Goal: Task Accomplishment & Management: Manage account settings

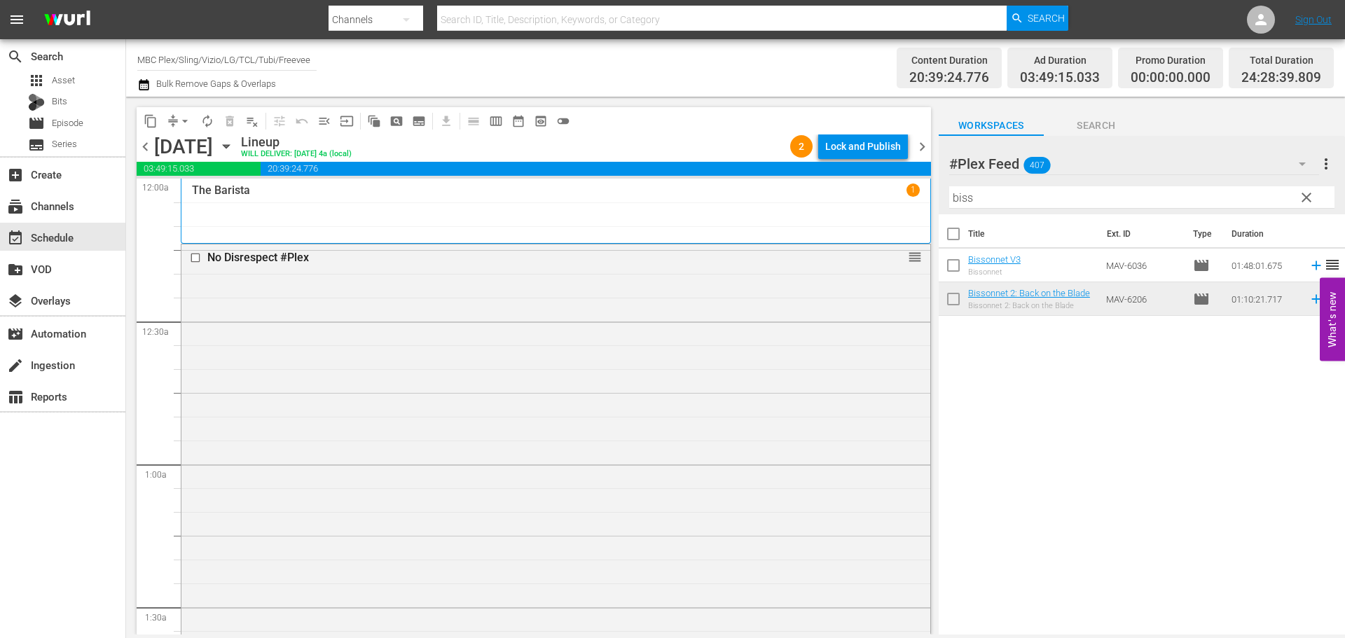
scroll to position [6405, 0]
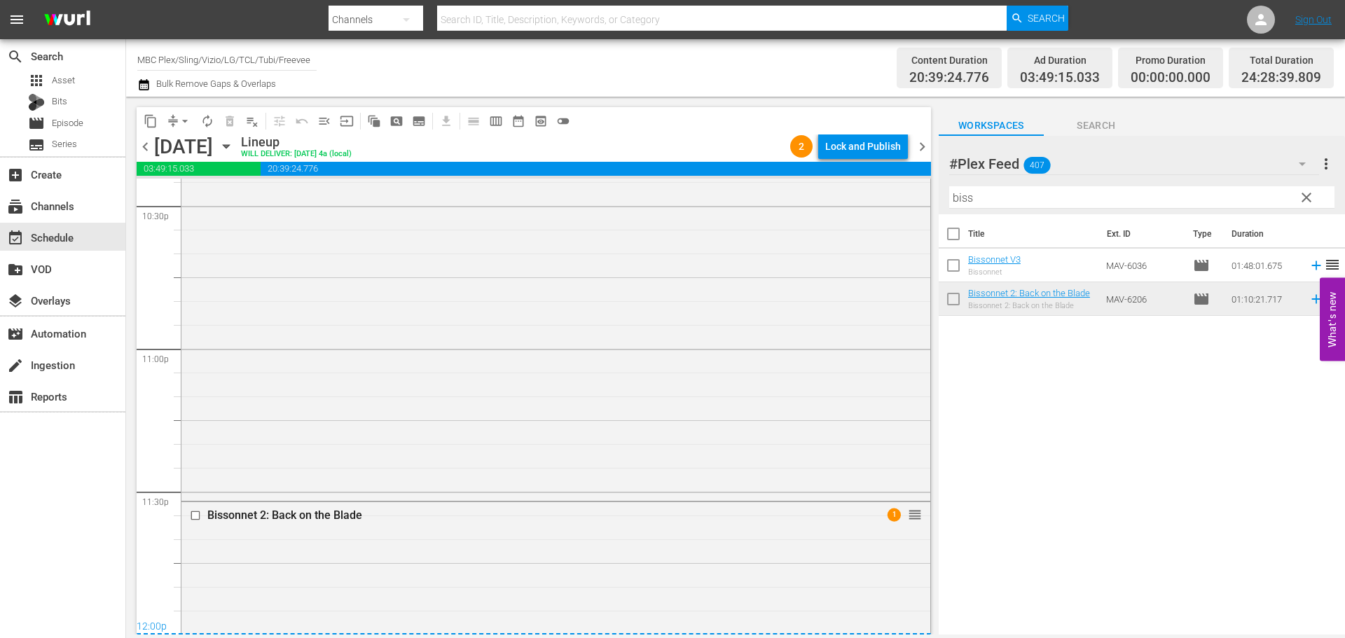
click at [1316, 202] on button "clear" at bounding box center [1306, 197] width 22 height 22
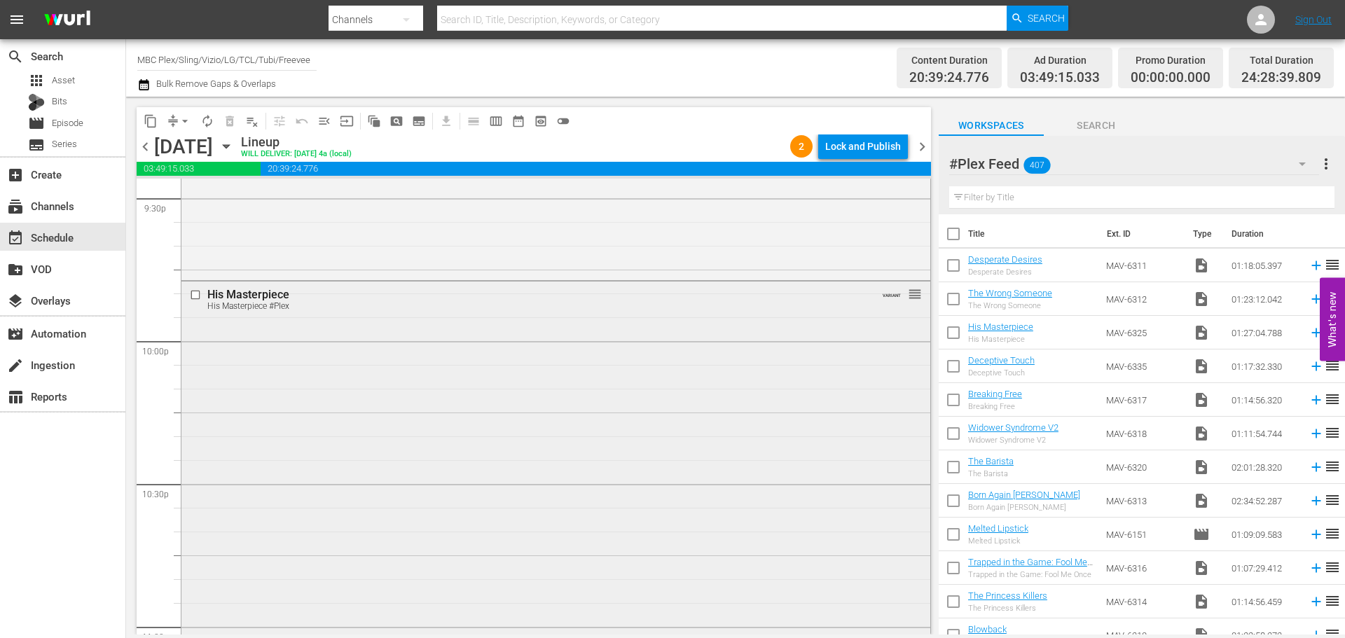
scroll to position [6125, 0]
click at [352, 422] on div "His Masterpiece His Masterpiece #Plex VARIANT reorder" at bounding box center [555, 531] width 749 height 494
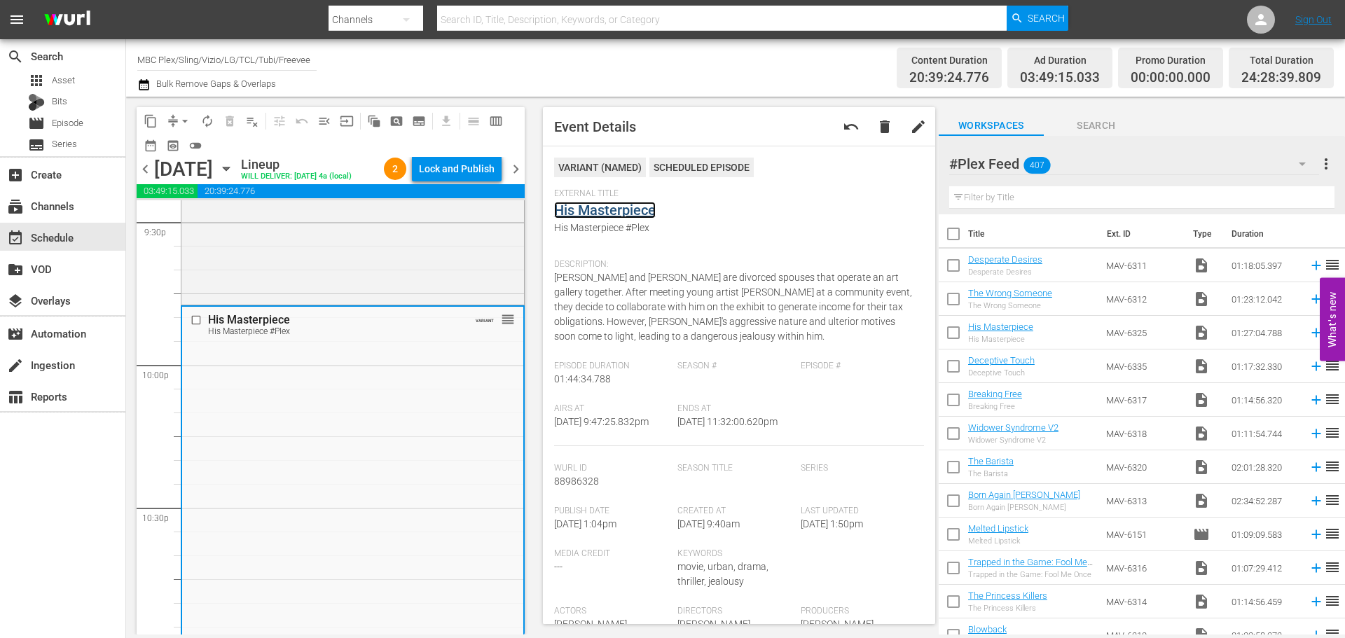
click at [619, 207] on link "His Masterpiece" at bounding box center [605, 210] width 102 height 17
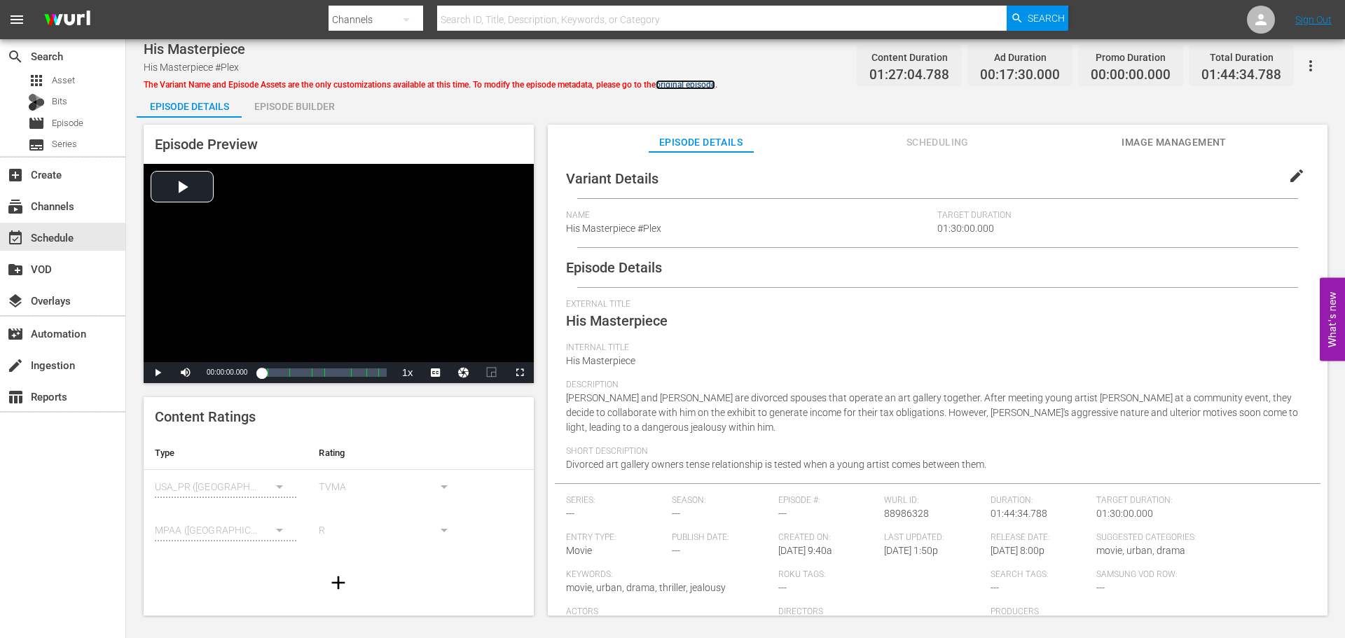
click at [704, 85] on link "original episode" at bounding box center [686, 85] width 60 height 10
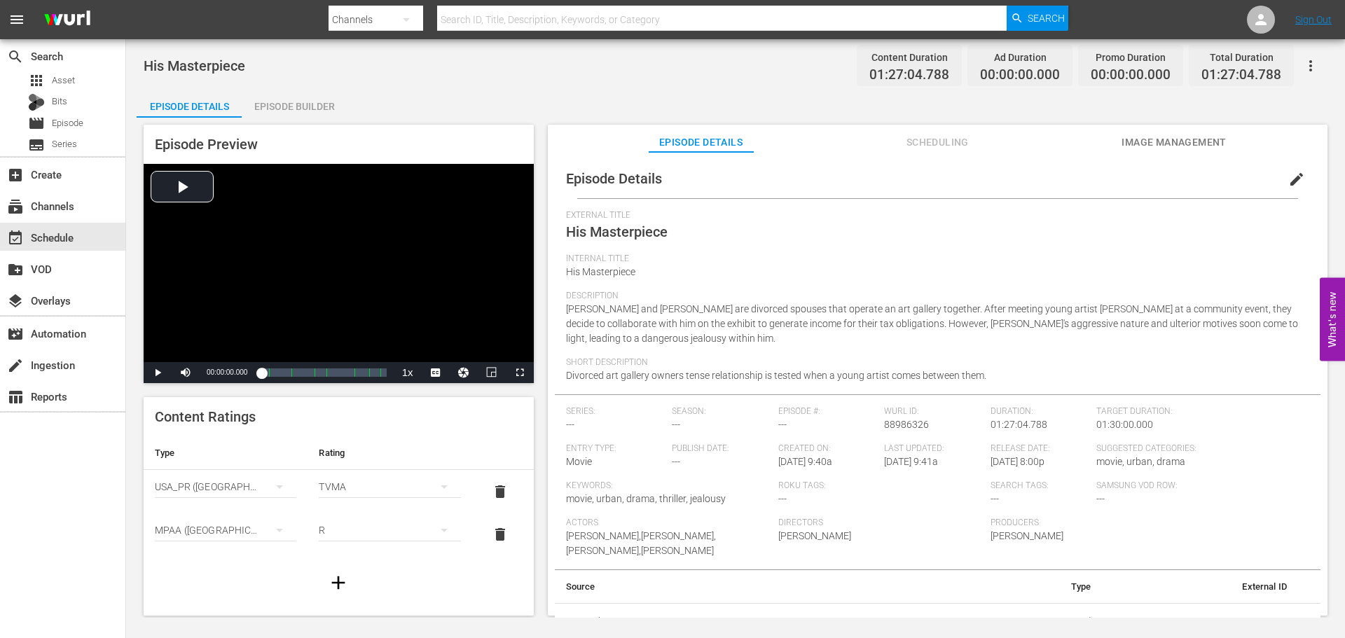
click at [1174, 142] on span "Image Management" at bounding box center [1174, 143] width 105 height 18
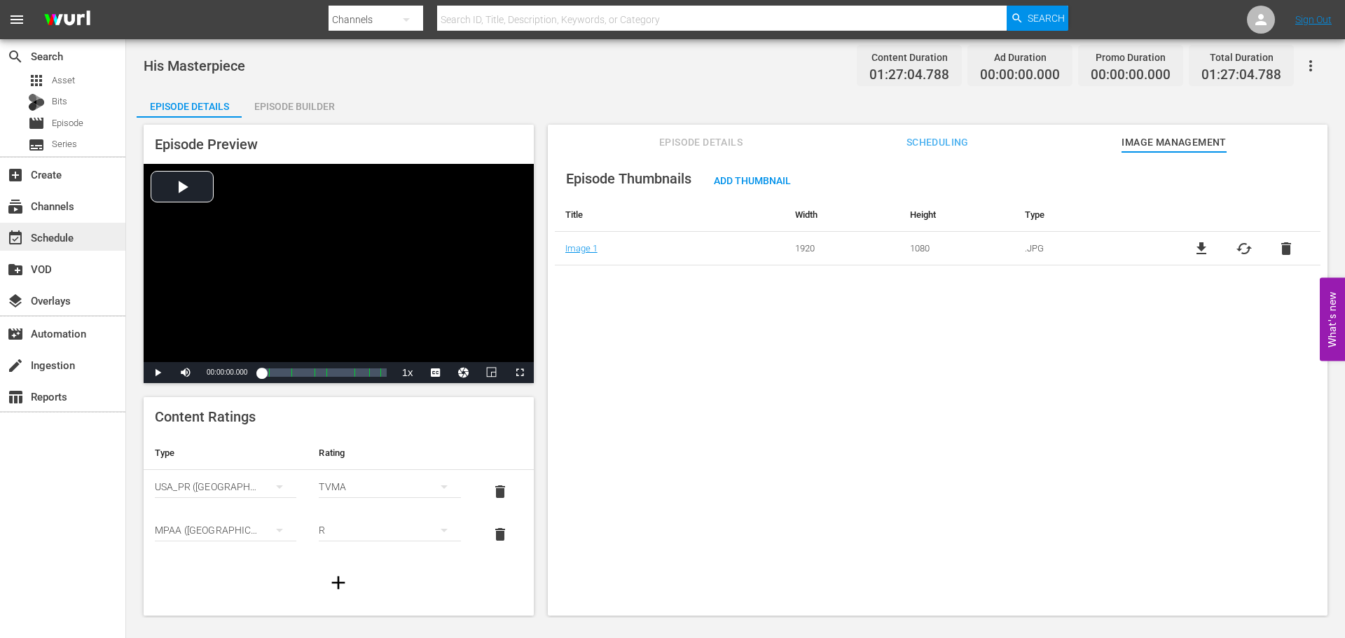
click at [69, 235] on div "event_available Schedule" at bounding box center [39, 235] width 78 height 13
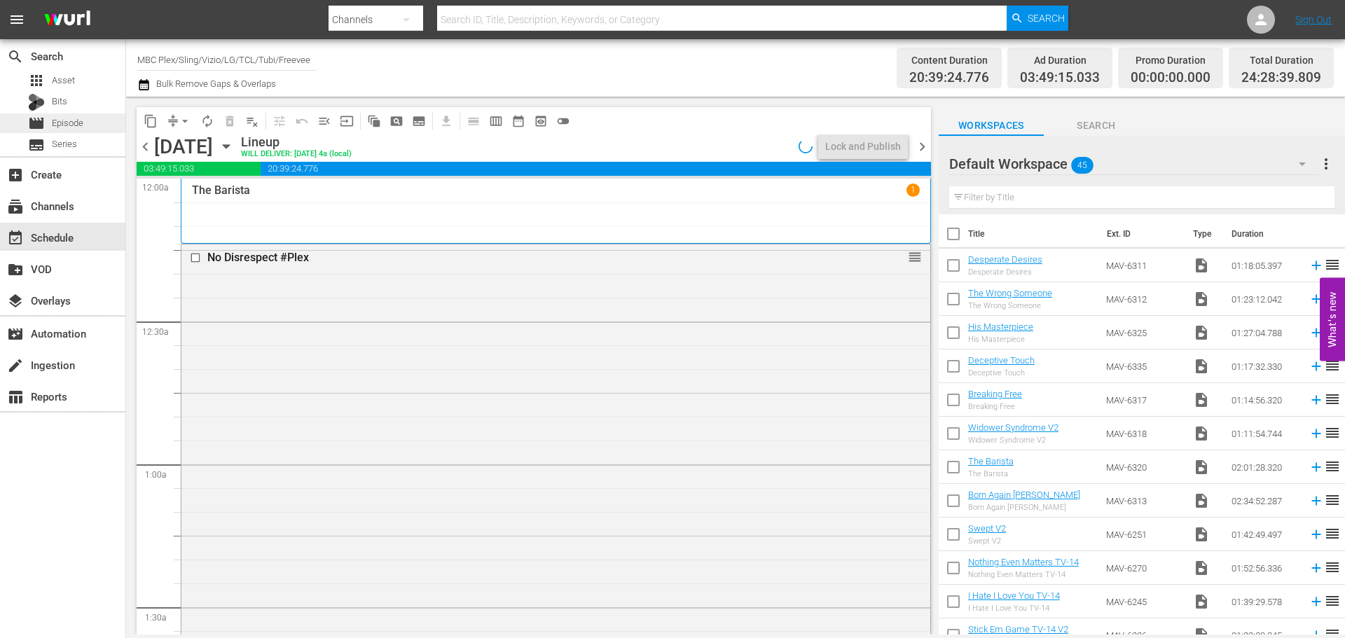
click at [71, 125] on span "Episode" at bounding box center [68, 123] width 32 height 14
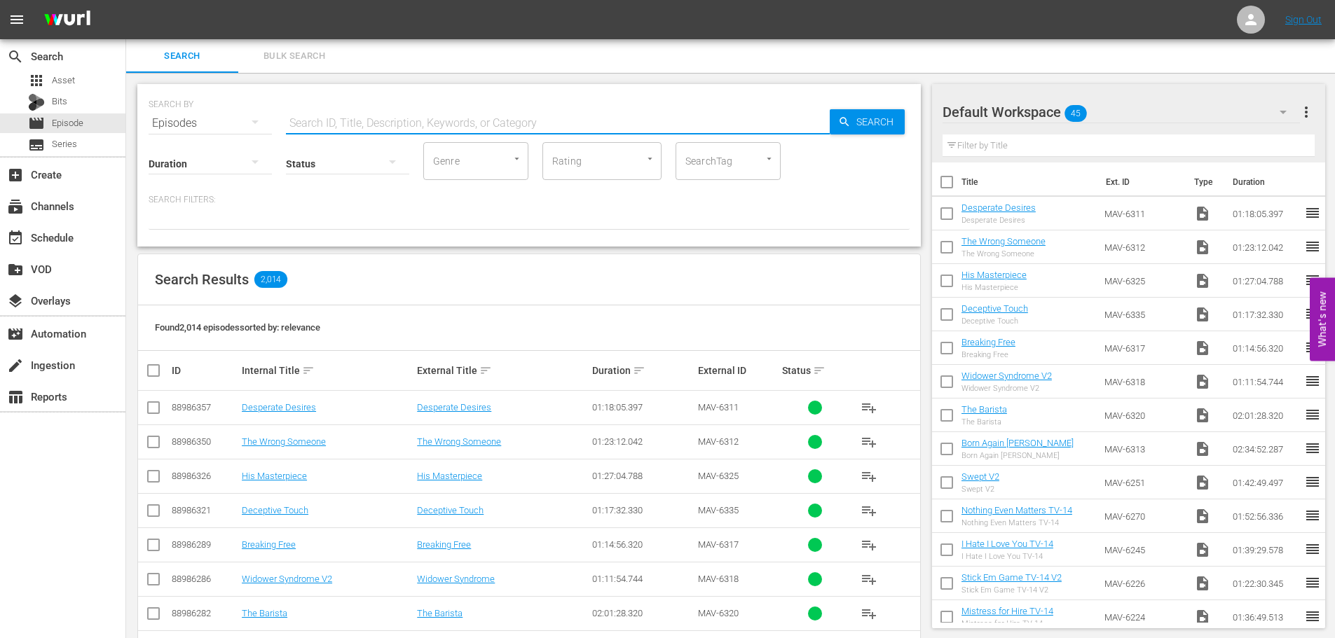
click at [335, 125] on input "text" at bounding box center [558, 124] width 544 height 34
type input "The barista"
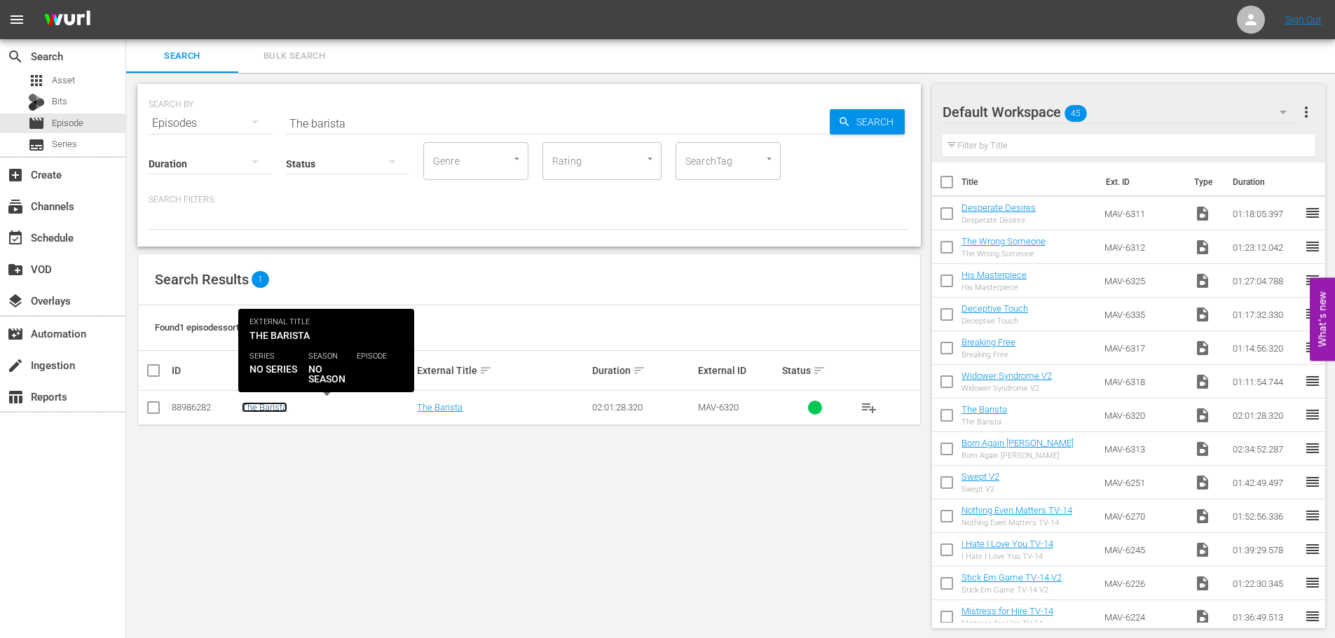
click at [251, 412] on link "The Barista" at bounding box center [265, 407] width 46 height 11
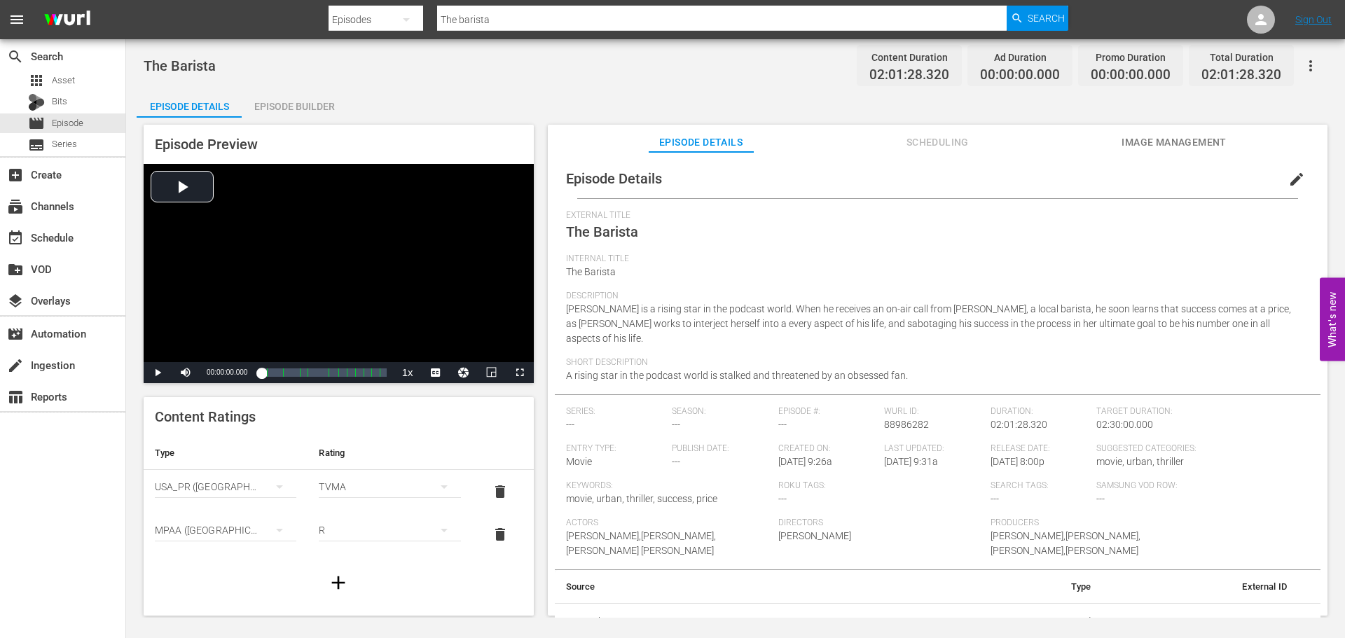
click at [1171, 139] on span "Image Management" at bounding box center [1174, 143] width 105 height 18
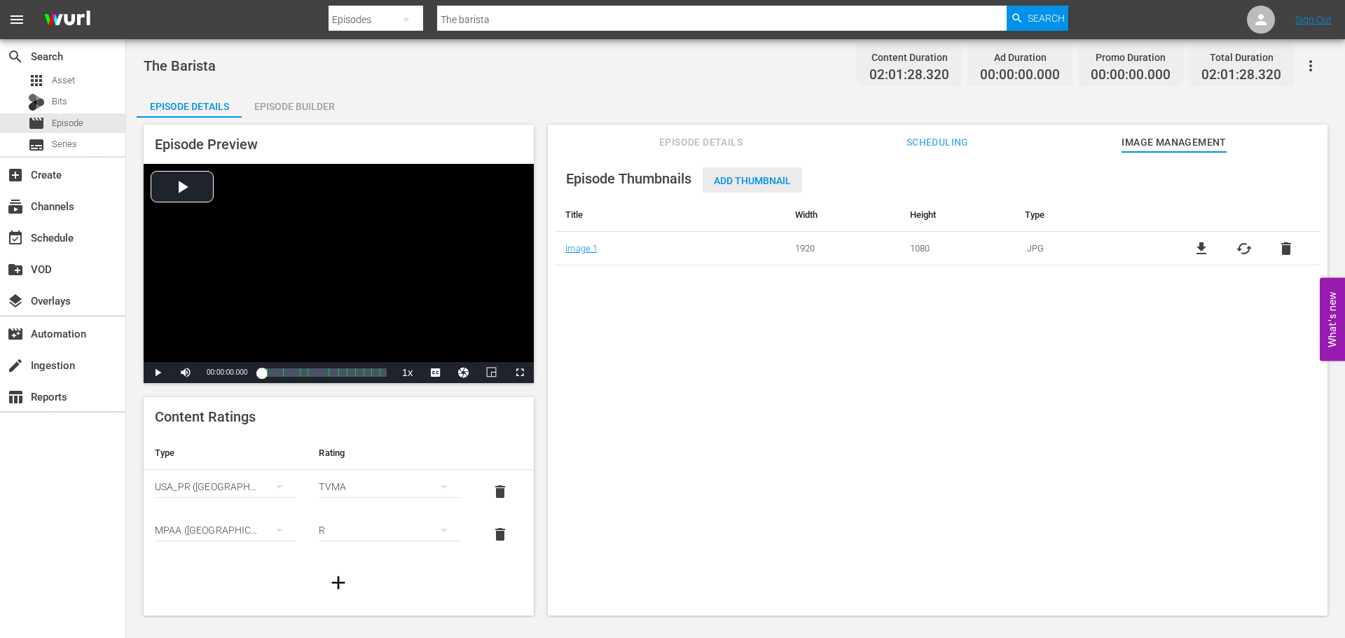
click at [747, 181] on span "Add Thumbnail" at bounding box center [752, 180] width 99 height 11
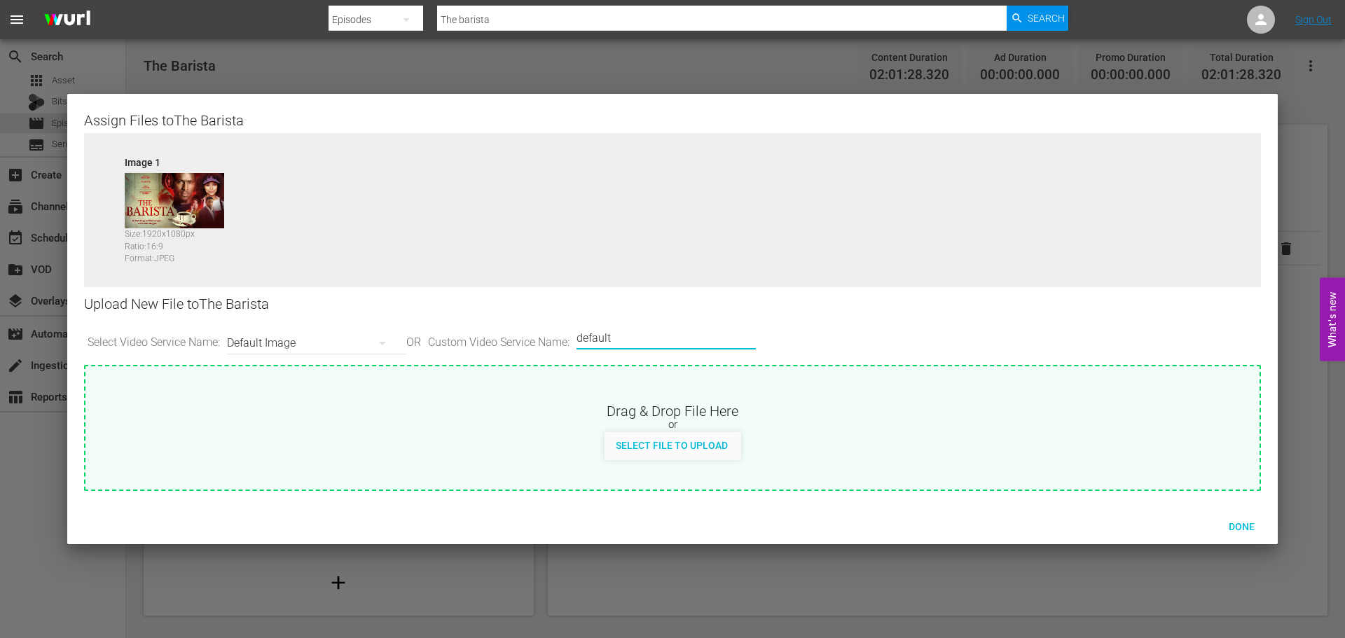
drag, startPoint x: 666, startPoint y: 338, endPoint x: 432, endPoint y: 315, distance: 235.2
click at [432, 315] on div "Upload New File to The Barista Select Video Service Name: Default Image OR Cust…" at bounding box center [672, 326] width 1177 height 78
type input "LG"
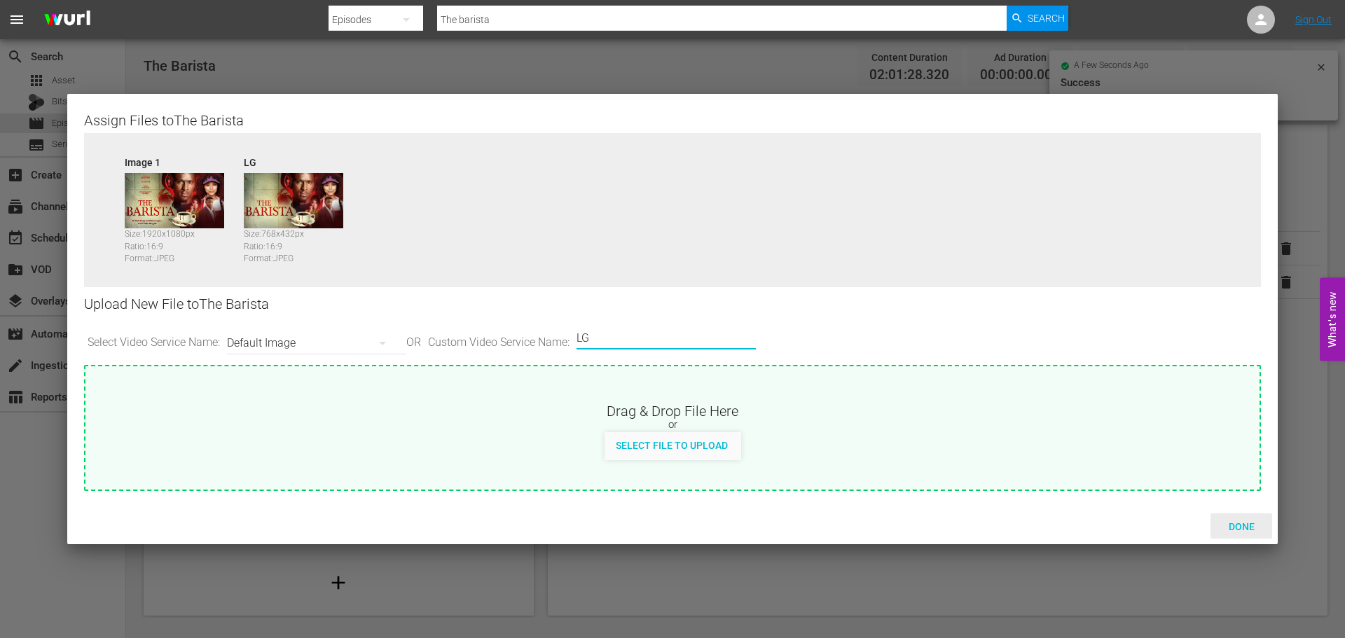
click at [1235, 533] on div "Done" at bounding box center [1242, 527] width 62 height 26
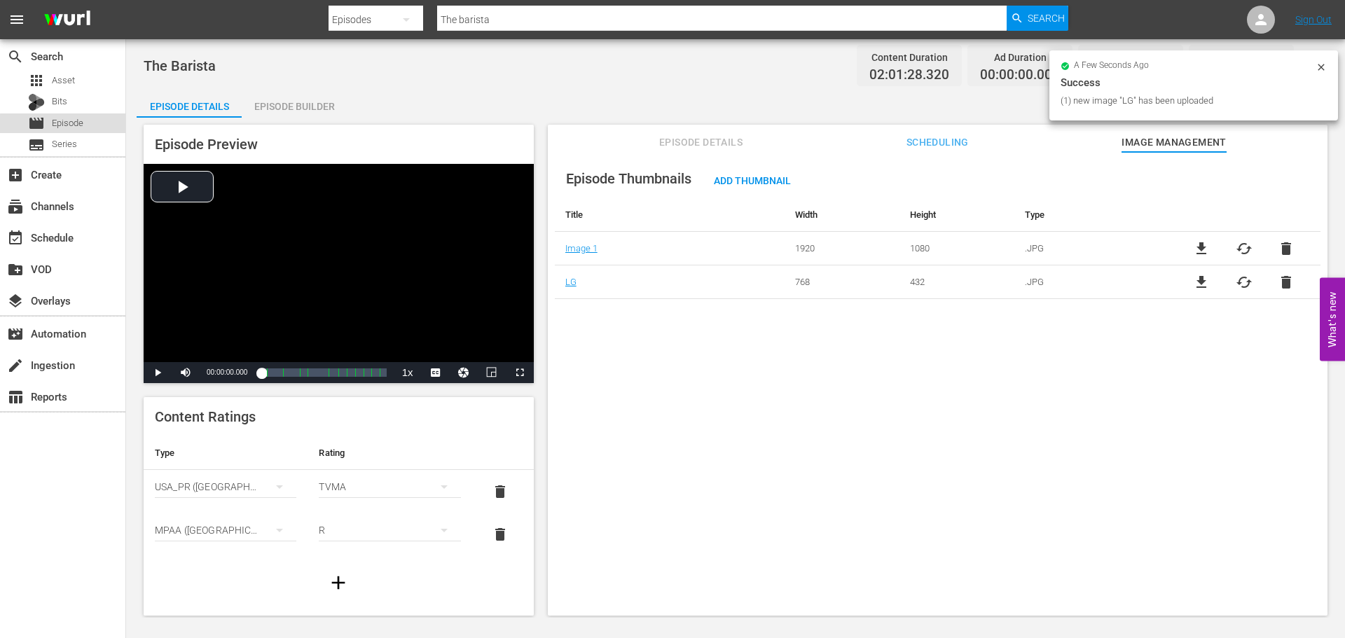
click at [87, 126] on div "movie Episode" at bounding box center [62, 124] width 125 height 20
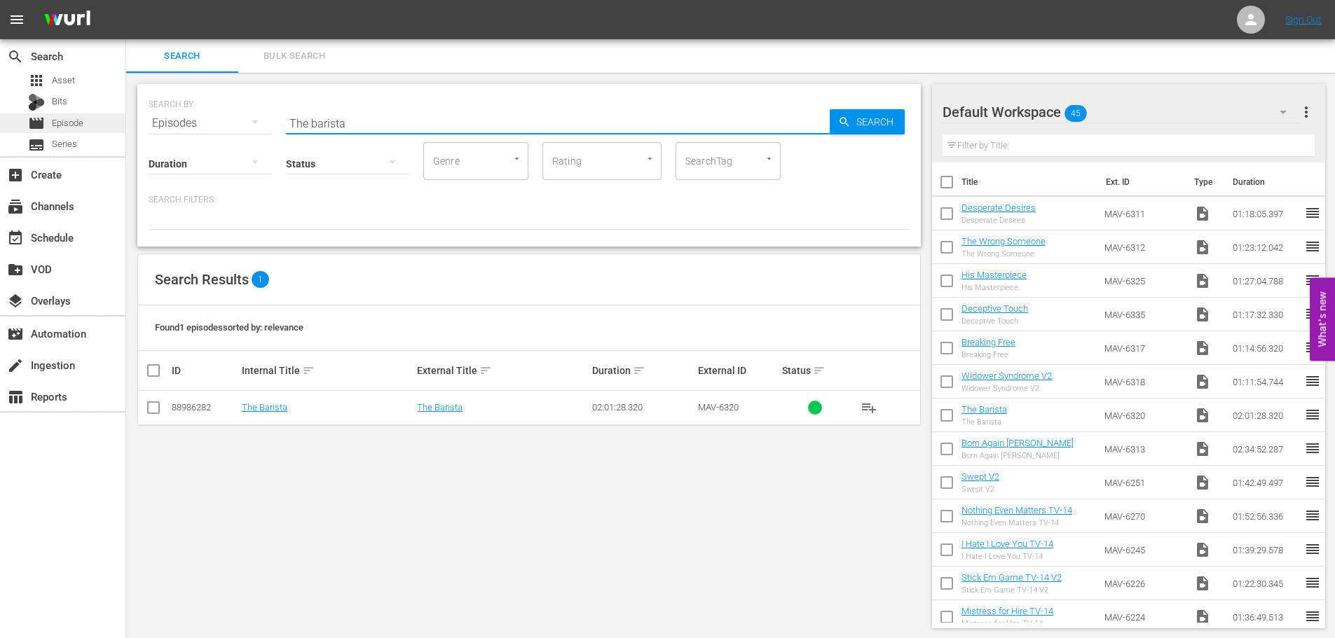
drag, startPoint x: 418, startPoint y: 117, endPoint x: 111, endPoint y: 114, distance: 307.6
click at [126, 0] on div "search Search apps Asset Bits movie Episode subtitles Series add_box Create sub…" at bounding box center [730, 0] width 1209 height 0
type input "Born Again"
click at [287, 400] on td "Born Again [PERSON_NAME]" at bounding box center [327, 408] width 175 height 34
click at [287, 403] on link "Born Again [PERSON_NAME]" at bounding box center [298, 407] width 112 height 11
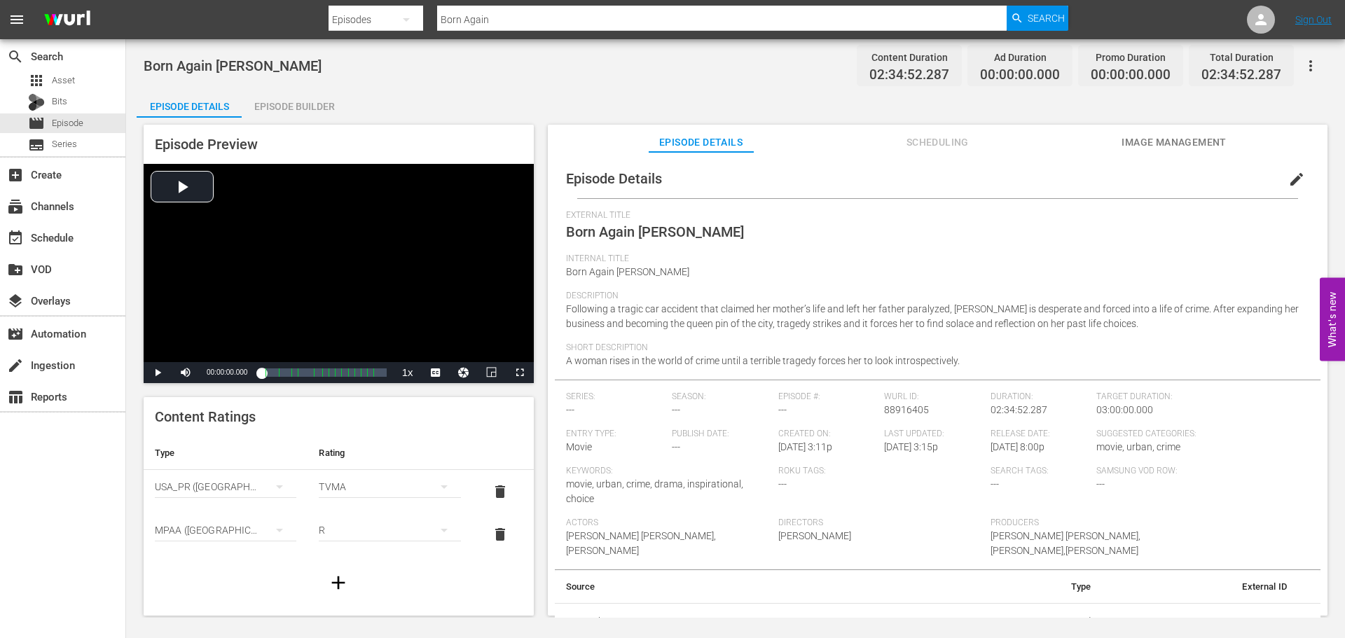
click at [1125, 141] on span "Image Management" at bounding box center [1174, 143] width 105 height 18
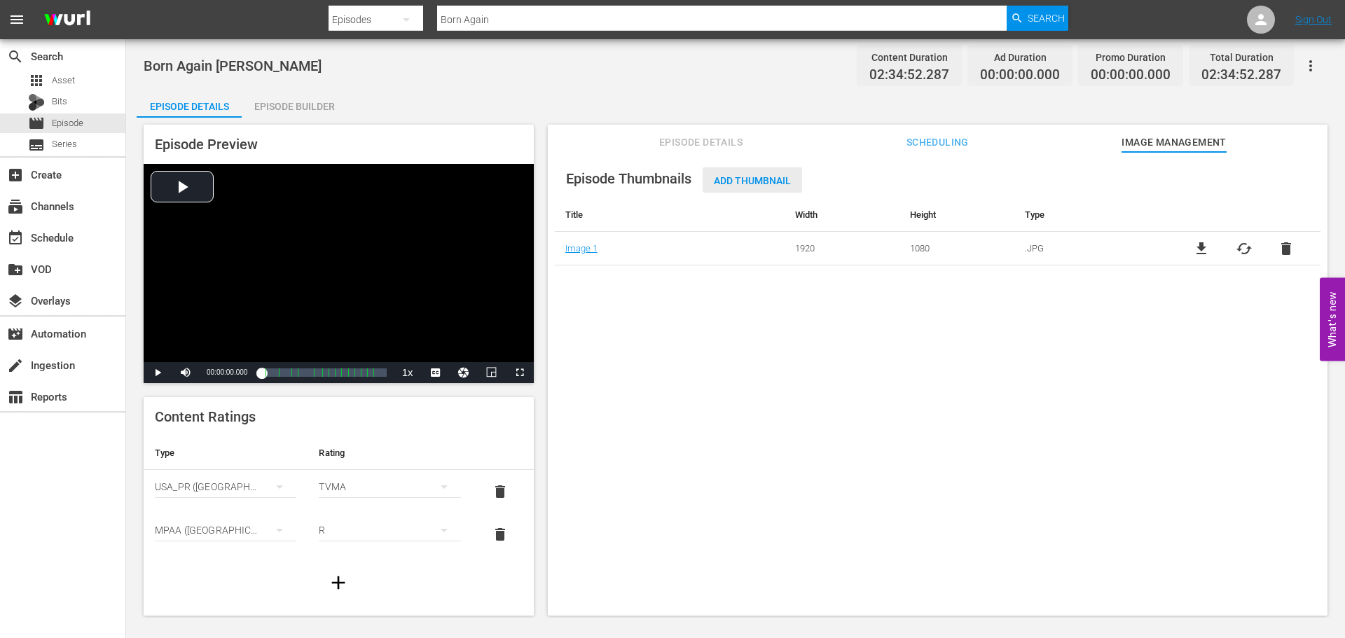
click at [771, 177] on span "Add Thumbnail" at bounding box center [752, 180] width 99 height 11
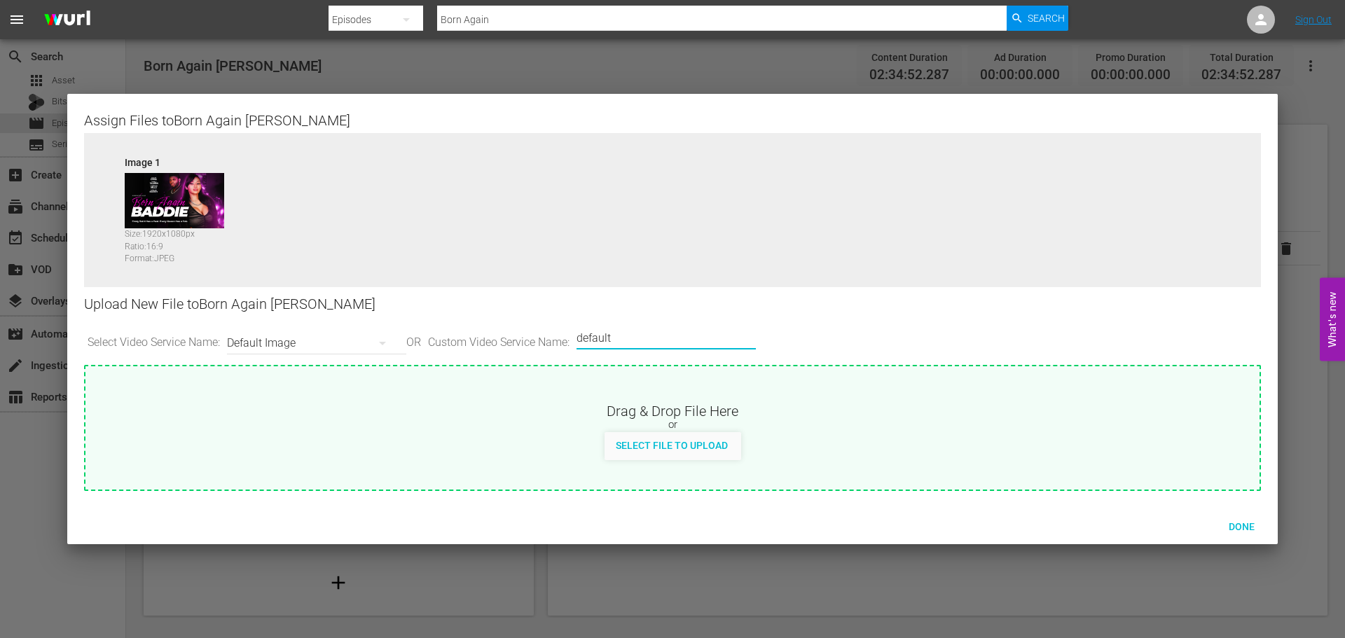
drag, startPoint x: 649, startPoint y: 338, endPoint x: 437, endPoint y: 333, distance: 212.4
click at [437, 333] on div "Select Video Service Name: Default Image OR Custom Video Service Name: Custom V…" at bounding box center [672, 343] width 1177 height 43
type input "LG"
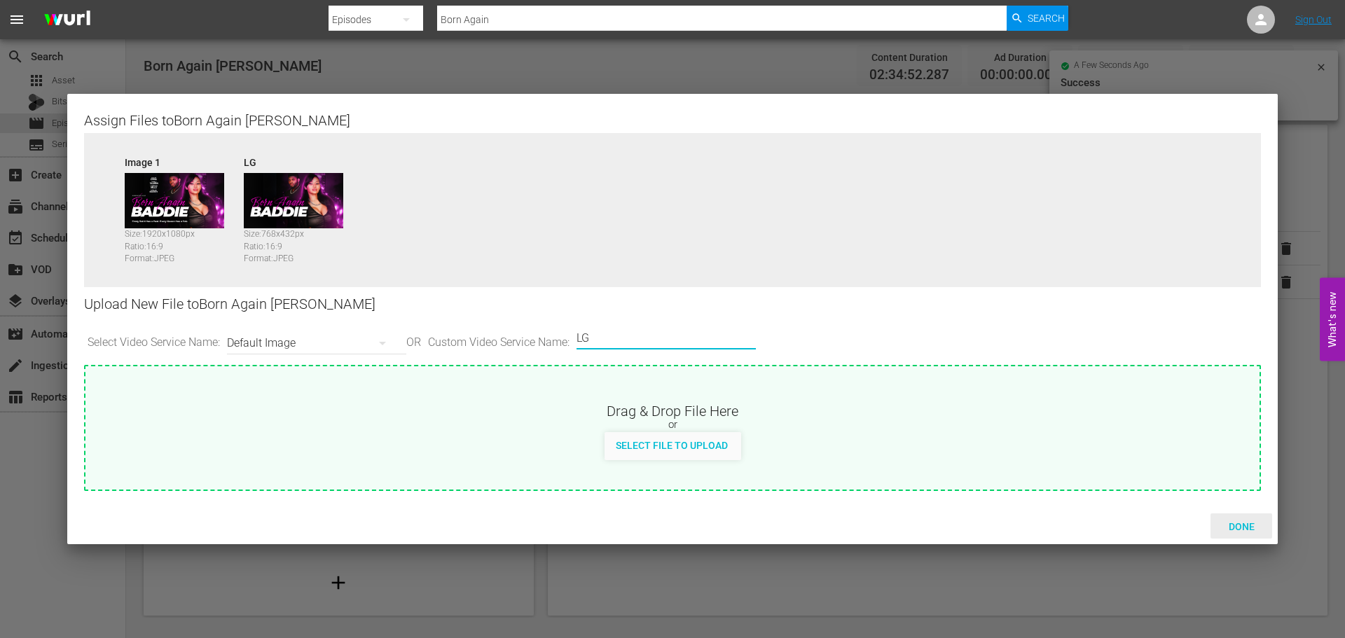
click at [1242, 527] on span "Done" at bounding box center [1242, 526] width 48 height 11
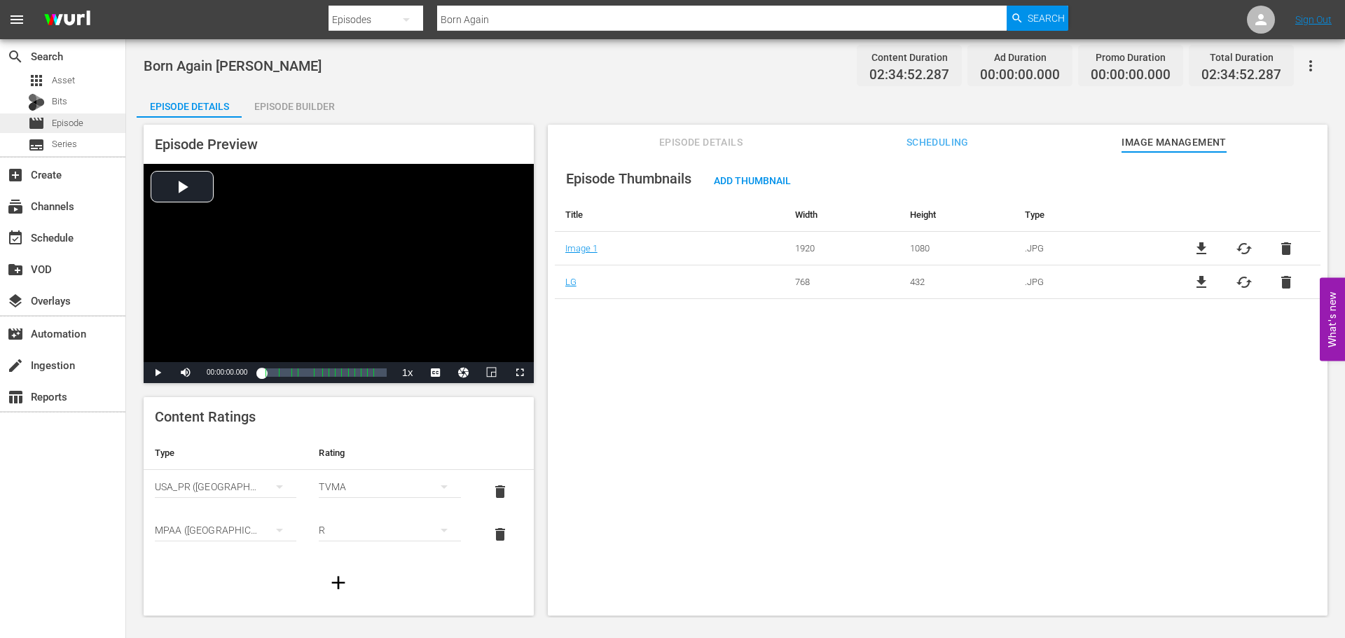
click at [94, 124] on div "movie Episode" at bounding box center [62, 124] width 125 height 20
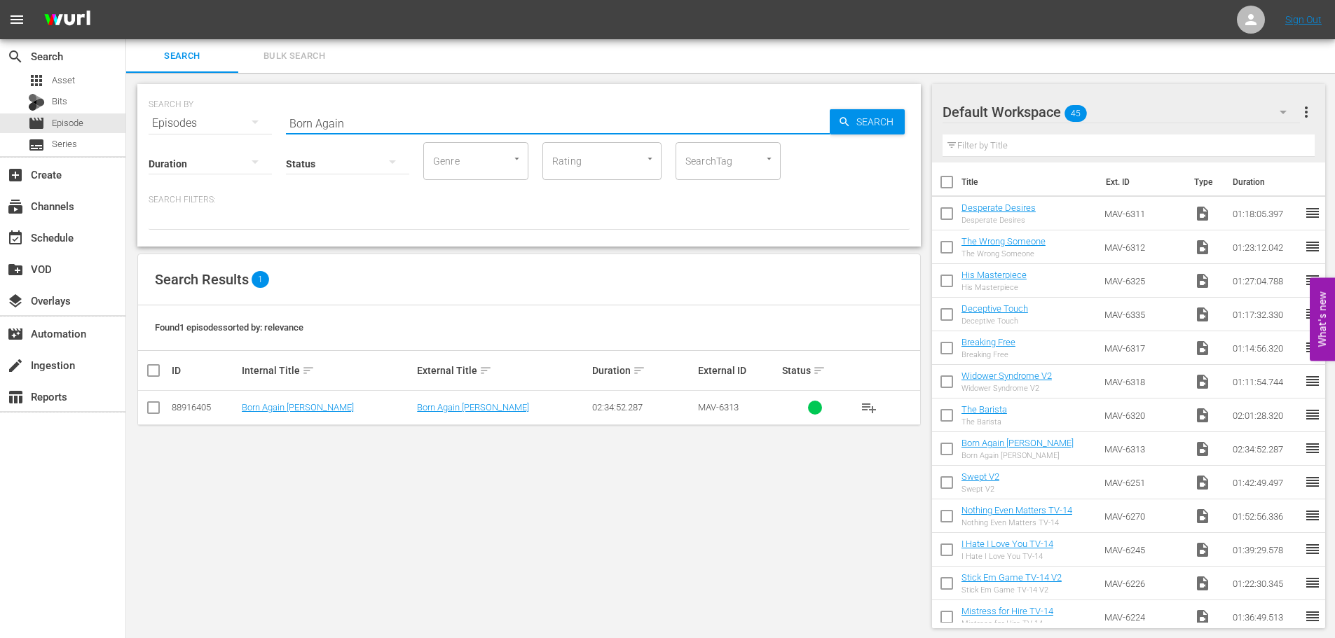
drag, startPoint x: 338, startPoint y: 115, endPoint x: 158, endPoint y: 115, distance: 180.8
click at [158, 115] on div "SEARCH BY Search By Episodes Search ID, Title, Description, Keywords, or Catego…" at bounding box center [529, 115] width 761 height 50
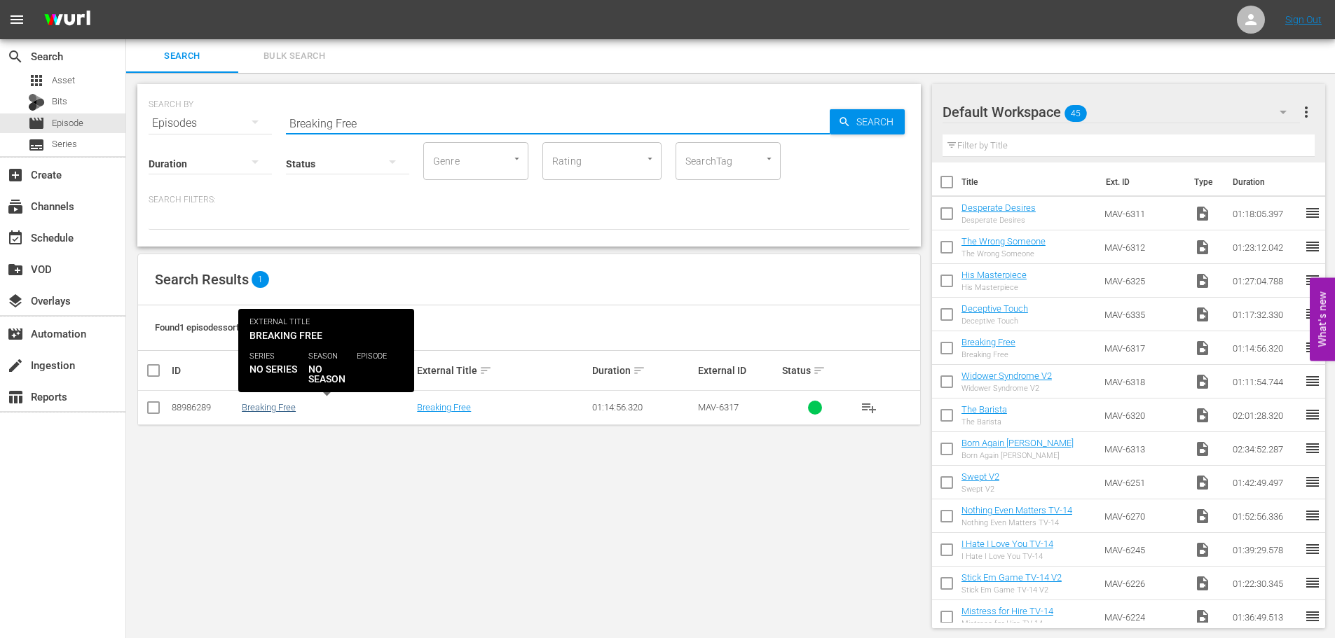
type input "Breaking Free"
click at [273, 408] on link "Breaking Free" at bounding box center [269, 407] width 54 height 11
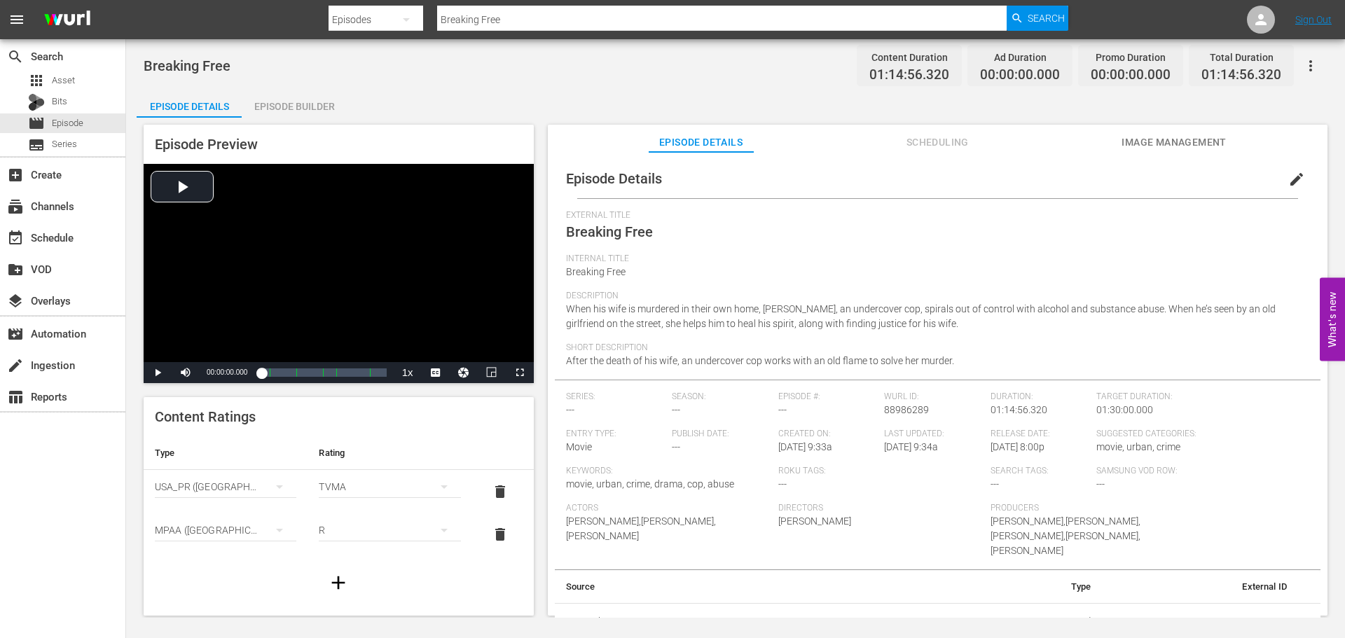
click at [1153, 134] on span "Image Management" at bounding box center [1174, 143] width 105 height 18
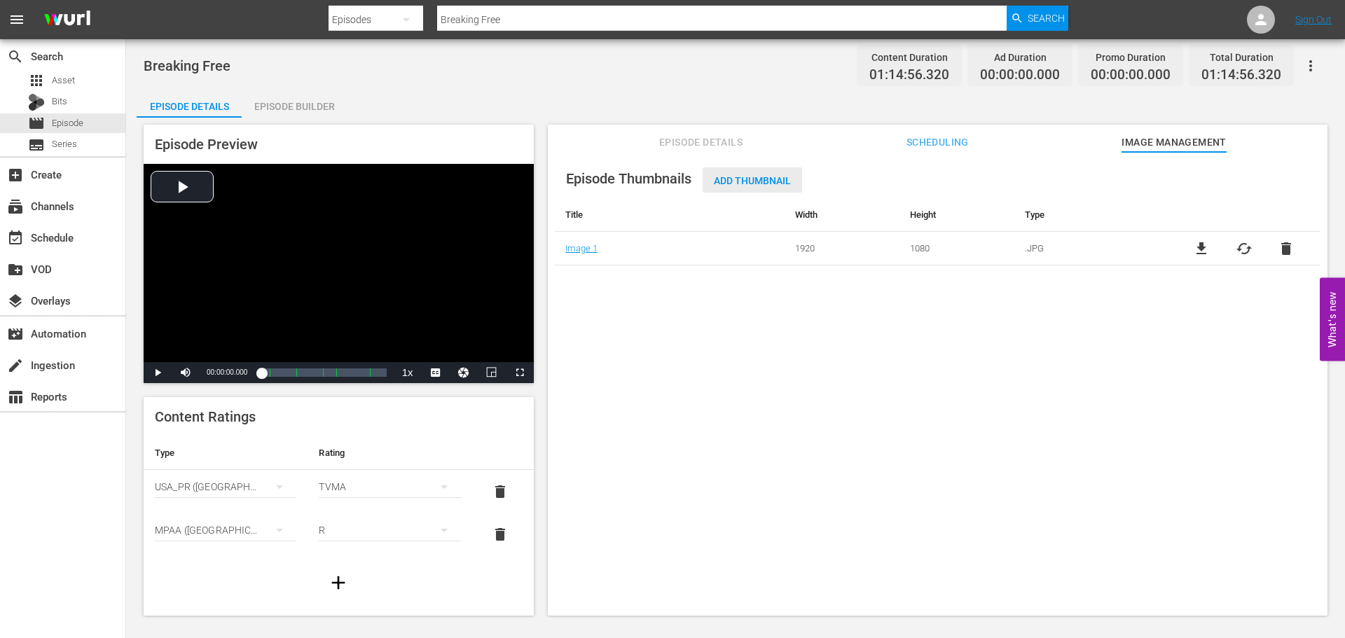
click at [753, 179] on span "Add Thumbnail" at bounding box center [752, 180] width 99 height 11
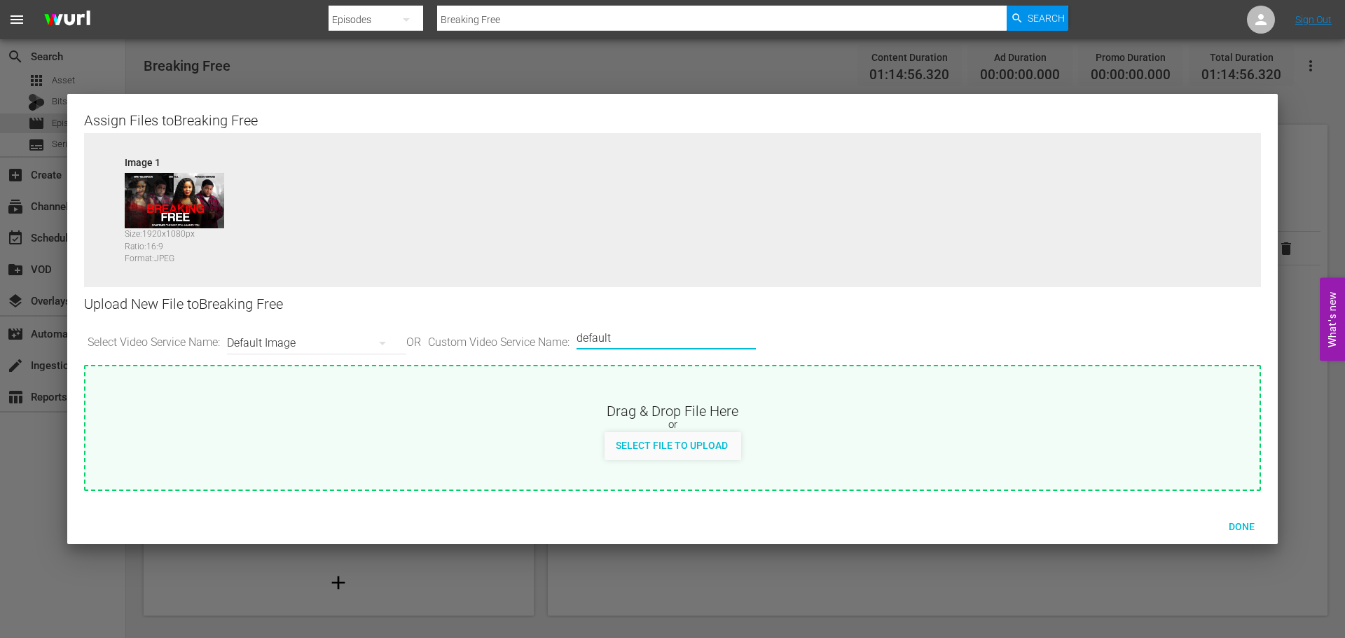
drag, startPoint x: 642, startPoint y: 332, endPoint x: 471, endPoint y: 333, distance: 171.0
click at [471, 333] on div "Select Video Service Name: Default Image OR Custom Video Service Name: Custom V…" at bounding box center [672, 343] width 1177 height 43
type input "LG"
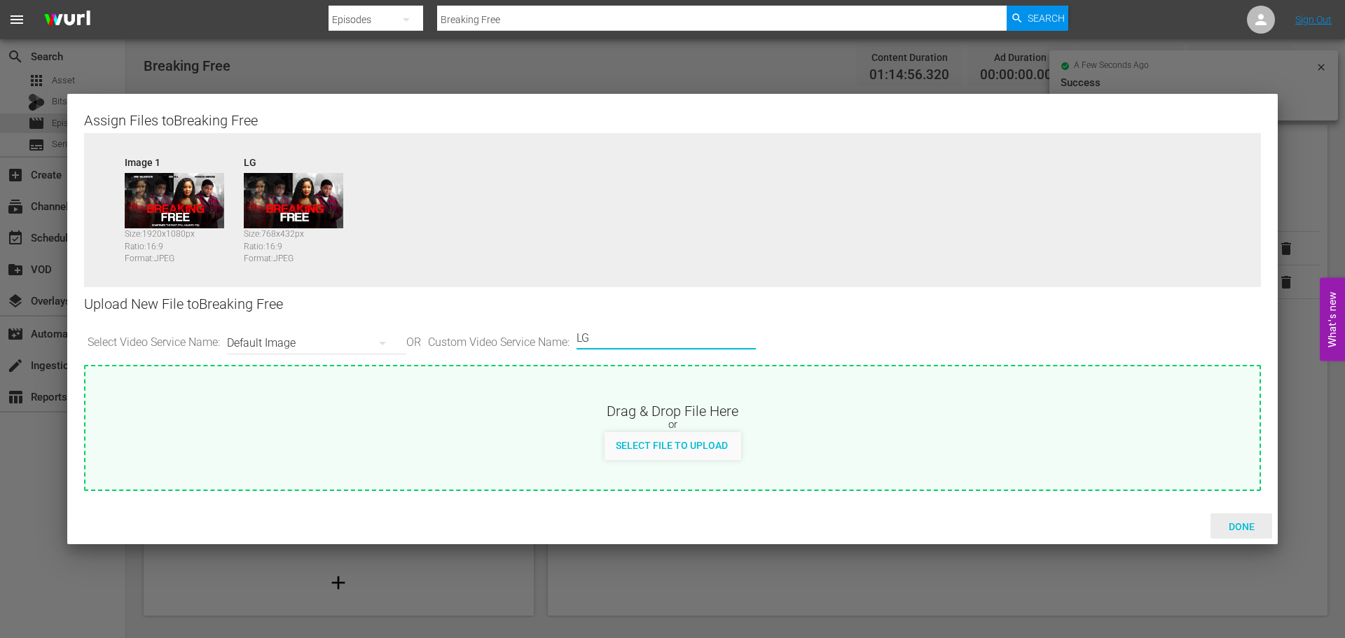
click at [1235, 523] on span "Done" at bounding box center [1242, 526] width 48 height 11
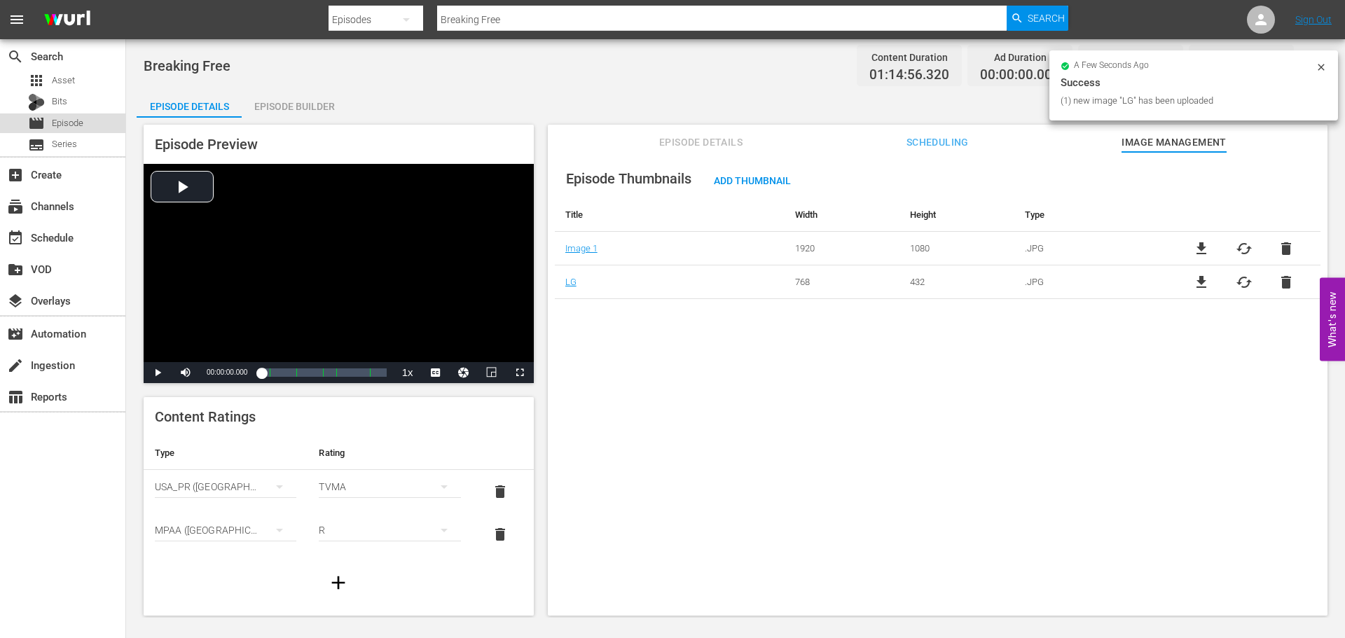
click at [59, 124] on span "Episode" at bounding box center [68, 123] width 32 height 14
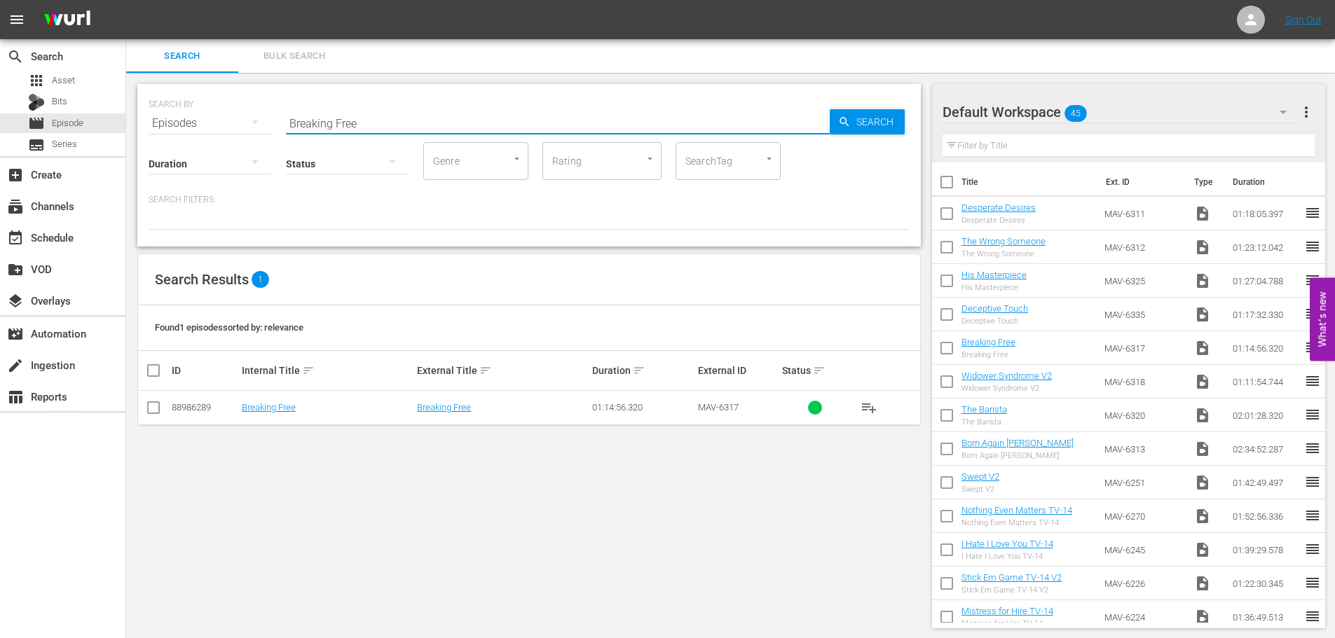
drag, startPoint x: 496, startPoint y: 131, endPoint x: 130, endPoint y: 132, distance: 365.7
click at [135, 132] on div "SEARCH BY Search By Episodes Search ID, Title, Description, Keywords, or Catego…" at bounding box center [529, 356] width 806 height 567
type input "Deceptive Touch"
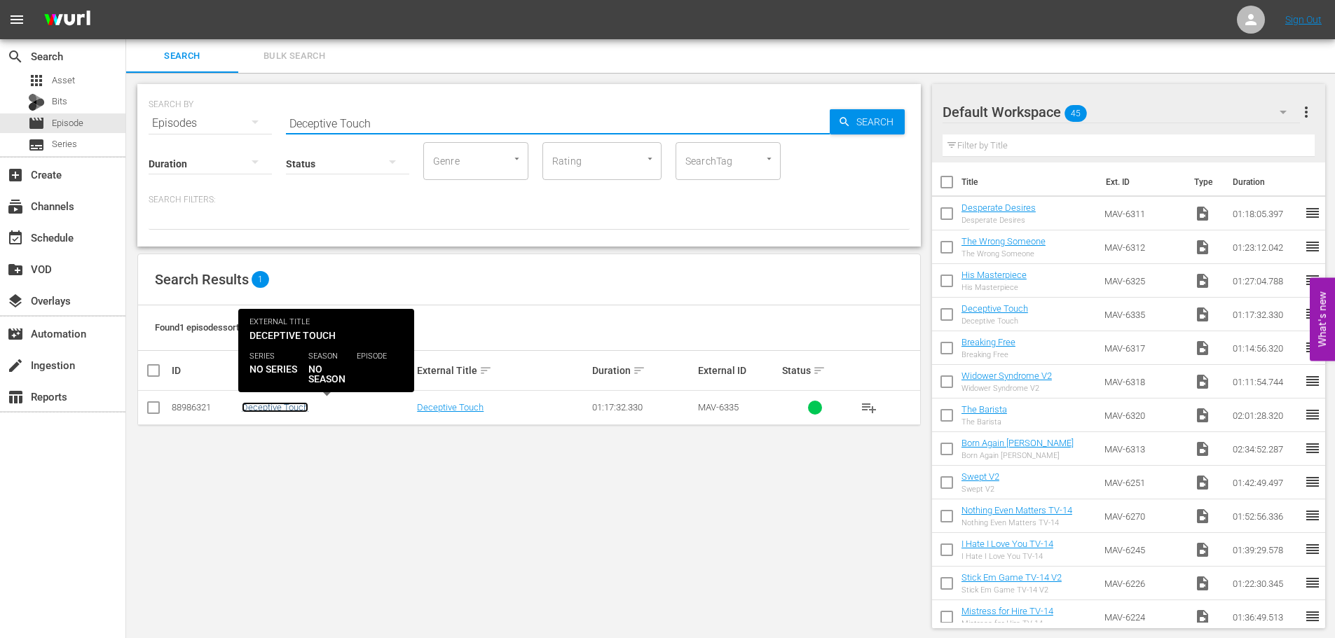
click at [277, 408] on link "Deceptive Touch" at bounding box center [275, 407] width 67 height 11
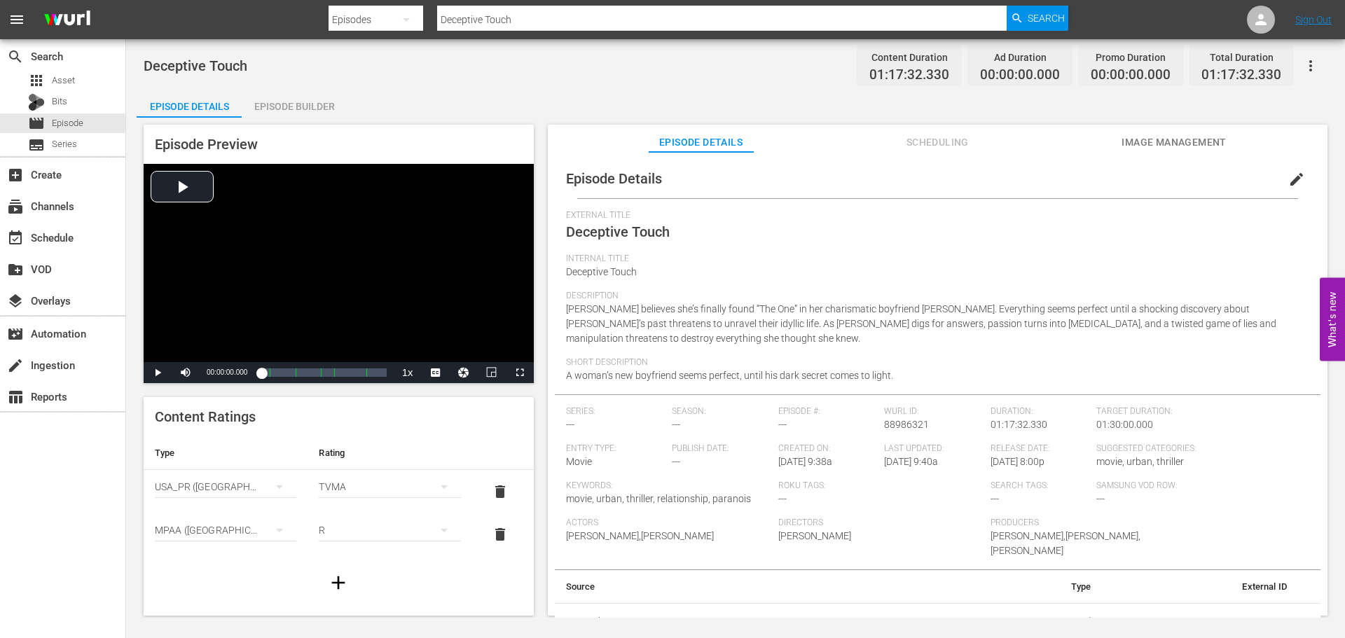
click at [1138, 146] on span "Image Management" at bounding box center [1174, 143] width 105 height 18
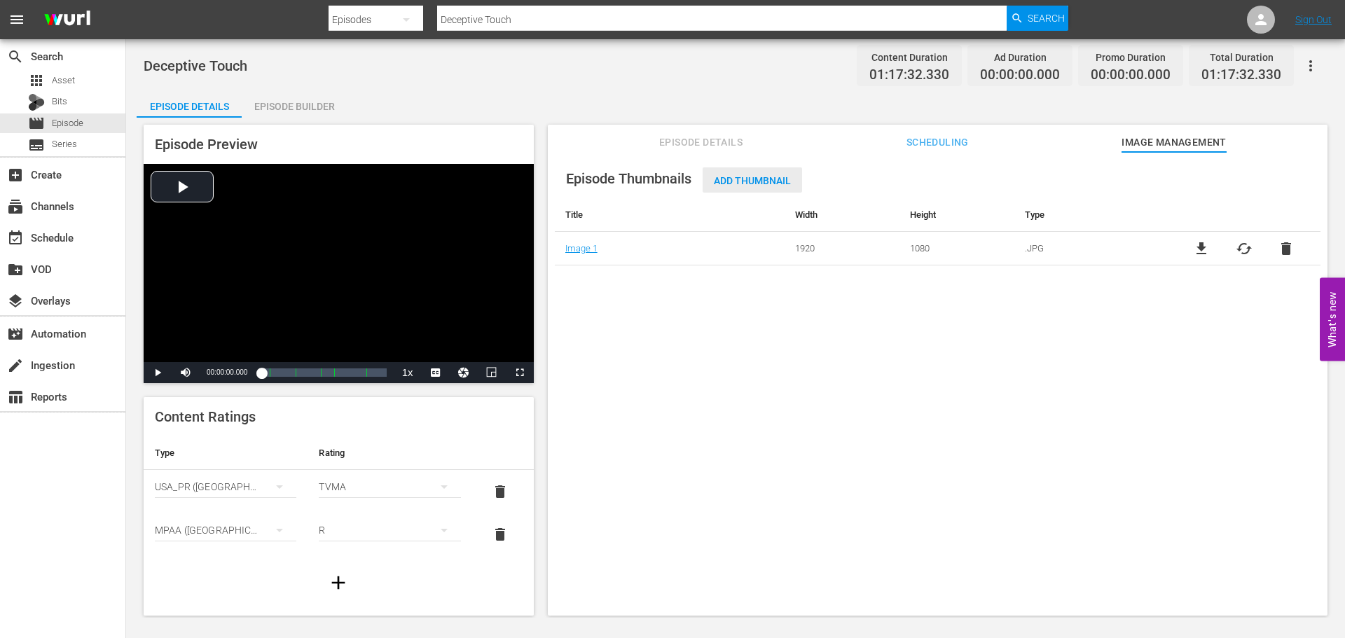
click at [762, 180] on span "Add Thumbnail" at bounding box center [752, 180] width 99 height 11
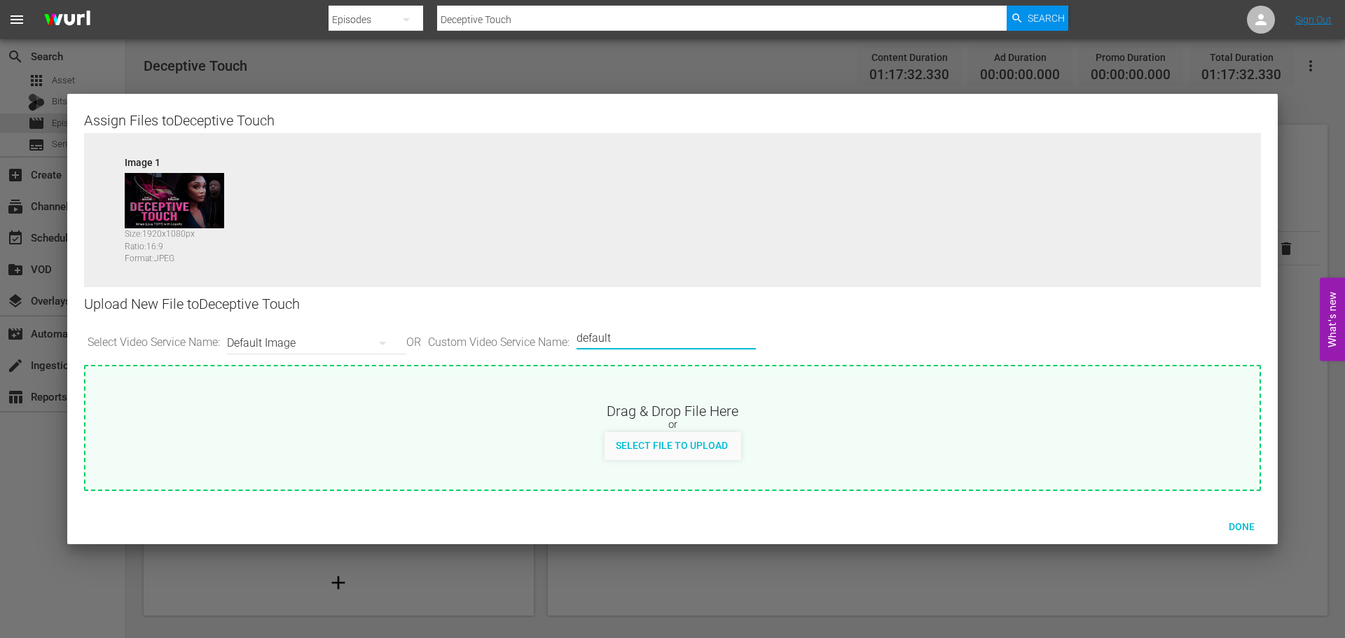
drag, startPoint x: 677, startPoint y: 341, endPoint x: 367, endPoint y: 327, distance: 310.0
click at [367, 327] on div "Select Video Service Name: Default Image OR Custom Video Service Name: Custom V…" at bounding box center [672, 343] width 1177 height 43
type input "LG"
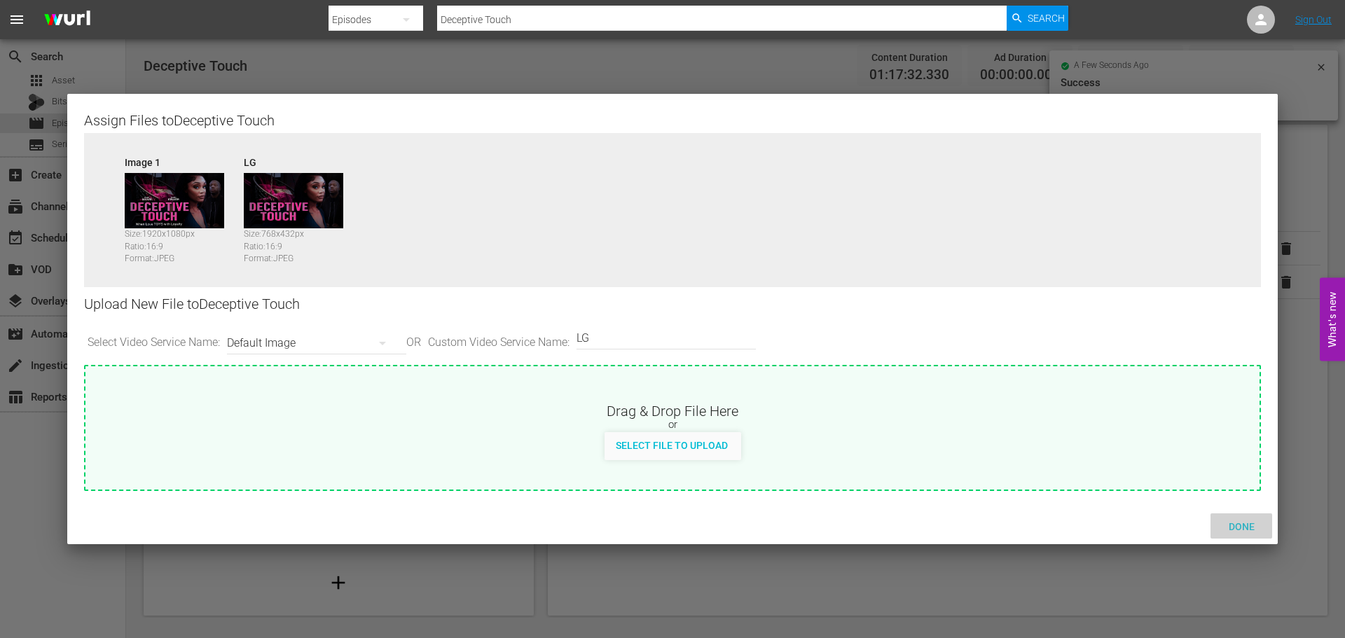
click at [1244, 533] on div "Done" at bounding box center [1242, 527] width 62 height 26
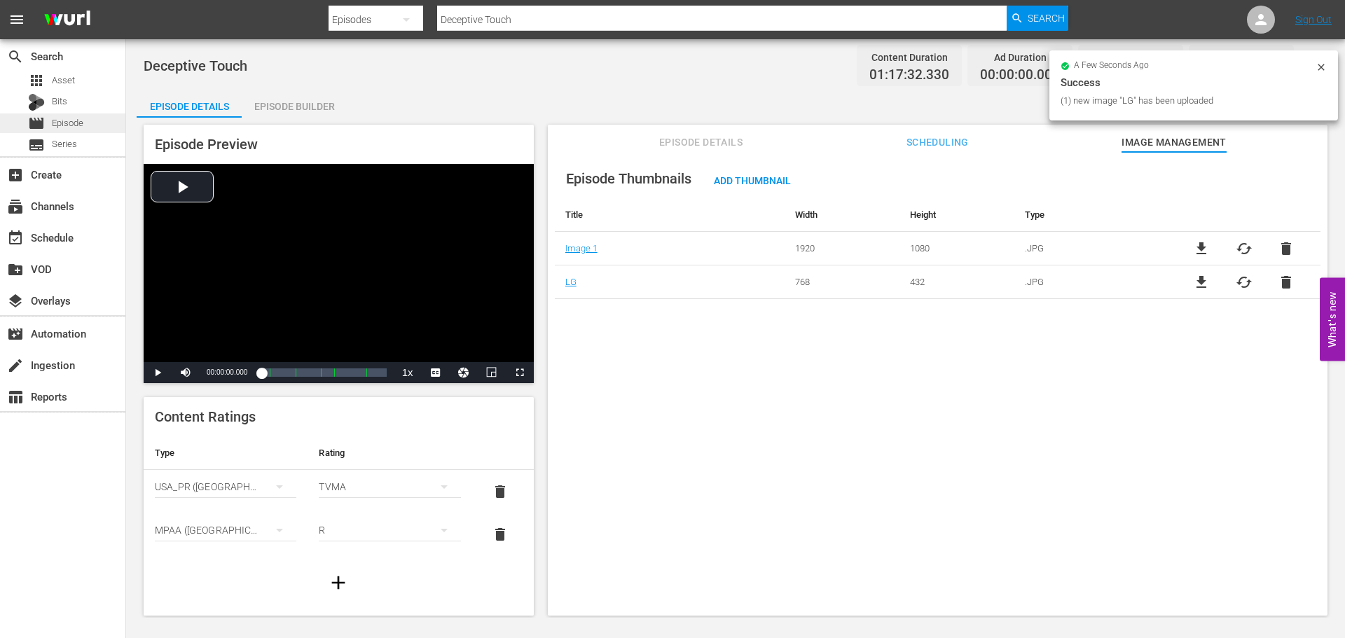
click at [102, 121] on div "movie Episode" at bounding box center [62, 124] width 125 height 20
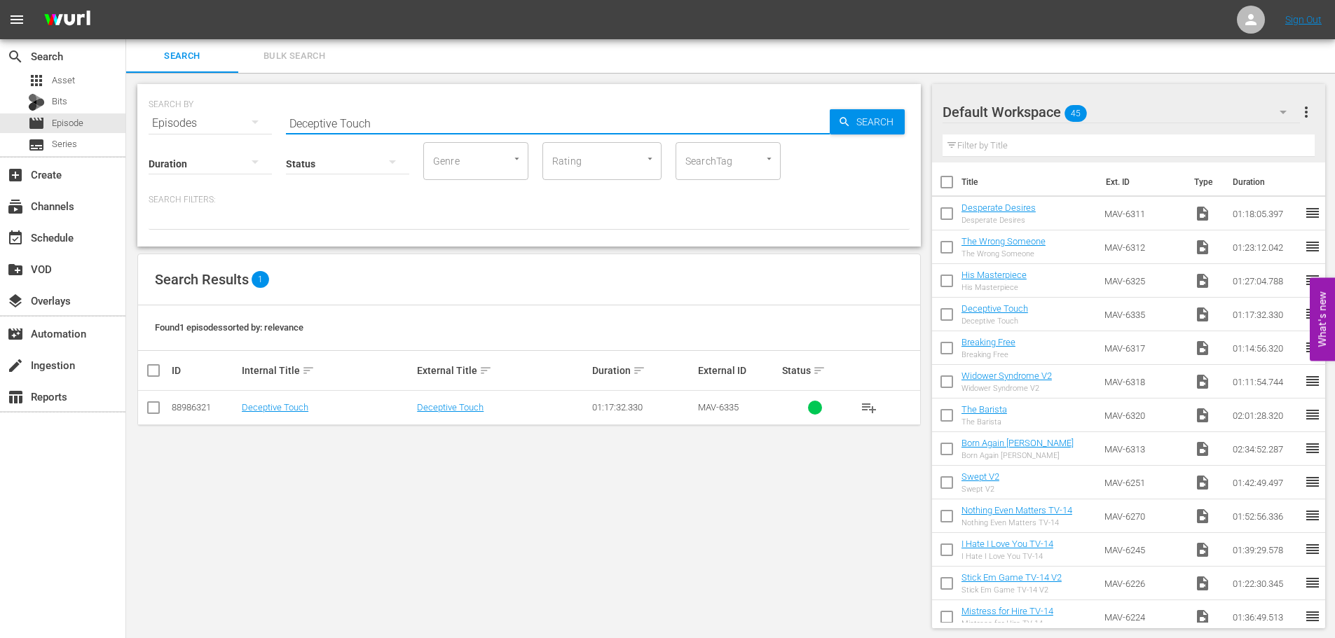
drag, startPoint x: 488, startPoint y: 126, endPoint x: 174, endPoint y: 116, distance: 314.1
click at [174, 116] on div "SEARCH BY Search By Episodes Search ID, Title, Description, Keywords, or Catego…" at bounding box center [529, 115] width 761 height 50
type input "Desperate Desires"
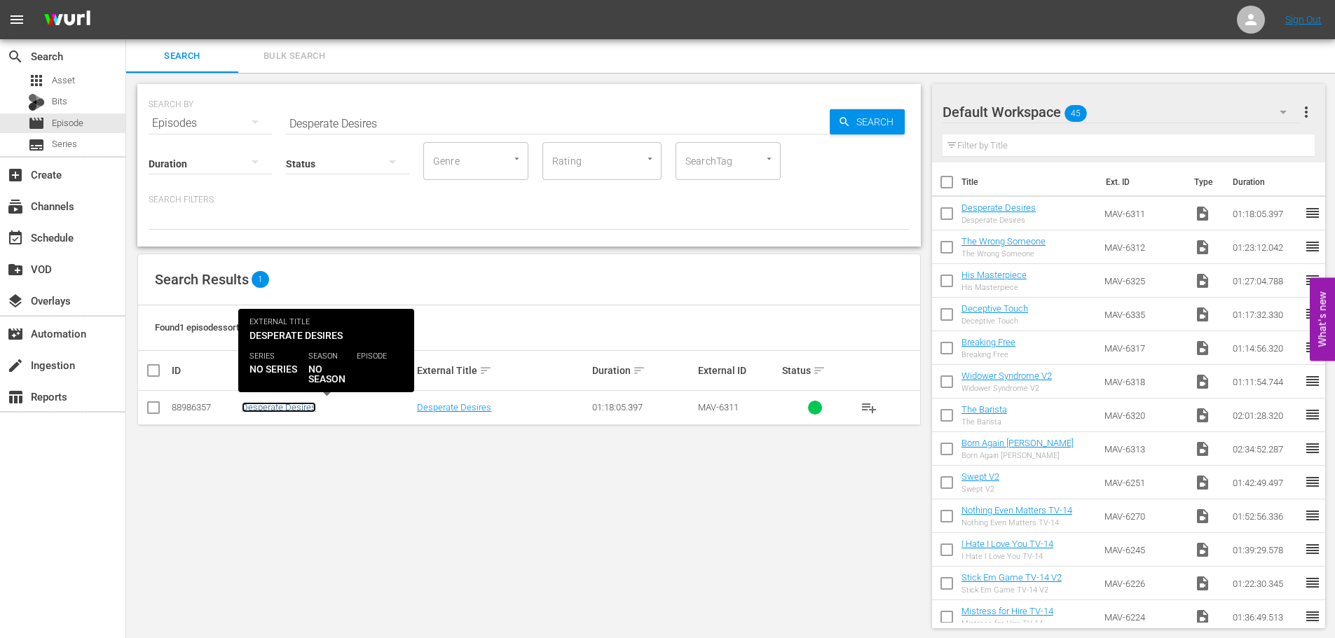
click at [298, 409] on link "Desperate Desires" at bounding box center [279, 407] width 74 height 11
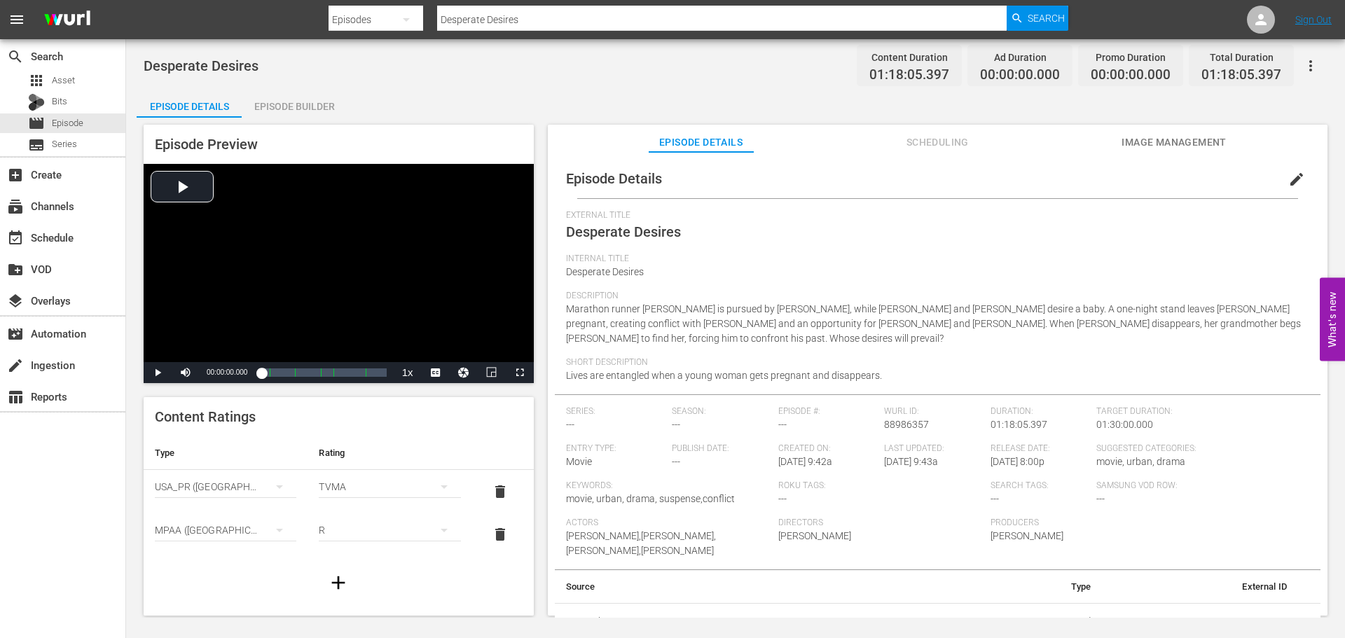
click at [1178, 141] on span "Image Management" at bounding box center [1174, 143] width 105 height 18
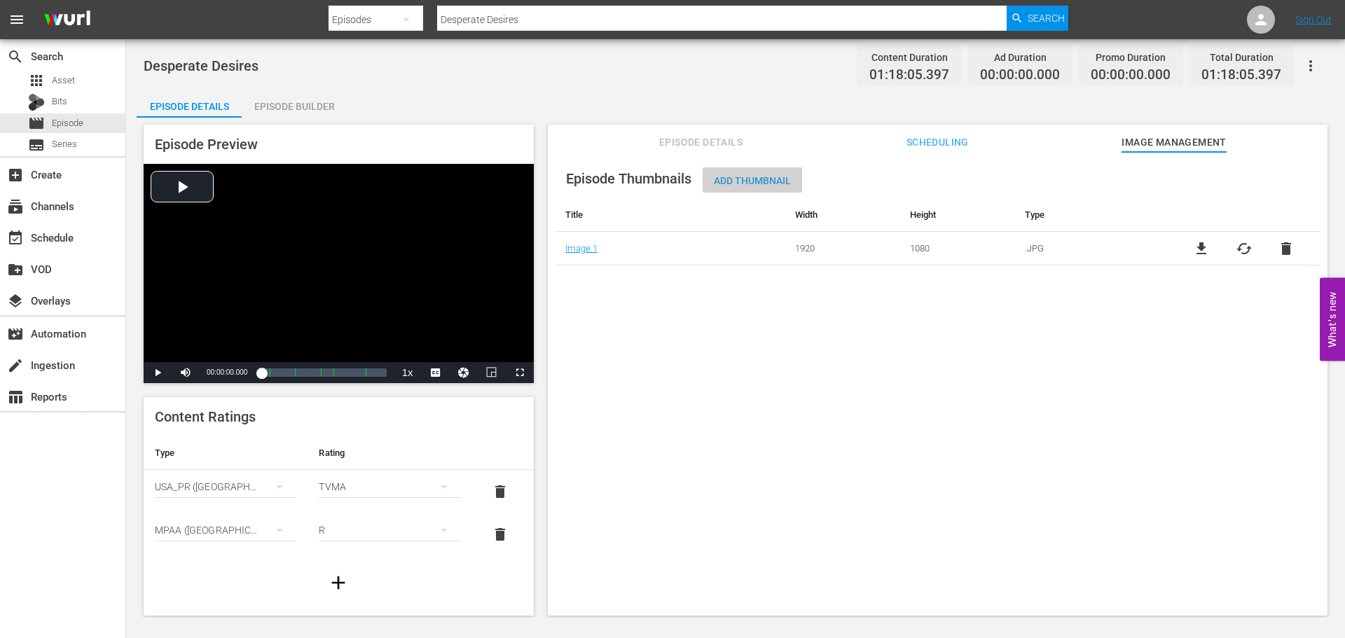
click at [784, 174] on div "Add Thumbnail" at bounding box center [752, 180] width 99 height 26
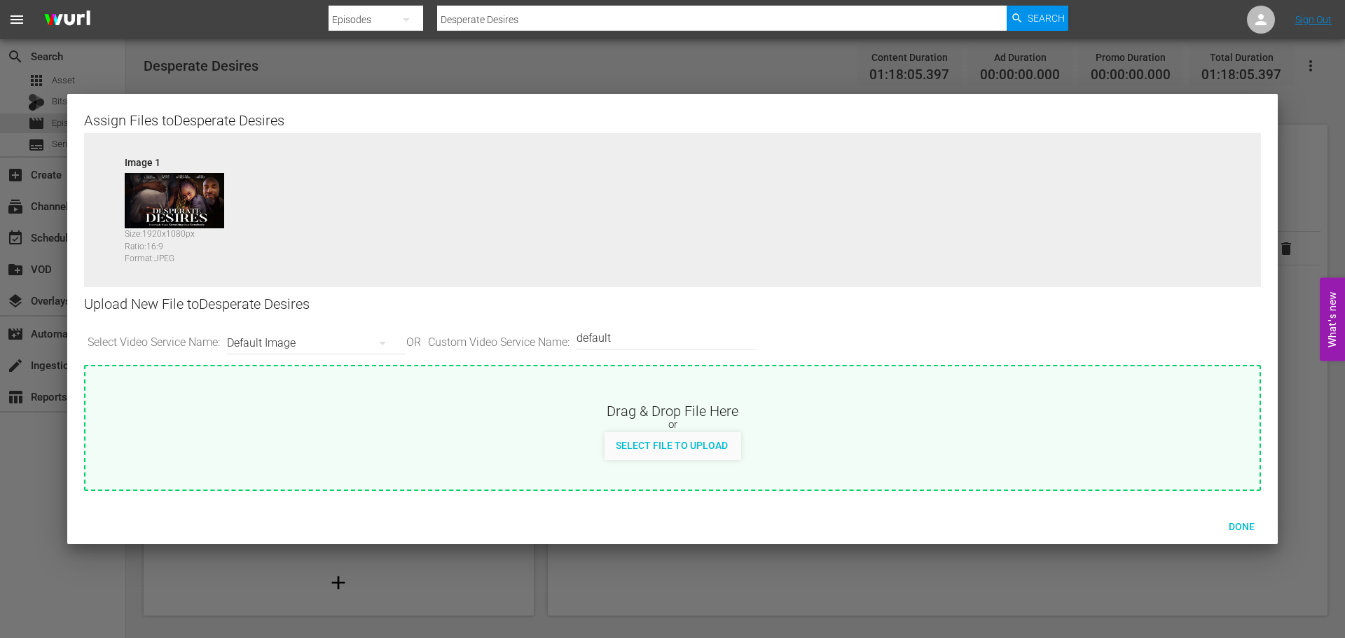
click at [666, 332] on input "default" at bounding box center [663, 339] width 172 height 34
drag, startPoint x: 654, startPoint y: 338, endPoint x: 373, endPoint y: 330, distance: 281.1
click at [373, 331] on div "Select Video Service Name: Default Image OR Custom Video Service Name: Custom V…" at bounding box center [672, 343] width 1177 height 43
type input "LG"
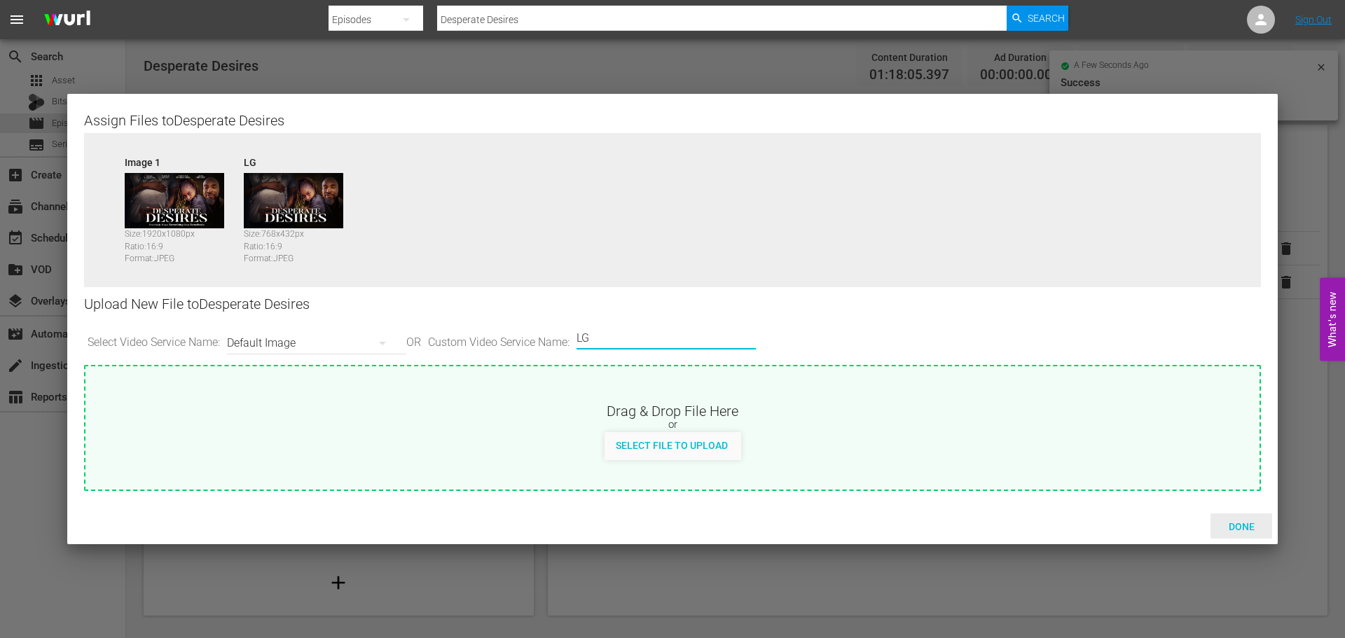
click at [1231, 522] on span "Done" at bounding box center [1242, 526] width 48 height 11
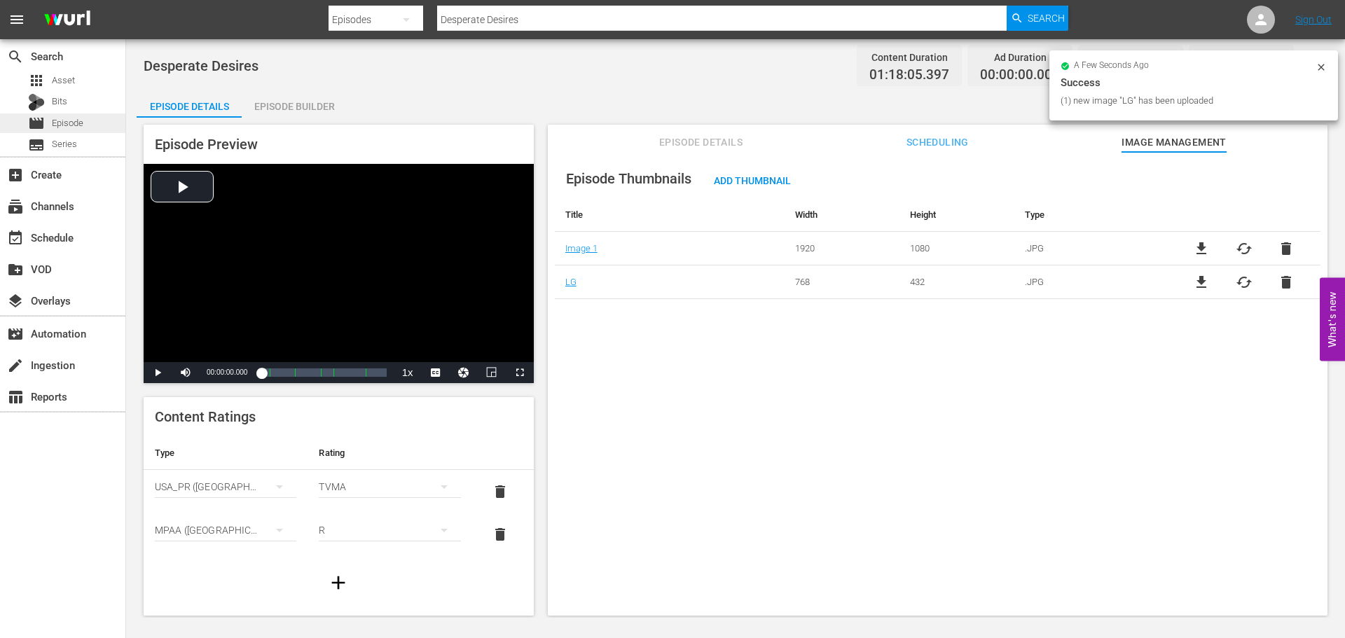
click at [82, 122] on span "Episode" at bounding box center [68, 123] width 32 height 14
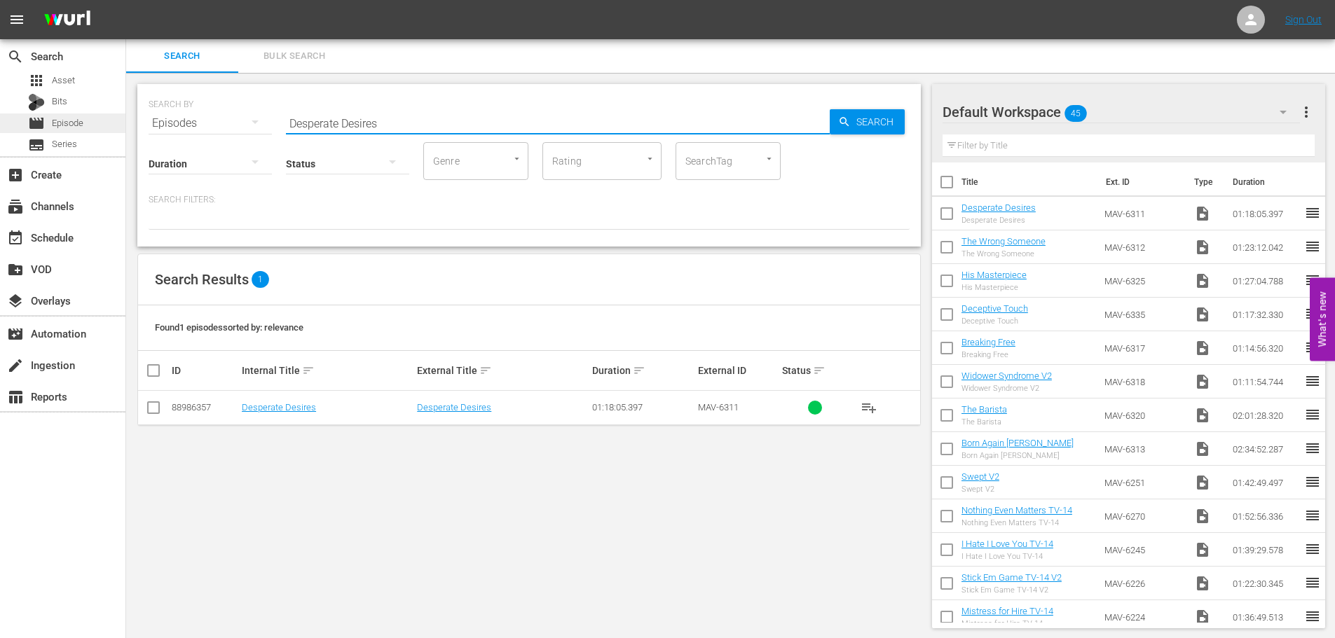
drag, startPoint x: 401, startPoint y: 125, endPoint x: 46, endPoint y: 114, distance: 356.1
click at [126, 0] on div "search Search apps Asset Bits movie Episode subtitles Series add_box Create sub…" at bounding box center [730, 0] width 1209 height 0
type input "His Masterpiece"
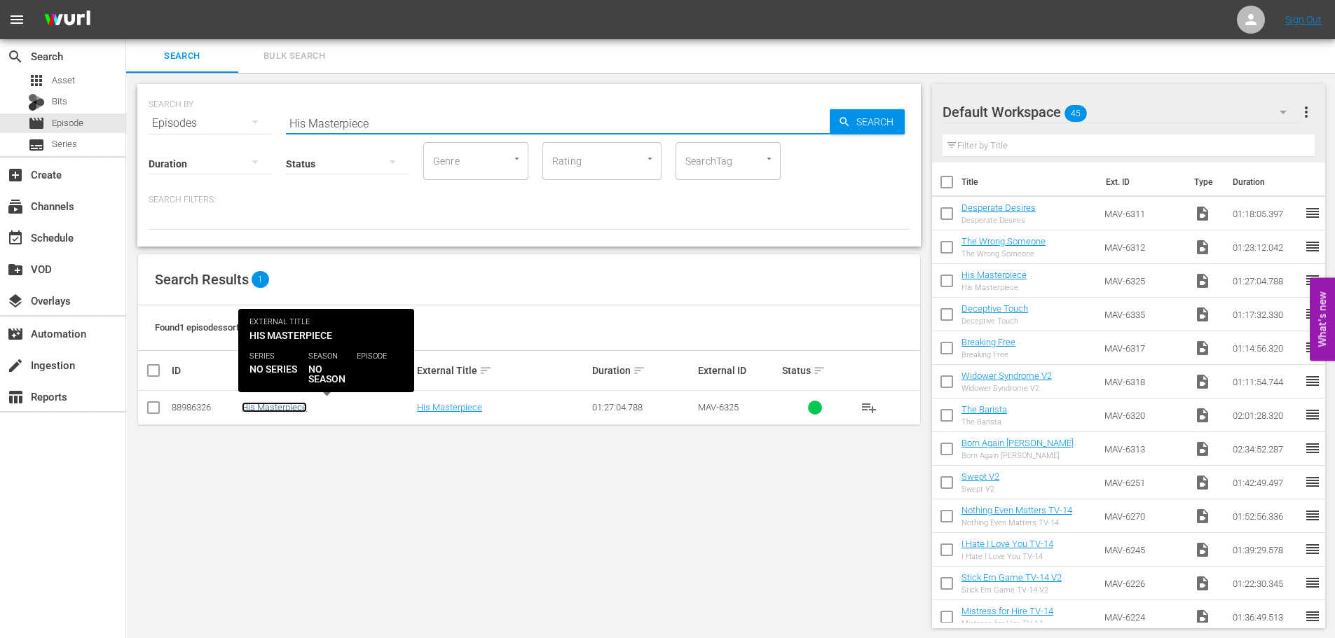
click at [260, 404] on link "His Masterpiece" at bounding box center [274, 407] width 65 height 11
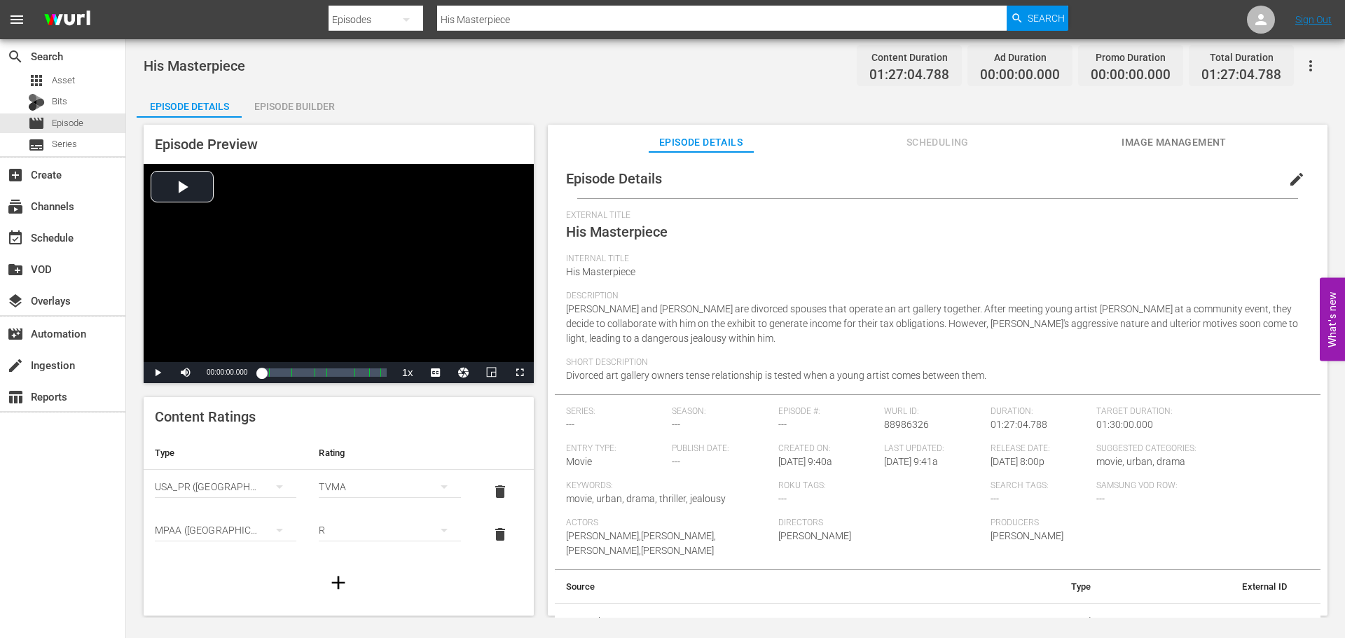
click at [1187, 144] on span "Image Management" at bounding box center [1174, 143] width 105 height 18
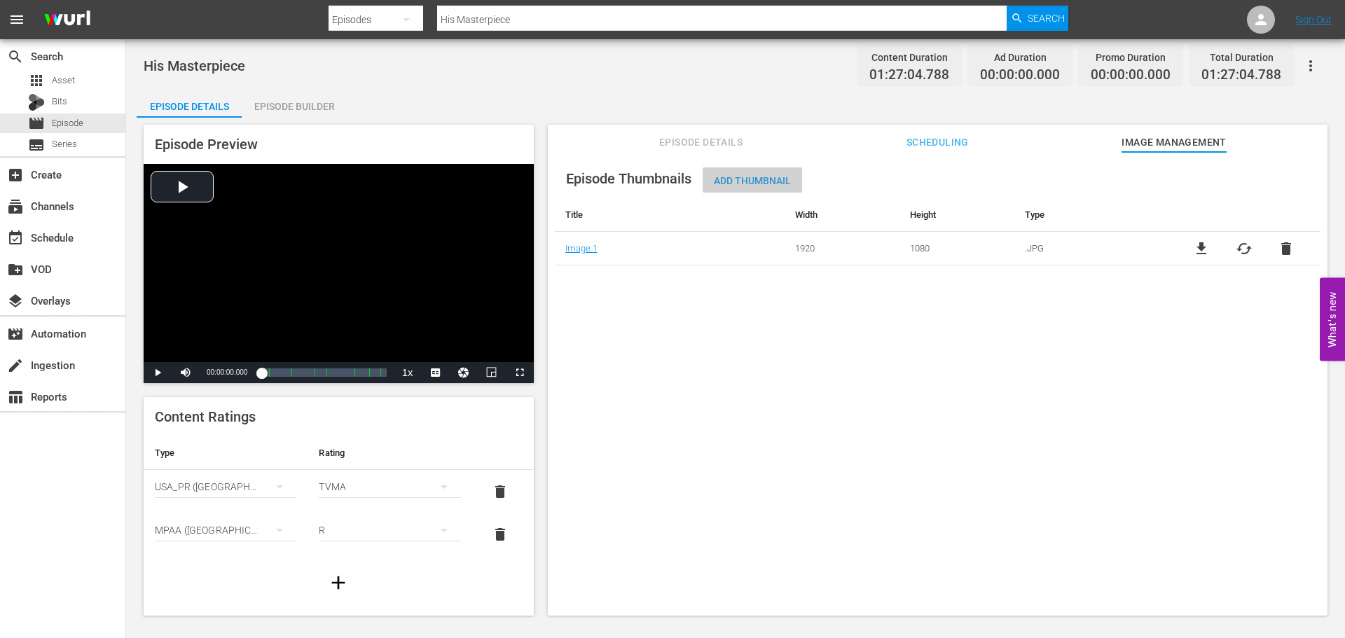
click at [771, 184] on span "Add Thumbnail" at bounding box center [752, 180] width 99 height 11
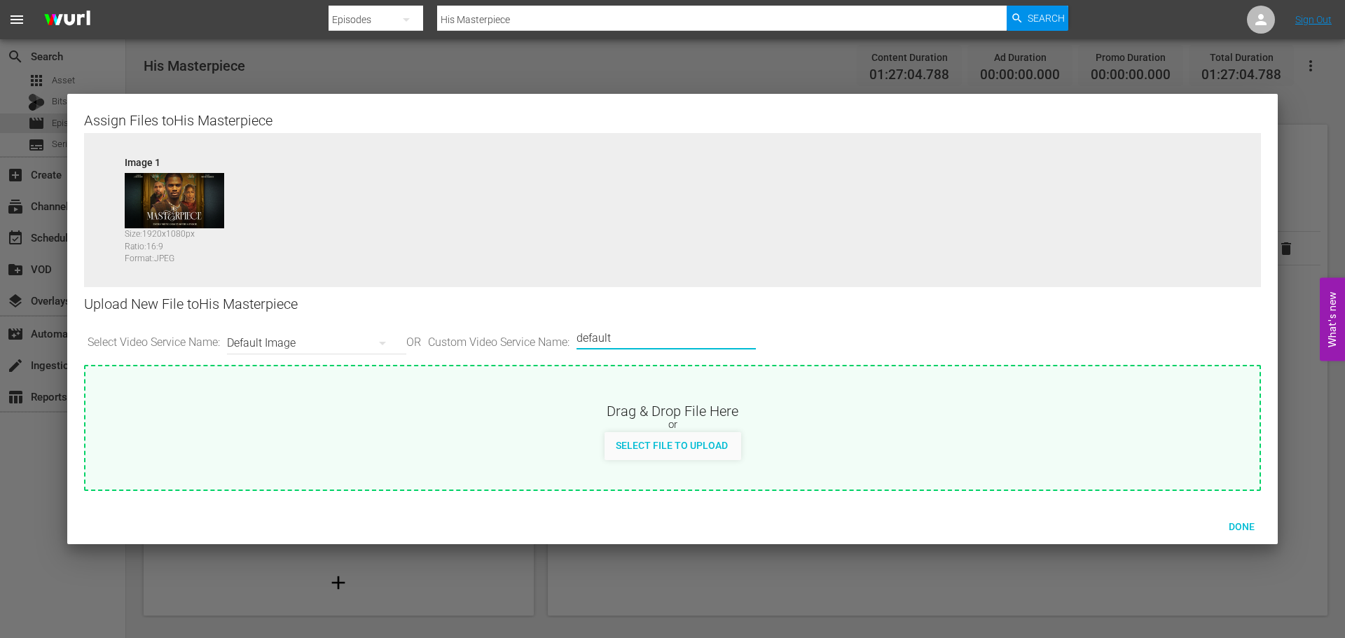
drag, startPoint x: 644, startPoint y: 331, endPoint x: 412, endPoint y: 334, distance: 231.9
click at [412, 334] on div "Select Video Service Name: Default Image OR Custom Video Service Name: Custom V…" at bounding box center [672, 343] width 1177 height 43
type input "LG"
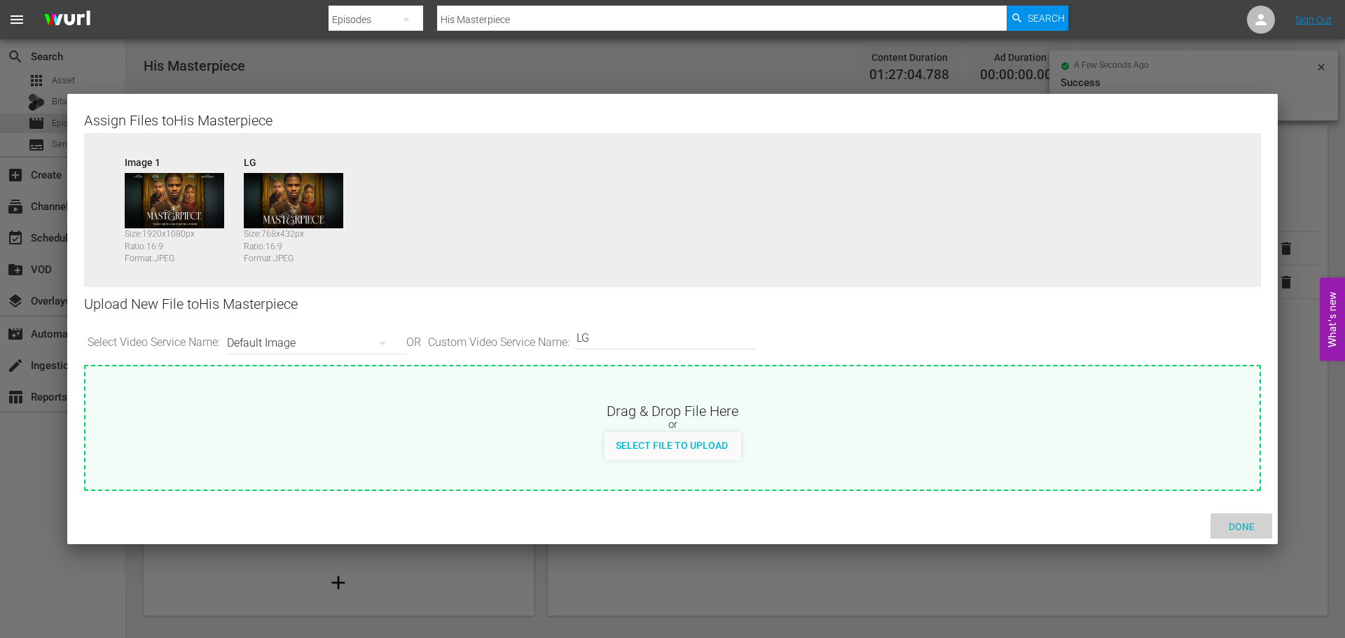
click at [1245, 523] on span "Done" at bounding box center [1242, 526] width 48 height 11
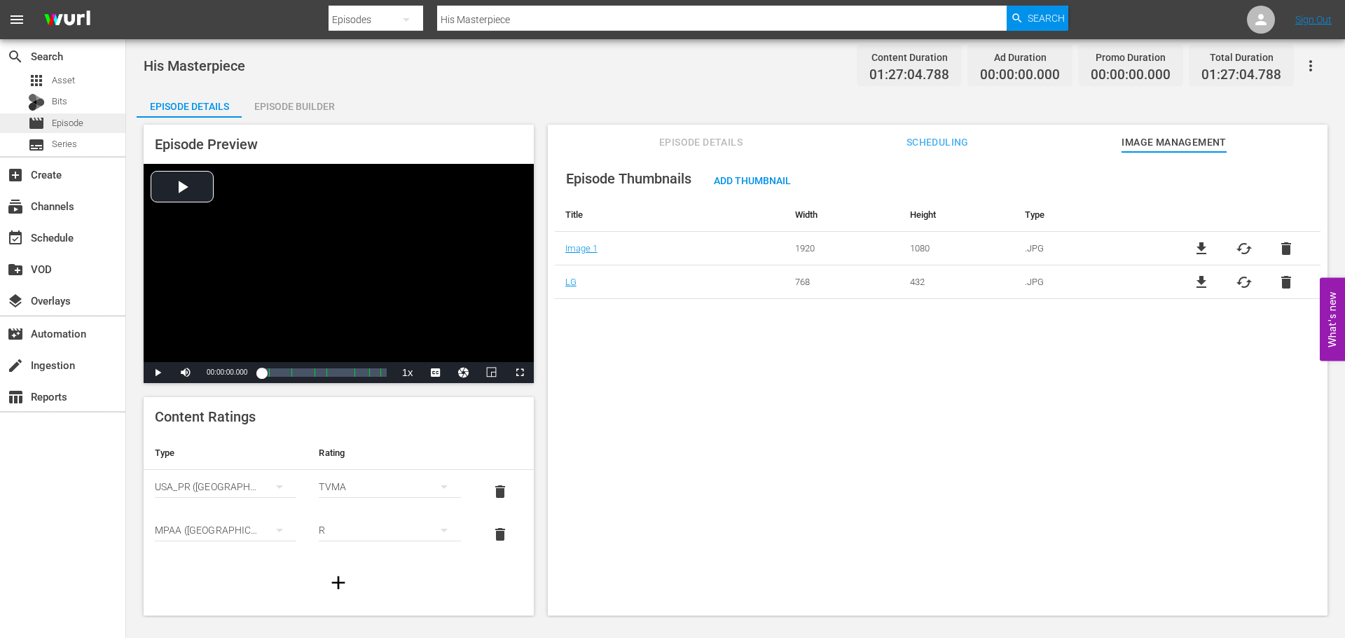
click at [86, 122] on div "movie Episode" at bounding box center [62, 124] width 125 height 20
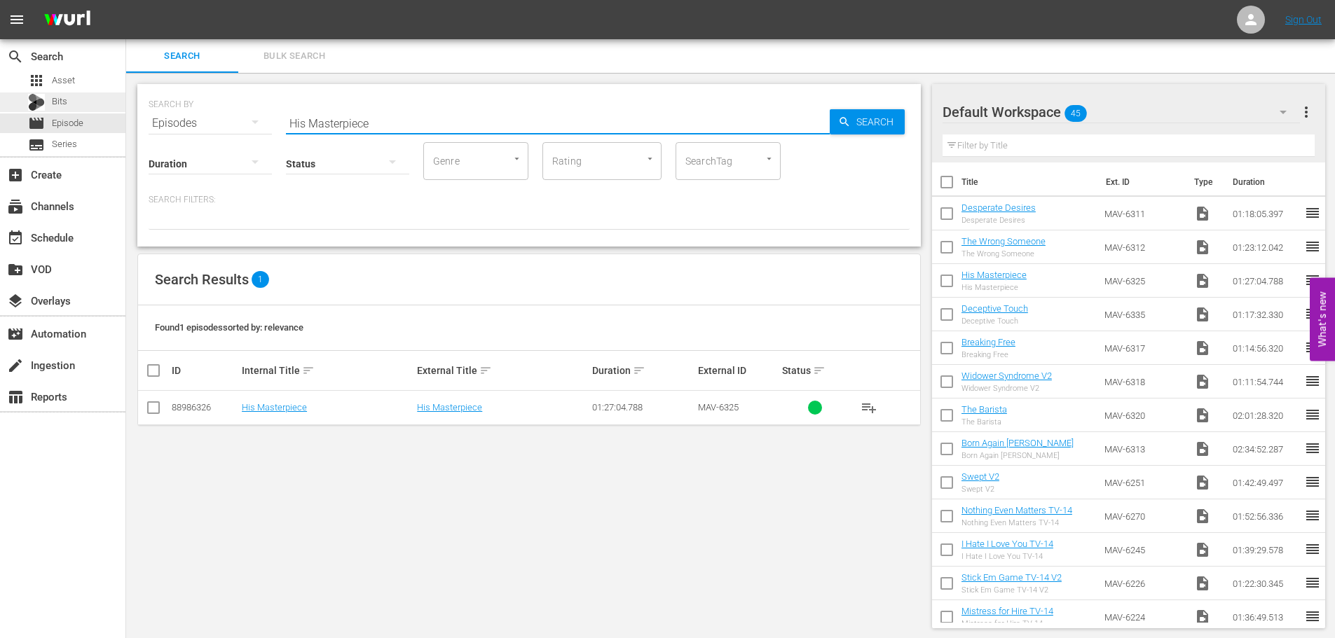
drag, startPoint x: 384, startPoint y: 125, endPoint x: 49, endPoint y: 109, distance: 335.3
click at [126, 0] on div "search Search apps Asset Bits movie Episode subtitles Series add_box Create sub…" at bounding box center [730, 0] width 1209 height 0
type input "Widower Syndrome"
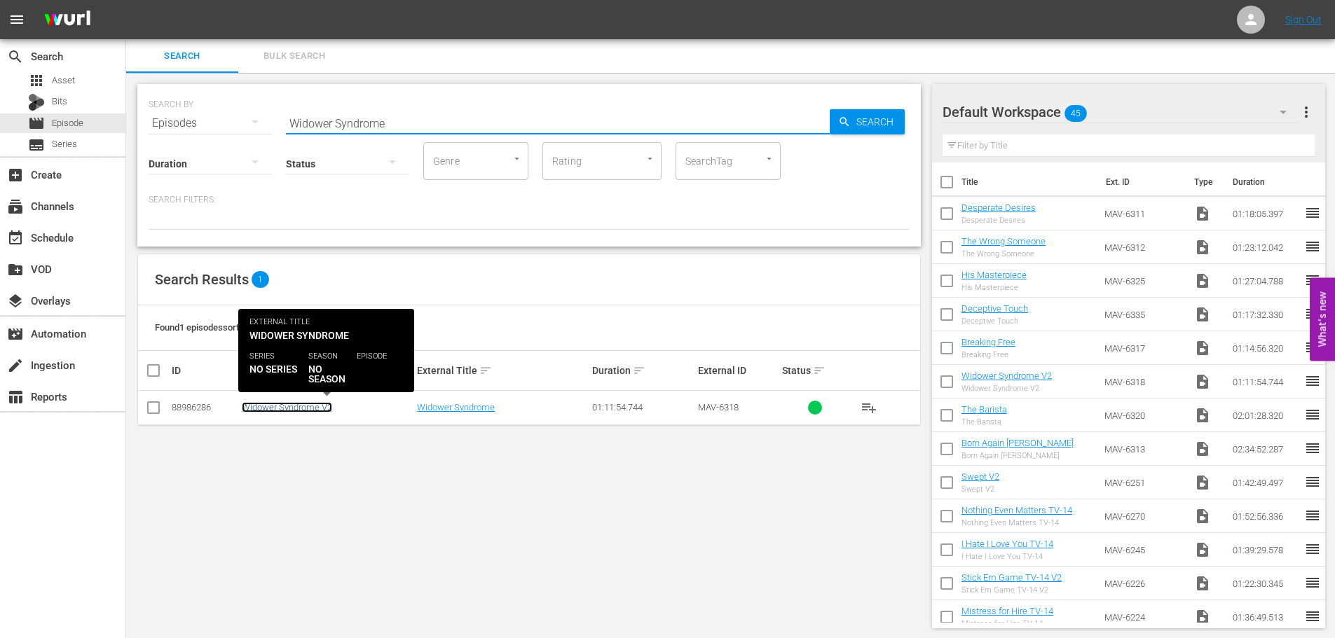
click at [275, 411] on link "Widower Syndrome V2" at bounding box center [287, 407] width 90 height 11
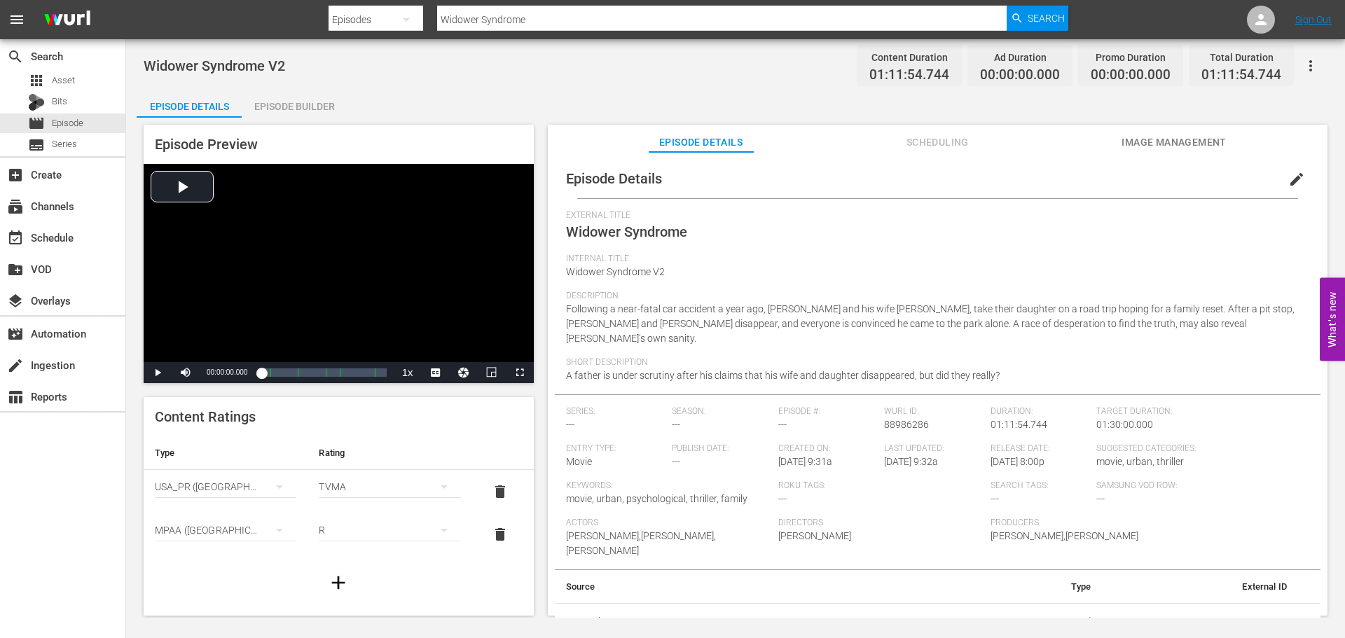
click at [297, 107] on div "Episode Builder" at bounding box center [294, 107] width 105 height 34
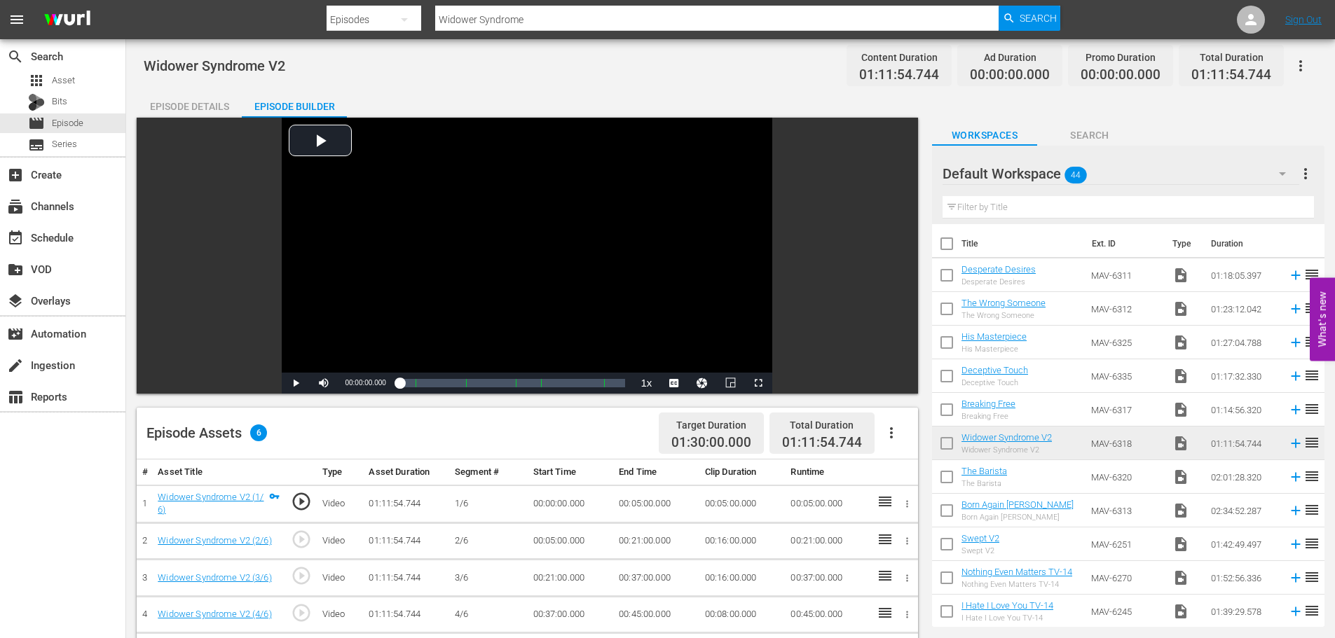
click at [164, 106] on div "Episode Details" at bounding box center [189, 107] width 105 height 34
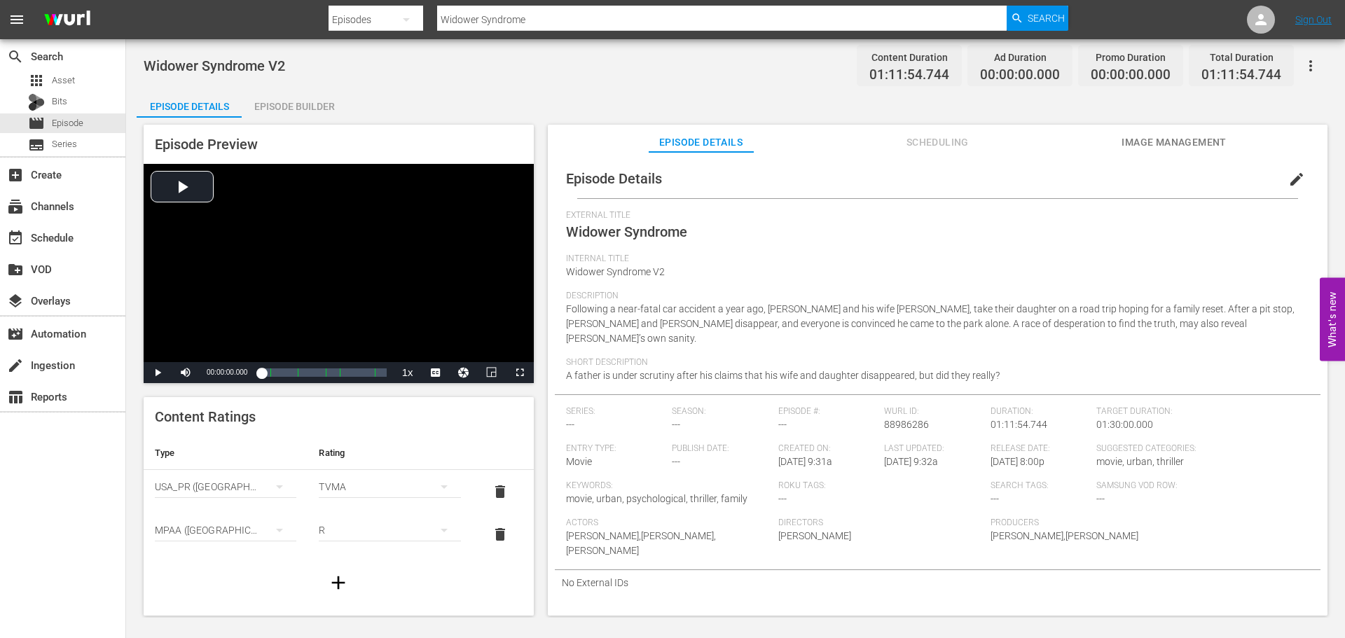
click at [1172, 146] on span "Image Management" at bounding box center [1174, 143] width 105 height 18
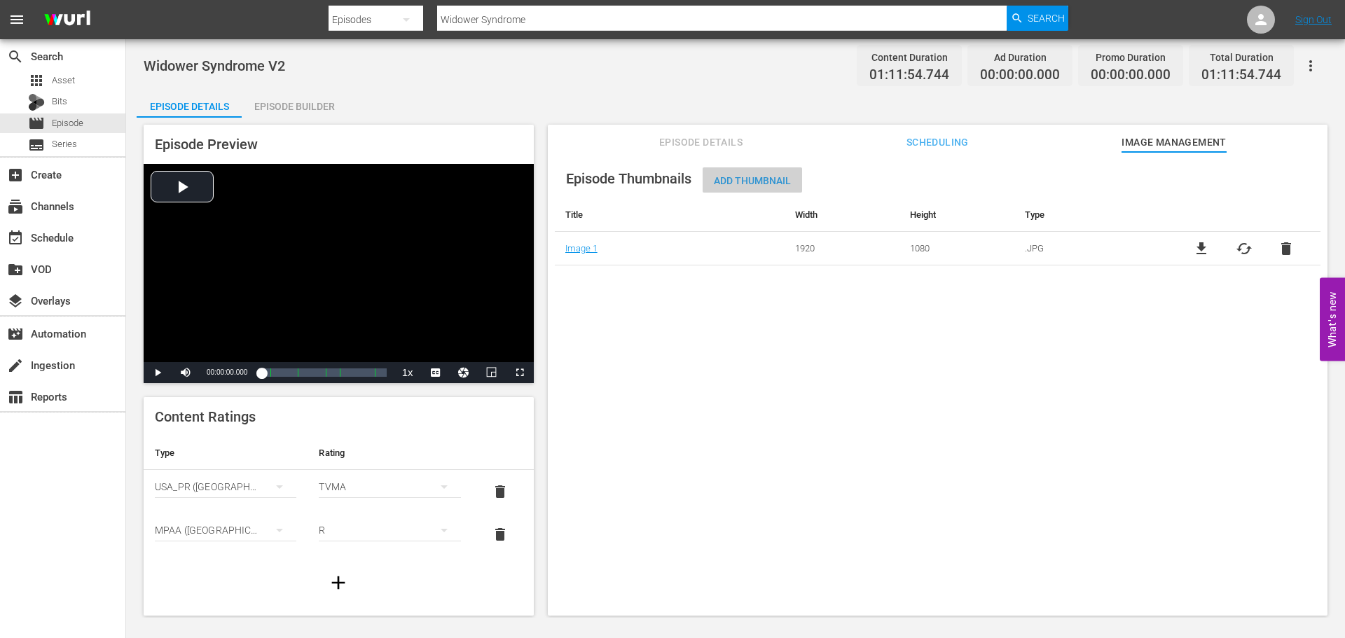
click at [778, 179] on span "Add Thumbnail" at bounding box center [752, 180] width 99 height 11
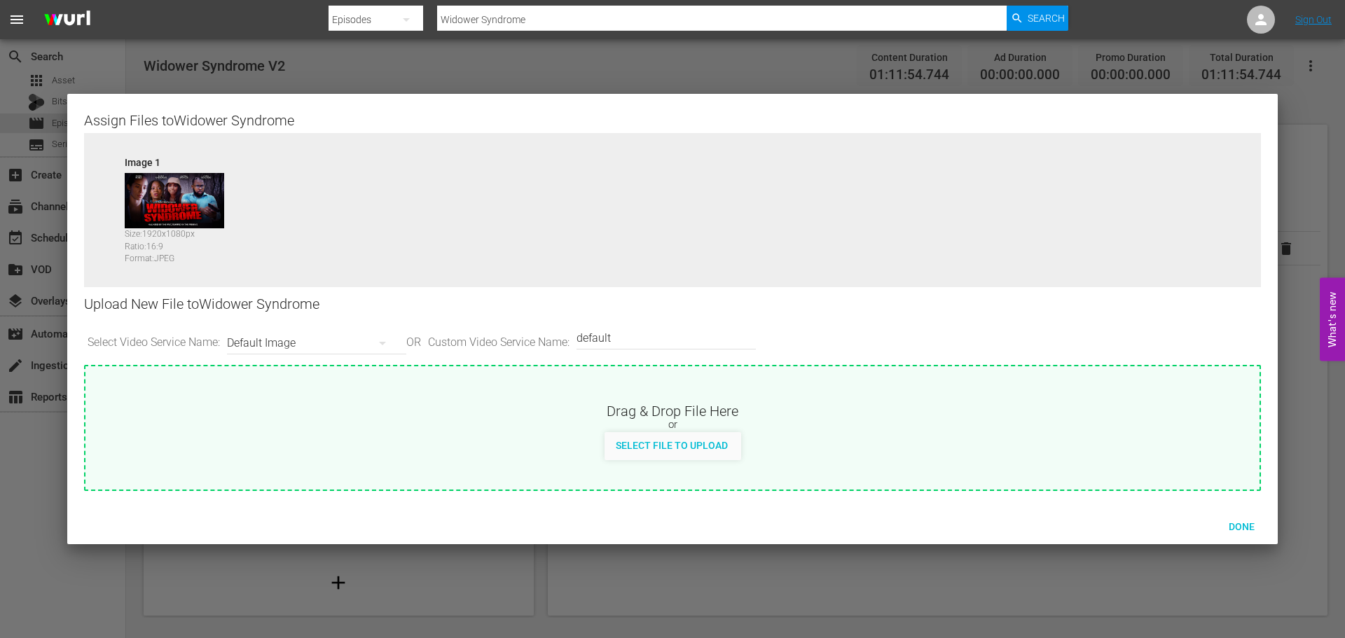
click at [680, 316] on div "Upload New File to Widower Syndrome" at bounding box center [672, 304] width 1177 height 34
drag, startPoint x: 668, startPoint y: 339, endPoint x: 374, endPoint y: 334, distance: 294.3
click at [374, 335] on div "Select Video Service Name: Default Image OR Custom Video Service Name: Custom V…" at bounding box center [672, 343] width 1177 height 43
type input "LG"
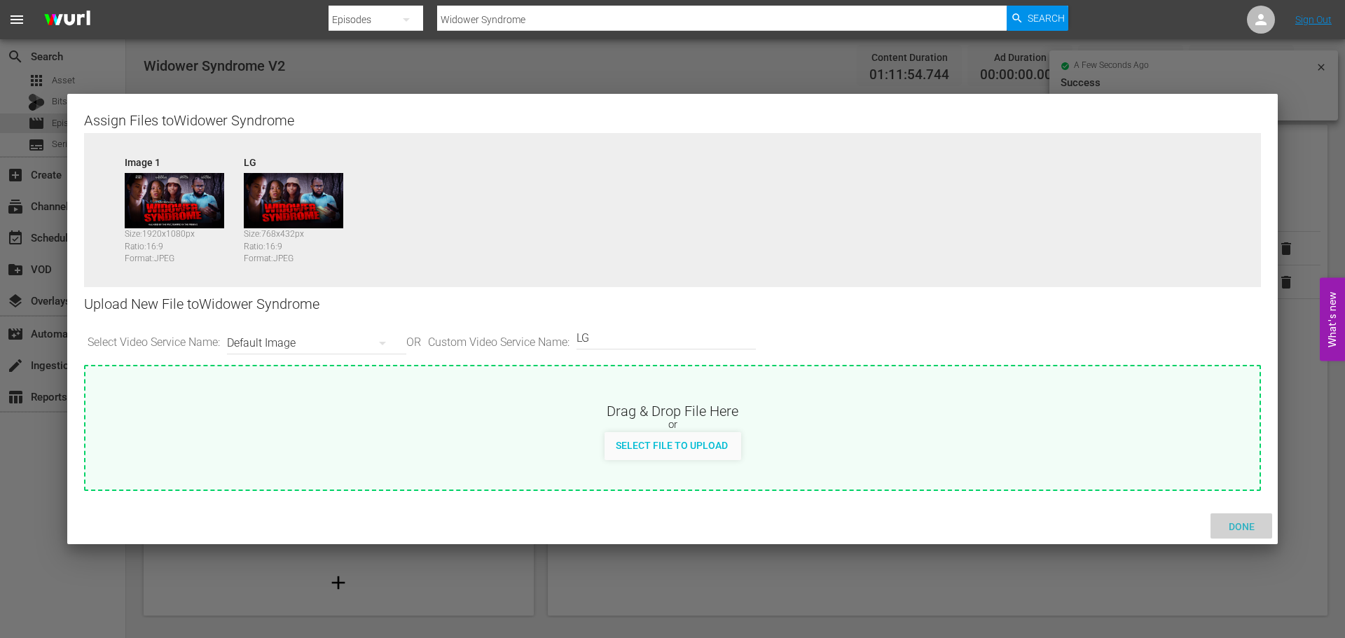
click at [1229, 526] on span "Done" at bounding box center [1242, 526] width 48 height 11
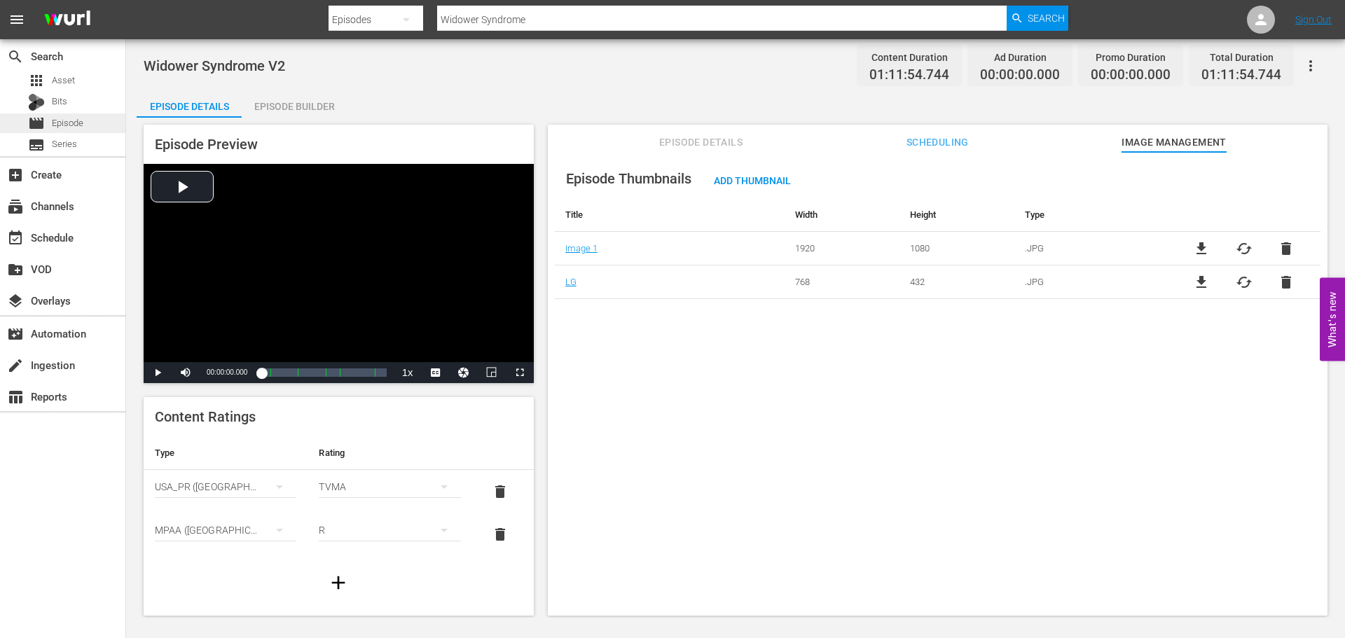
click at [55, 126] on span "Episode" at bounding box center [68, 123] width 32 height 14
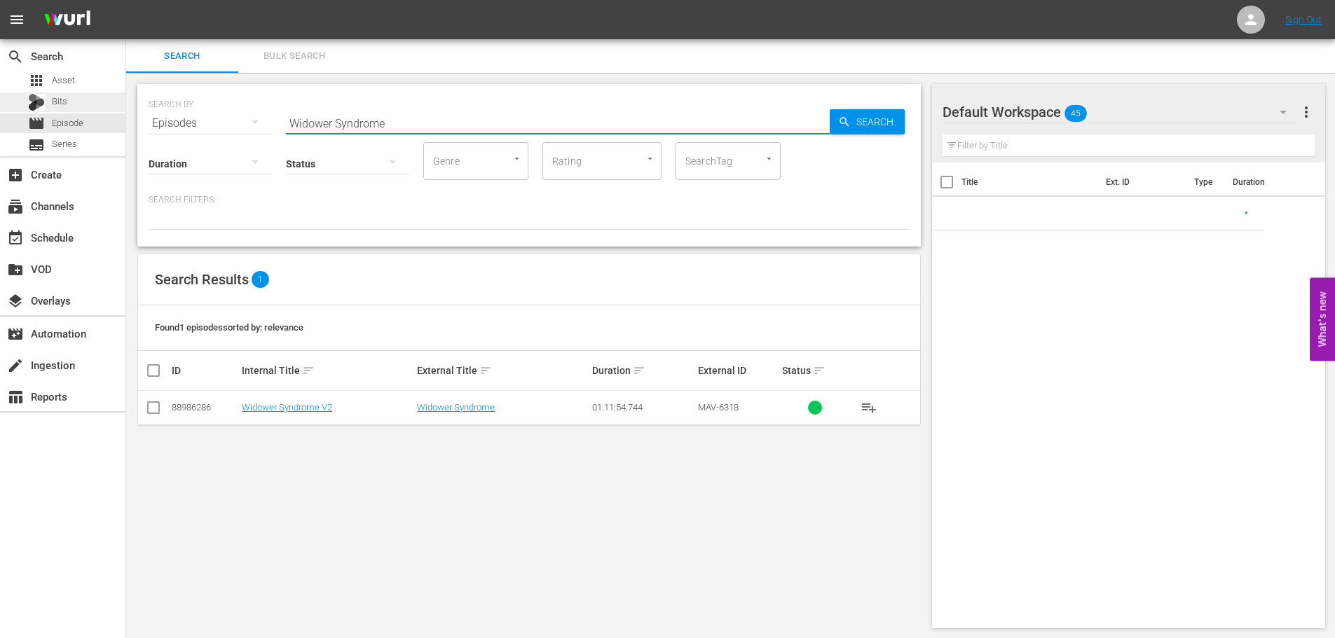
drag, startPoint x: 414, startPoint y: 121, endPoint x: 118, endPoint y: 109, distance: 295.9
click at [126, 0] on div "search Search apps Asset Bits movie Episode subtitles Series add_box Create sub…" at bounding box center [730, 0] width 1209 height 0
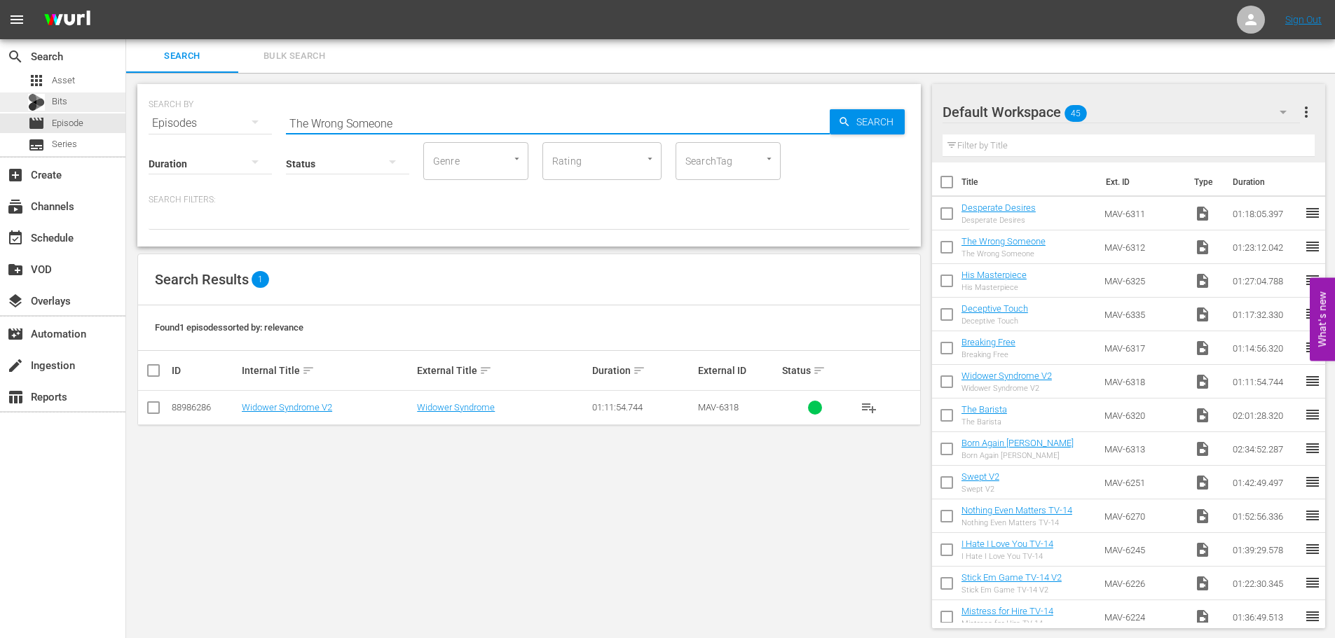
type input "The Wrong Someone"
click at [268, 414] on td "The Wrong Someone" at bounding box center [327, 408] width 175 height 34
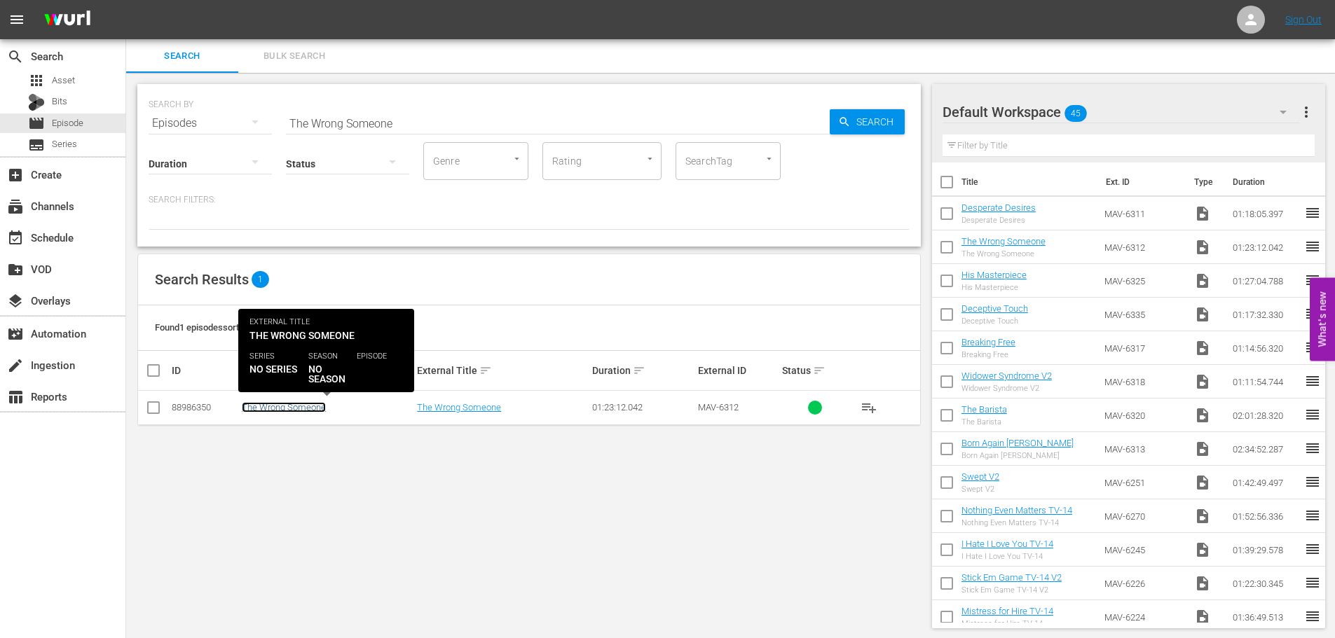
click at [269, 409] on link "The Wrong Someone" at bounding box center [284, 407] width 84 height 11
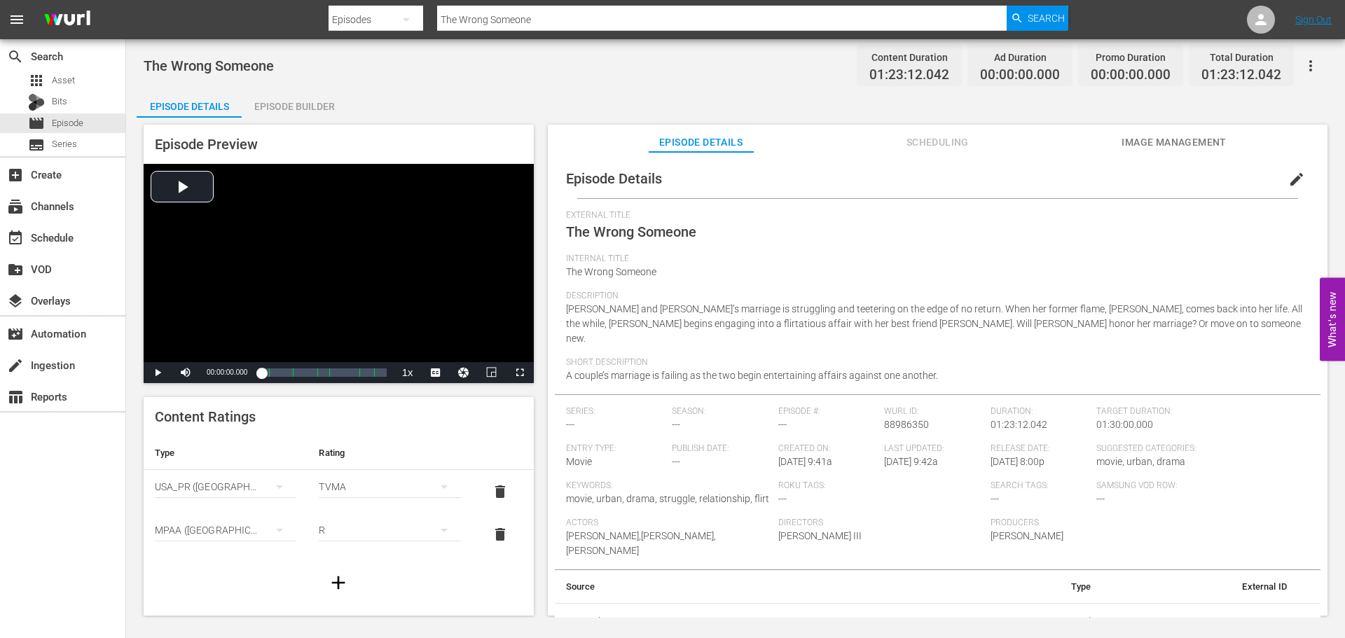
click at [1146, 151] on button "Image Management" at bounding box center [1174, 139] width 105 height 28
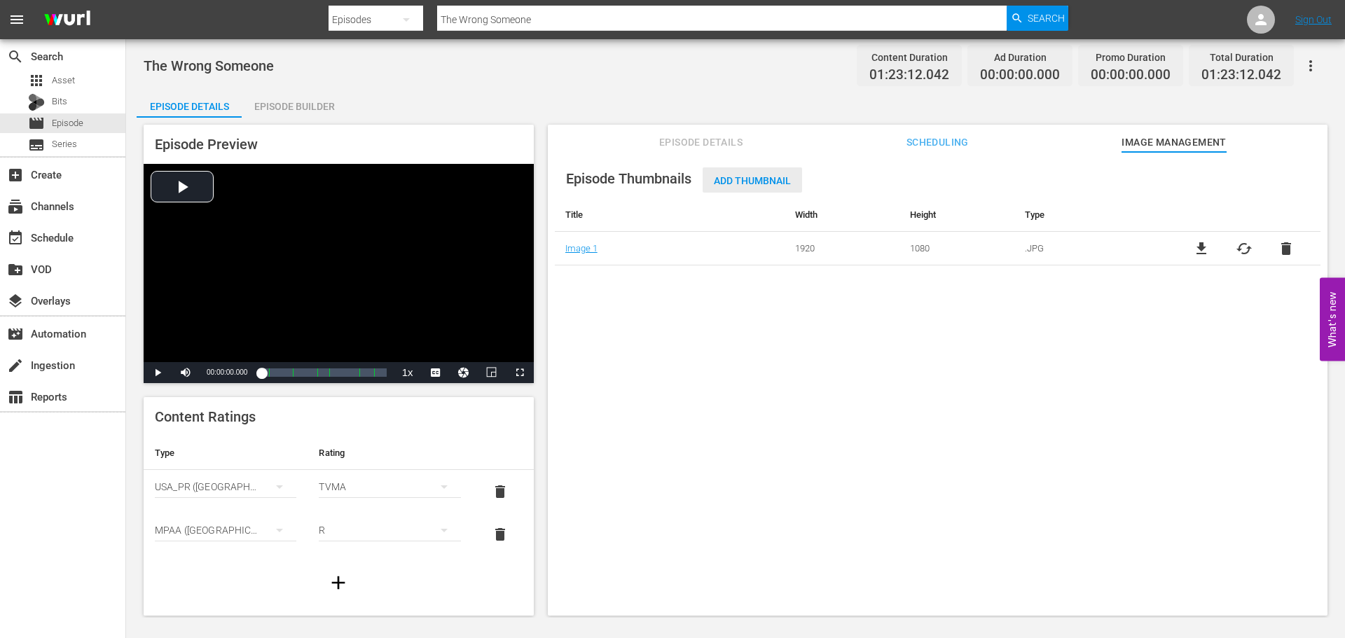
click at [763, 181] on span "Add Thumbnail" at bounding box center [752, 180] width 99 height 11
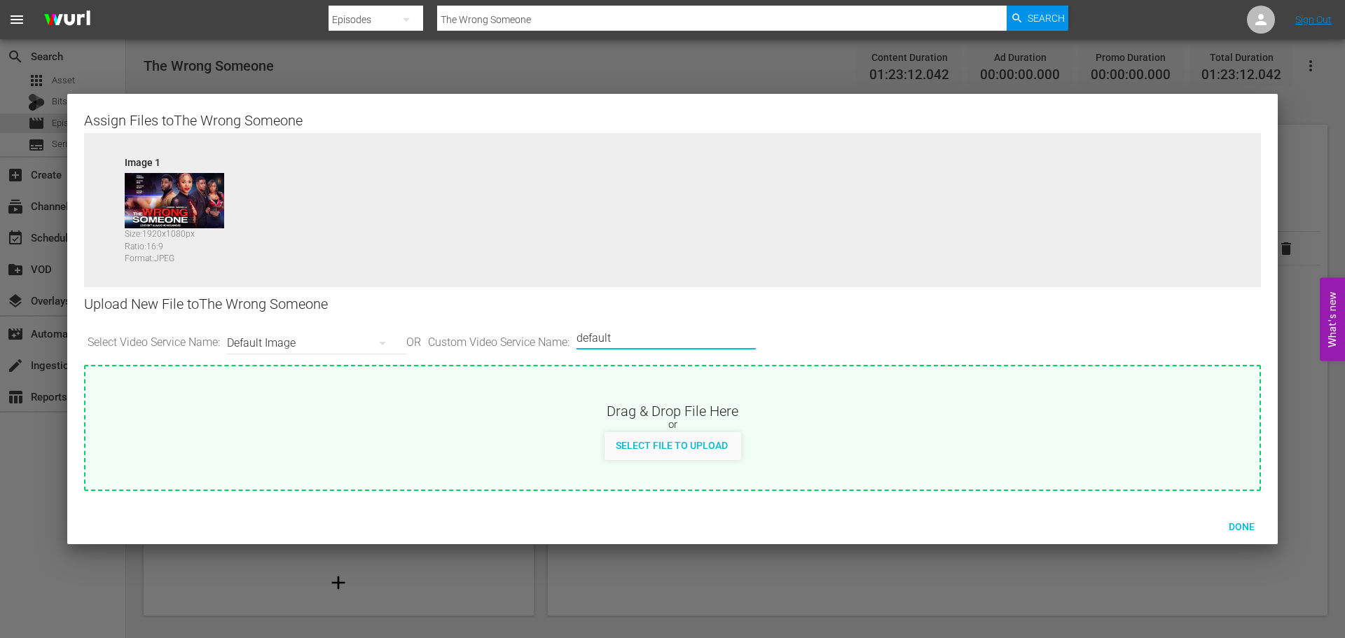
drag, startPoint x: 709, startPoint y: 336, endPoint x: 366, endPoint y: 323, distance: 343.6
click at [366, 323] on div "Select Video Service Name: Default Image OR Custom Video Service Name: Custom V…" at bounding box center [672, 343] width 1177 height 43
type input "LG"
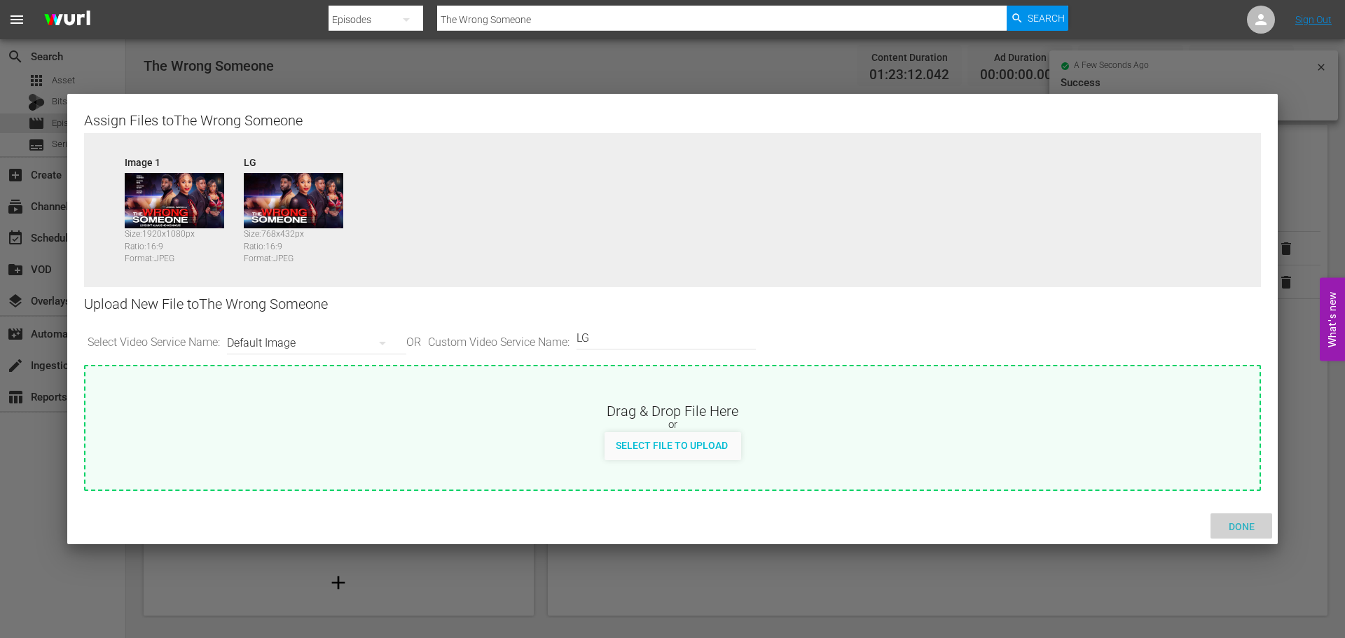
click at [1235, 528] on span "Done" at bounding box center [1242, 526] width 48 height 11
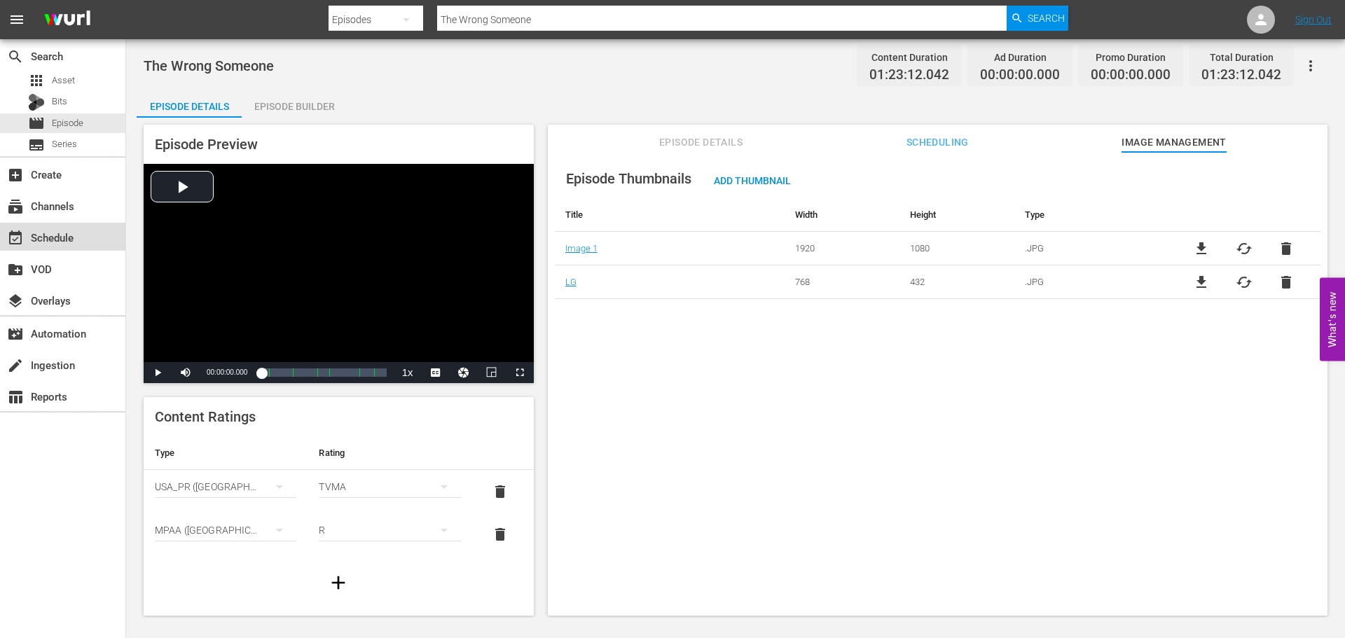
click at [69, 228] on div "event_available Schedule" at bounding box center [62, 237] width 125 height 28
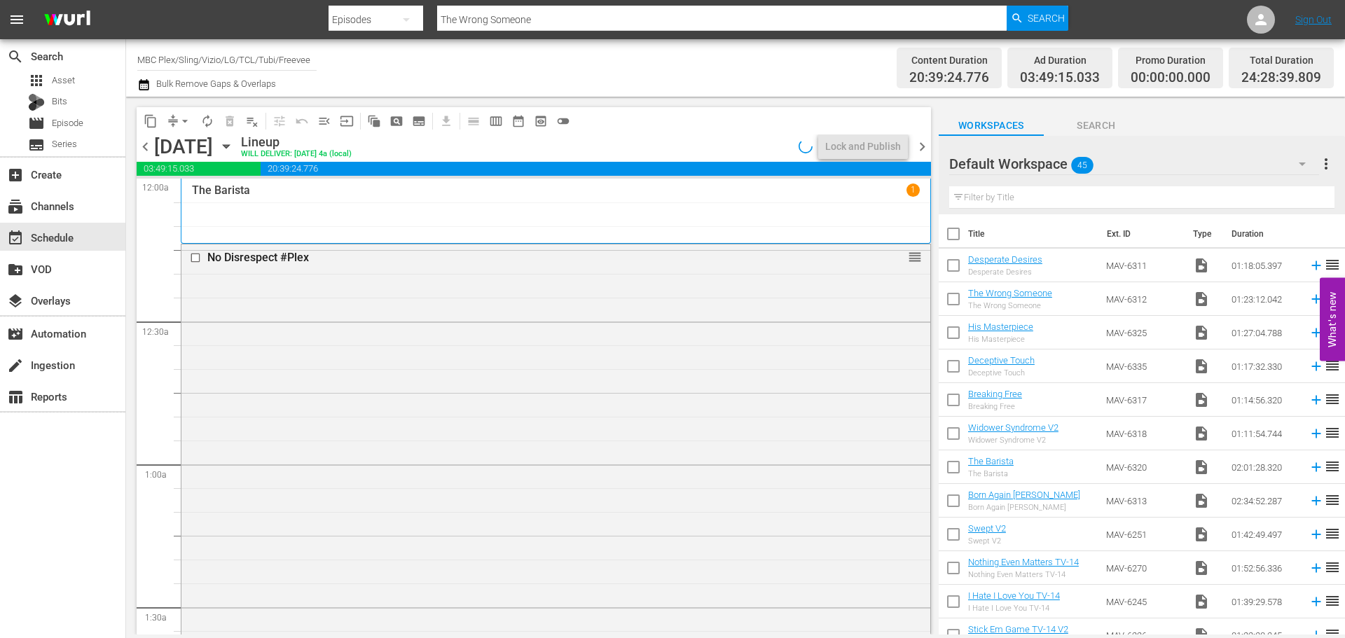
click at [234, 149] on icon "button" at bounding box center [226, 146] width 15 height 15
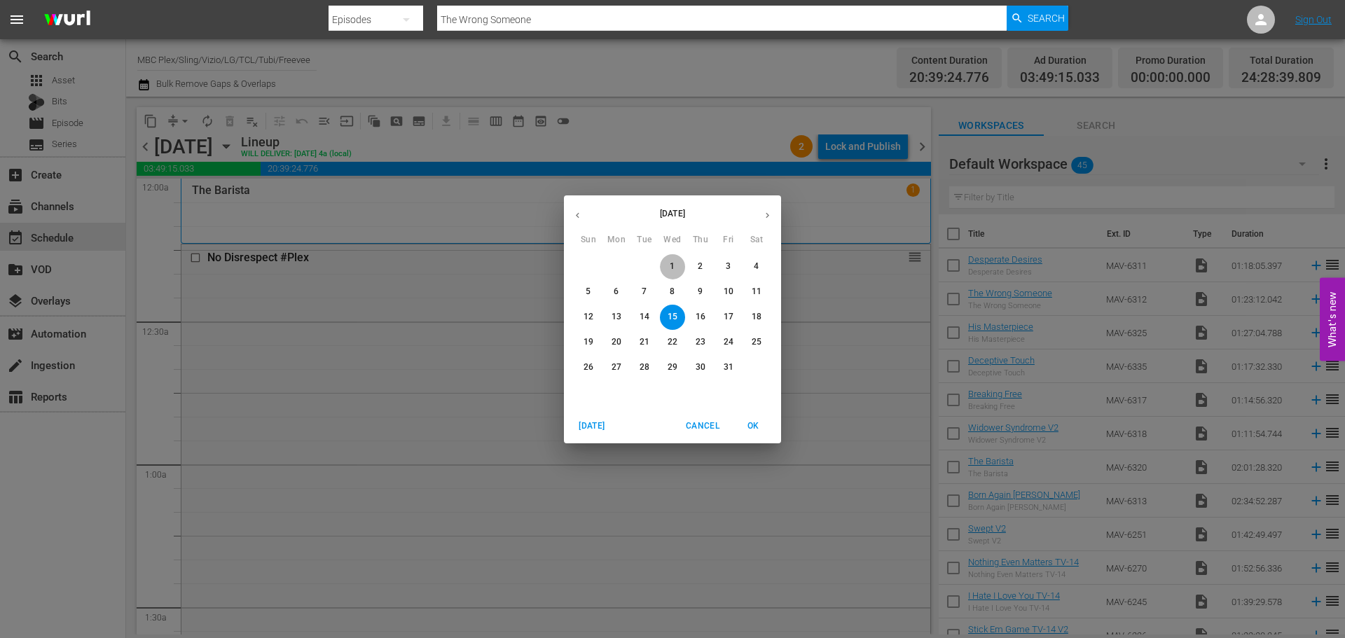
click at [668, 262] on span "1" at bounding box center [672, 267] width 25 height 12
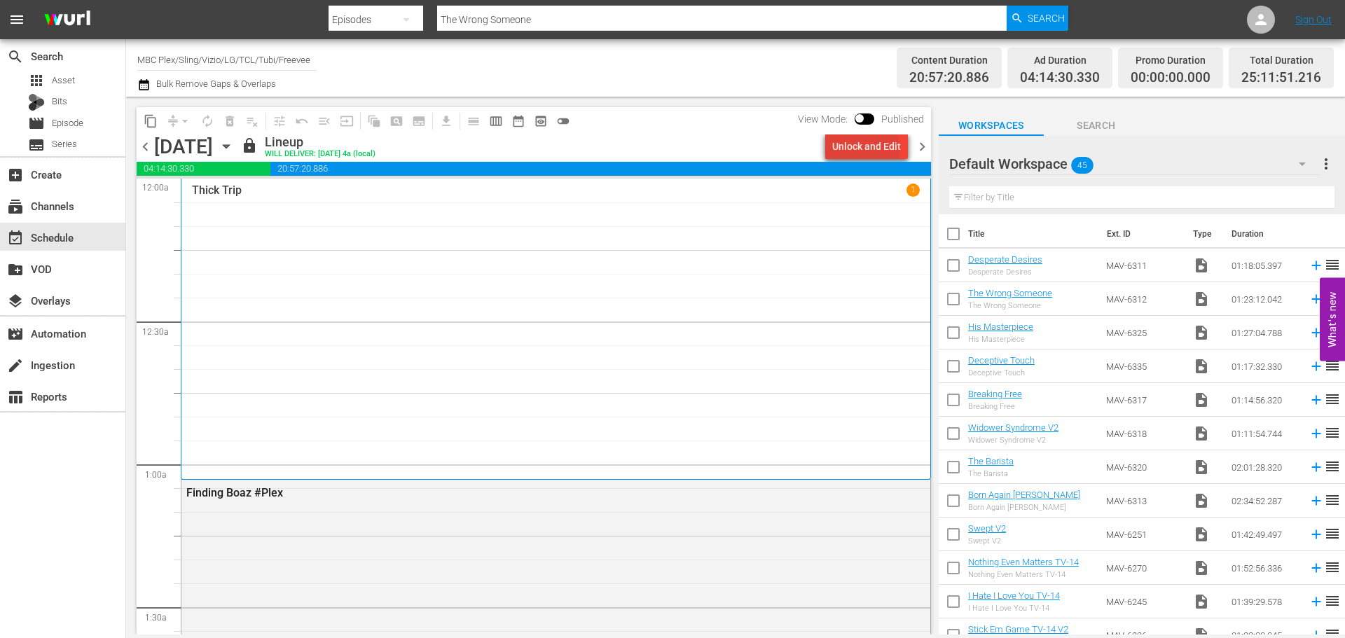
click at [869, 149] on div "Unlock and Edit" at bounding box center [866, 146] width 69 height 25
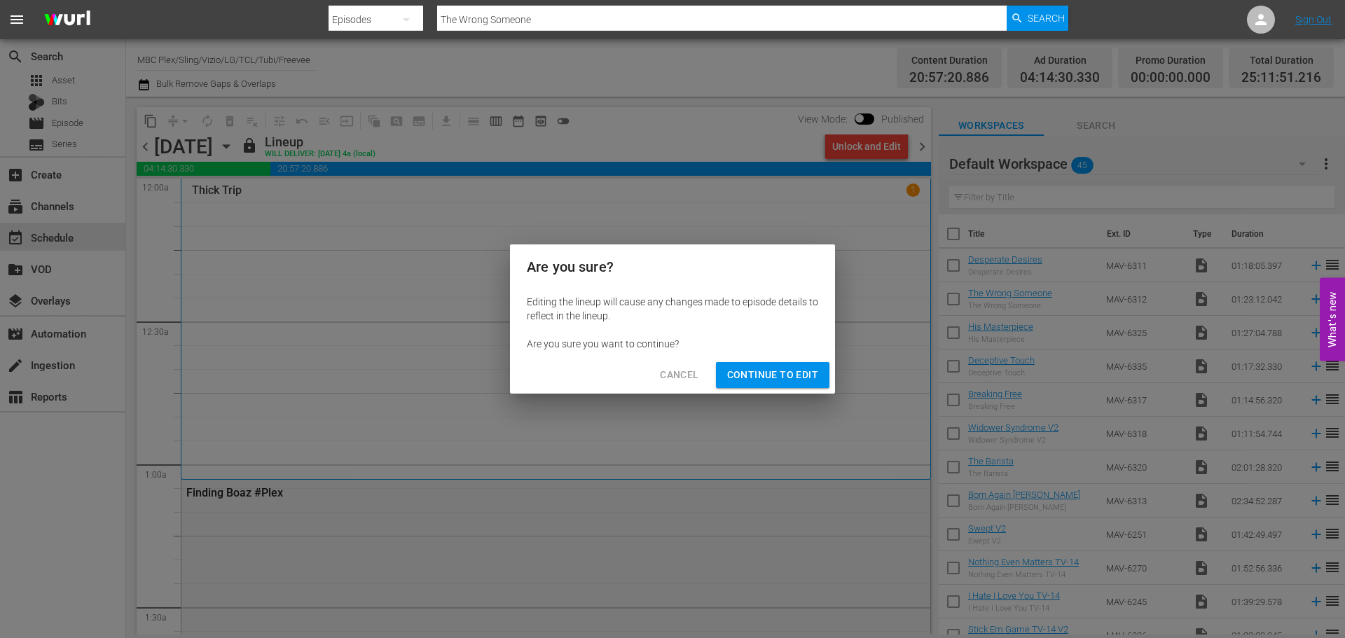
click at [790, 366] on button "Continue to Edit" at bounding box center [773, 375] width 114 height 26
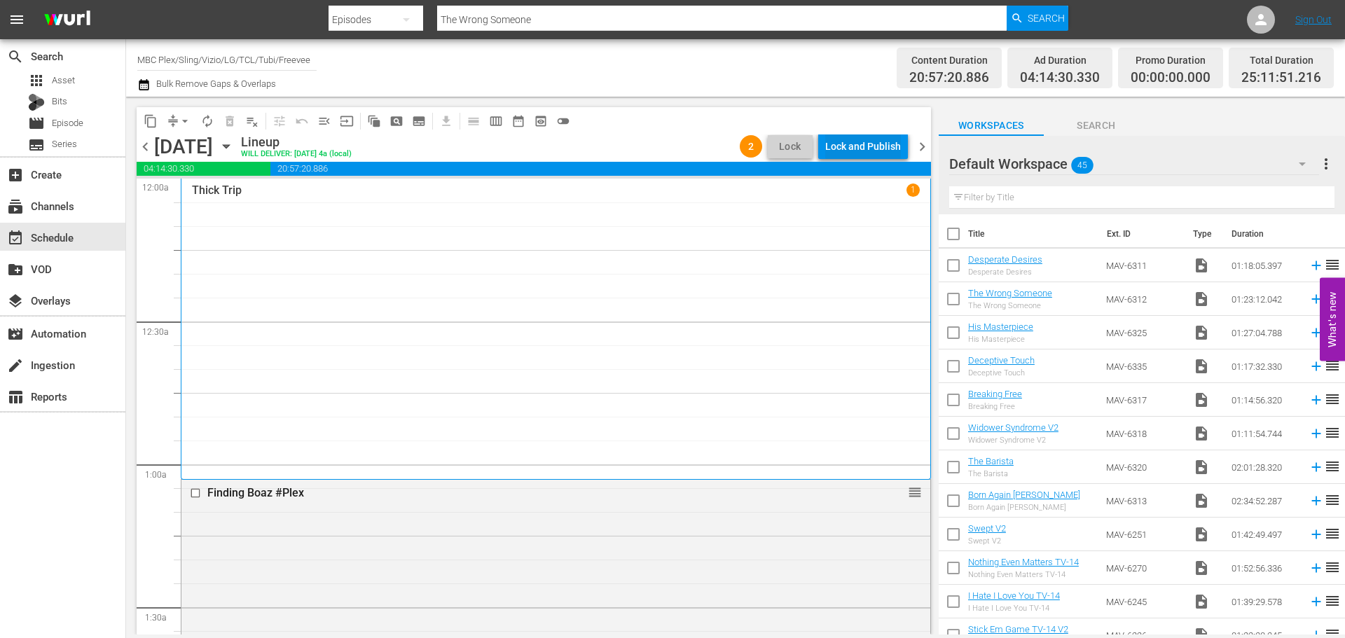
click at [874, 144] on div "Lock and Publish" at bounding box center [863, 146] width 76 height 25
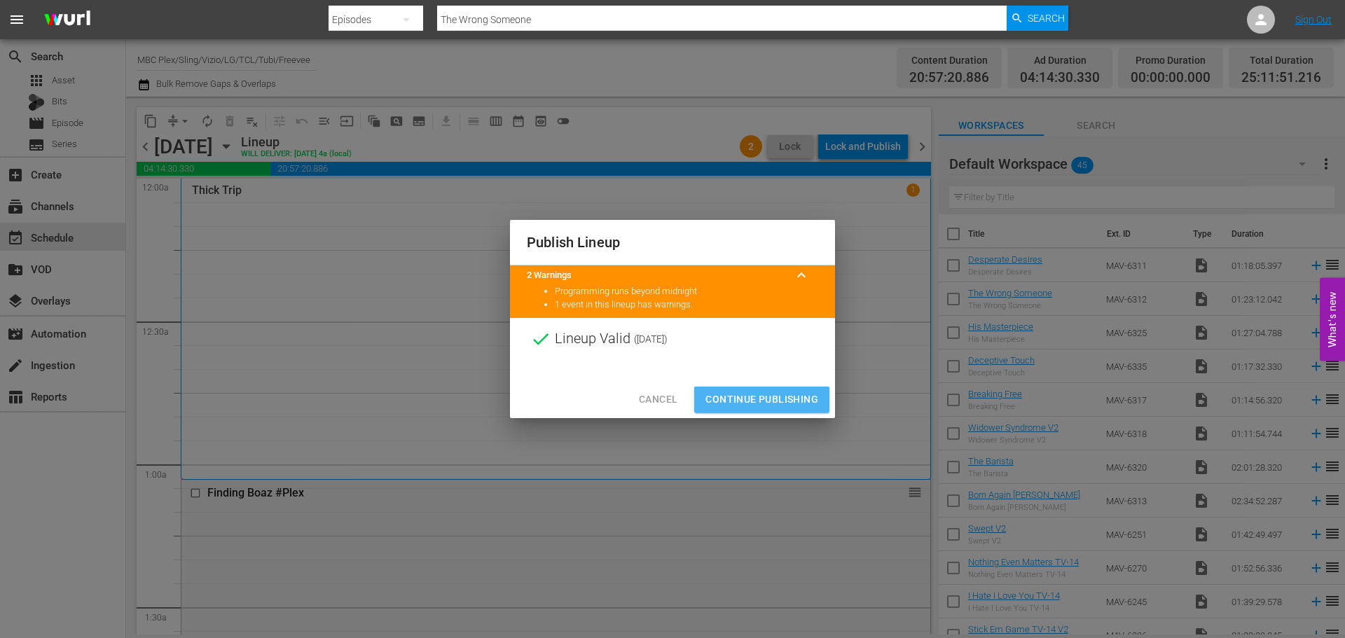
click at [763, 391] on span "Continue Publishing" at bounding box center [762, 400] width 113 height 18
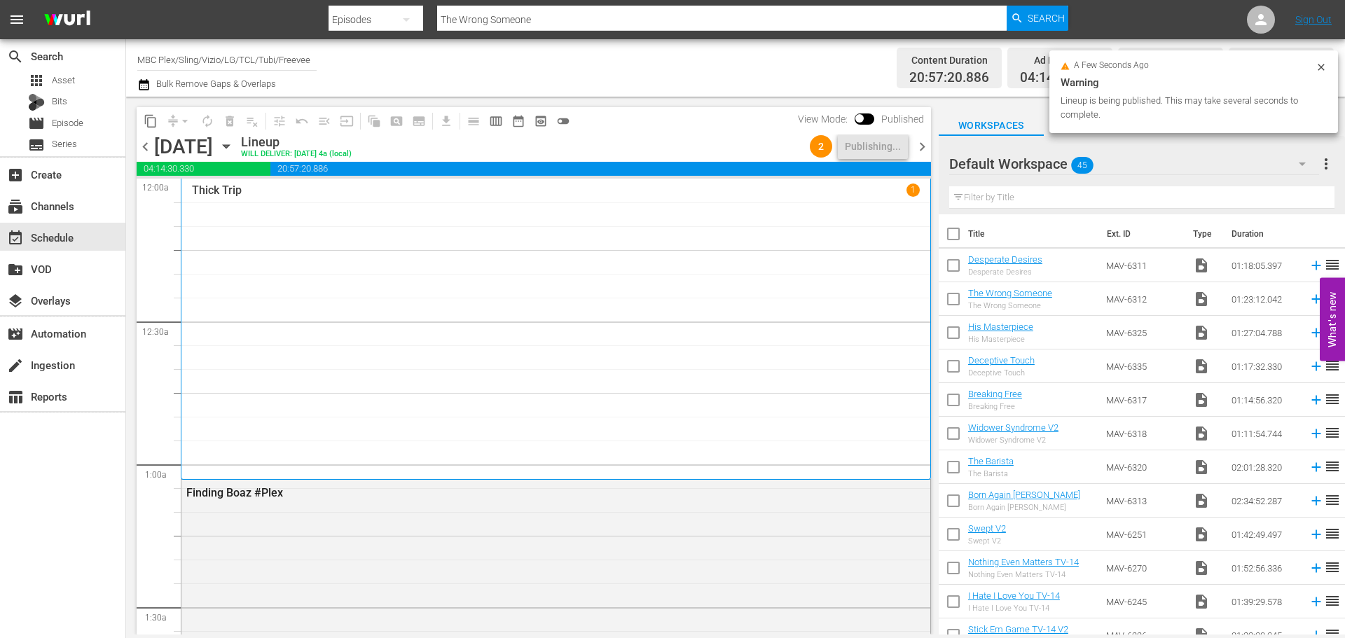
click at [929, 142] on span "chevron_right" at bounding box center [923, 147] width 18 height 18
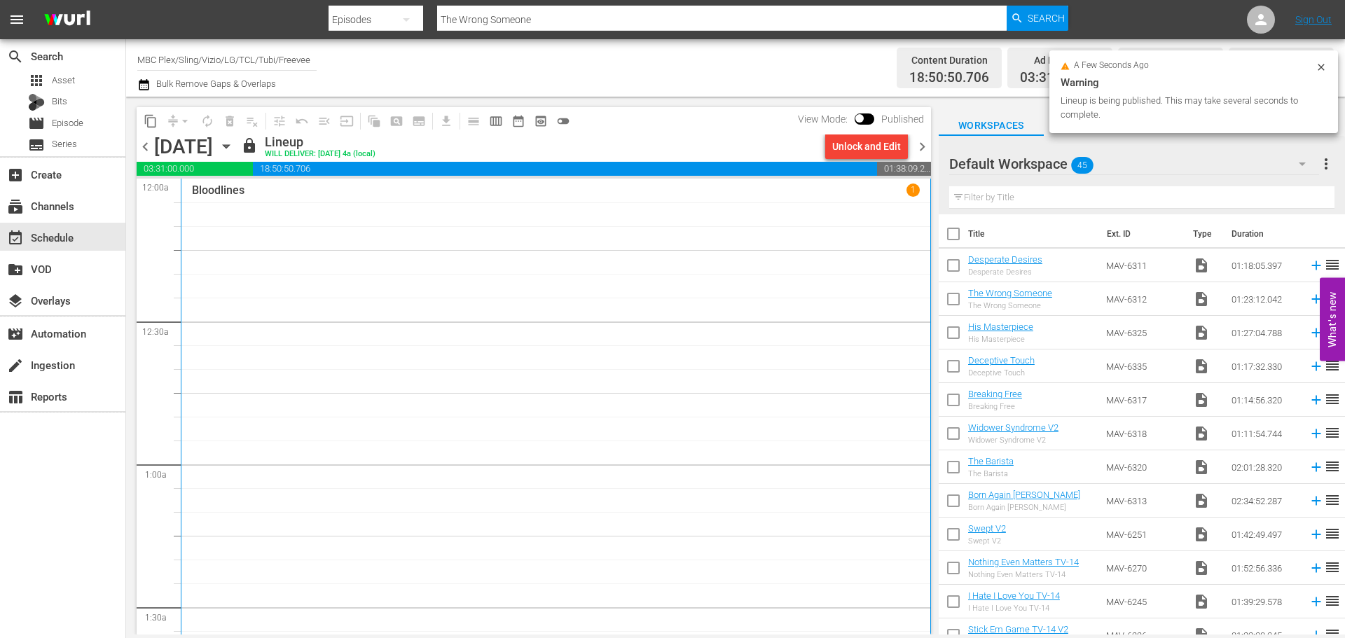
click at [872, 150] on div "Unlock and Edit" at bounding box center [866, 146] width 69 height 25
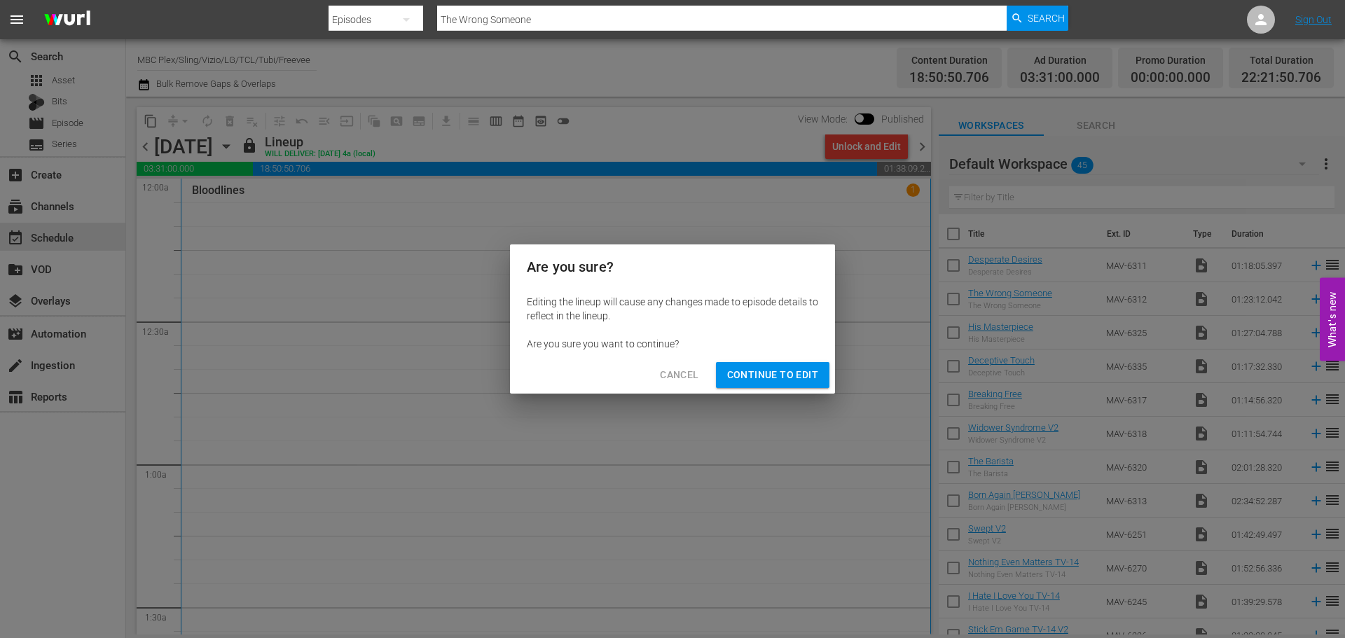
click at [800, 367] on span "Continue to Edit" at bounding box center [772, 375] width 91 height 18
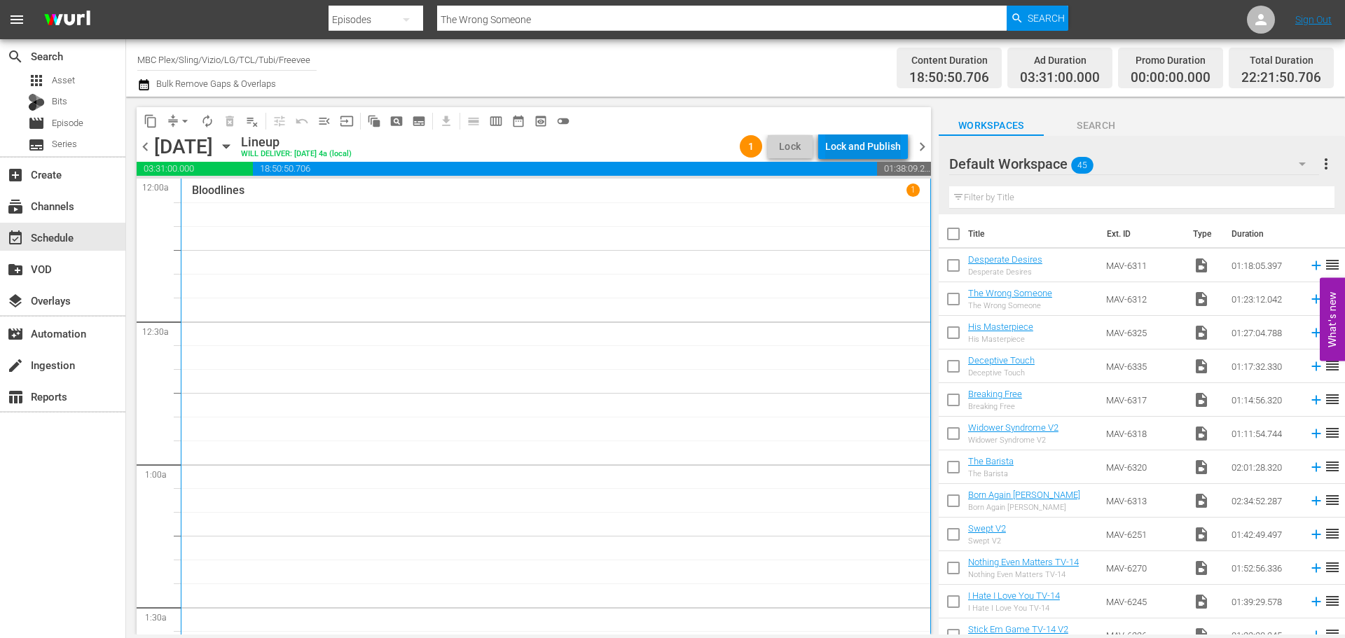
click at [865, 139] on div "Lock and Publish" at bounding box center [863, 146] width 76 height 25
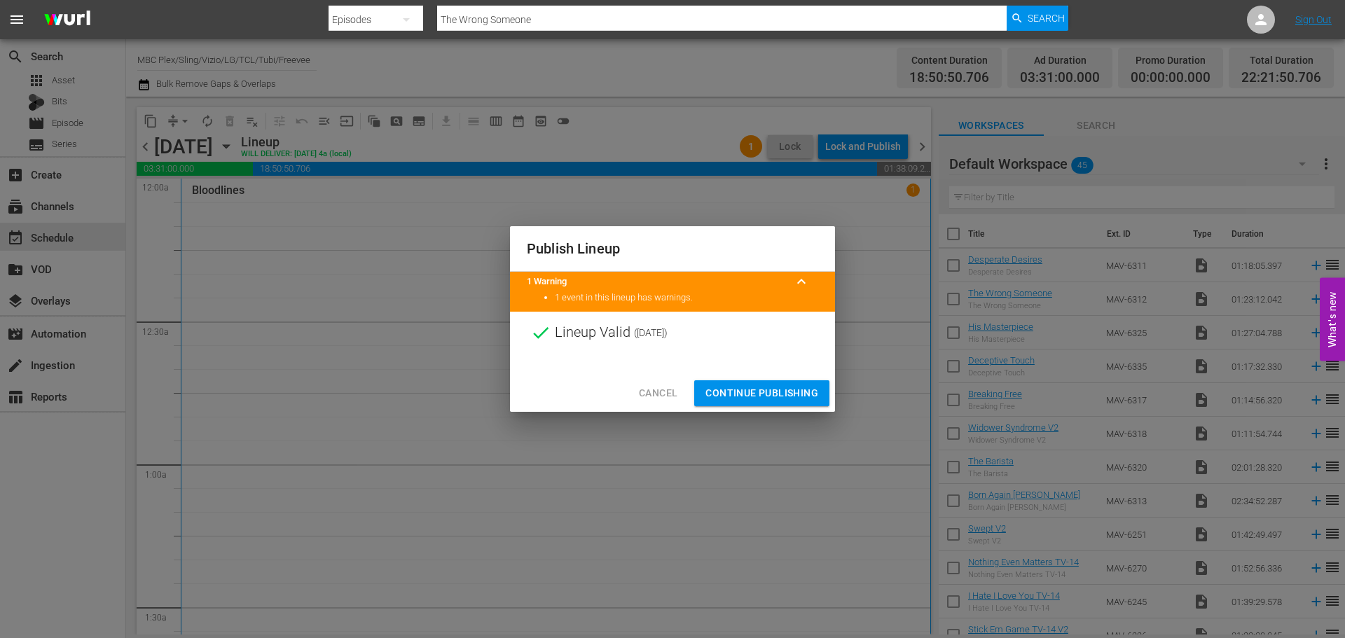
click at [739, 387] on span "Continue Publishing" at bounding box center [762, 394] width 113 height 18
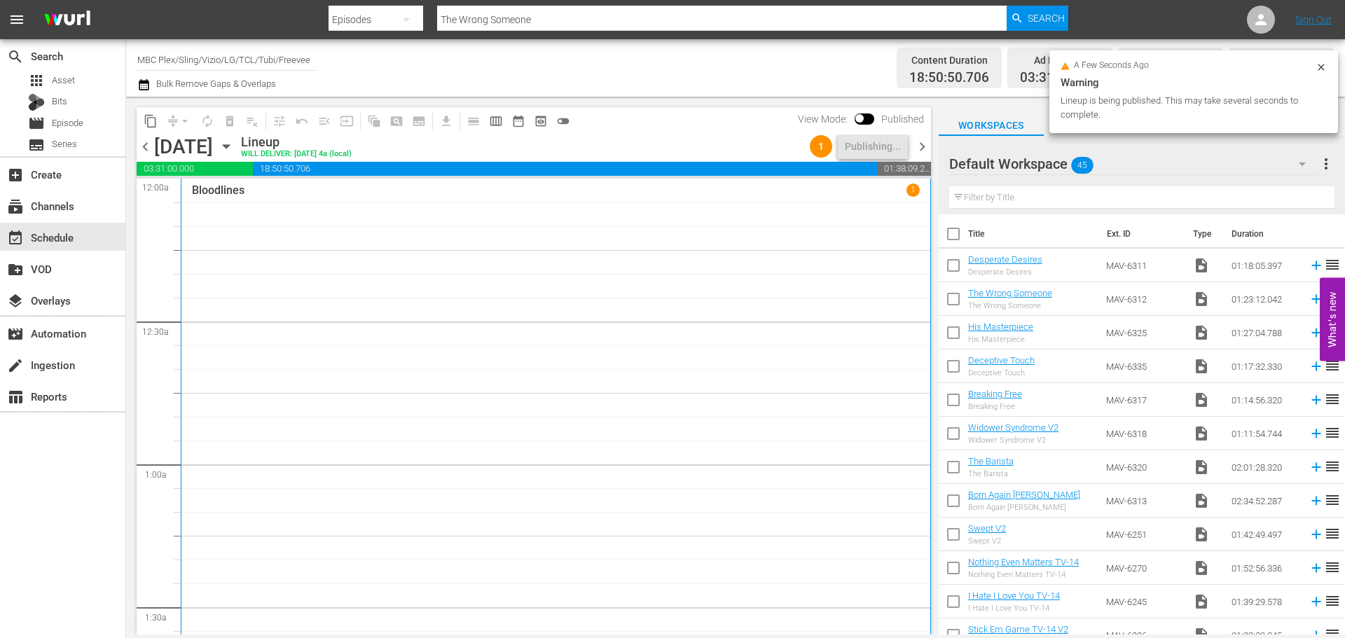
click at [918, 142] on span "chevron_right" at bounding box center [923, 147] width 18 height 18
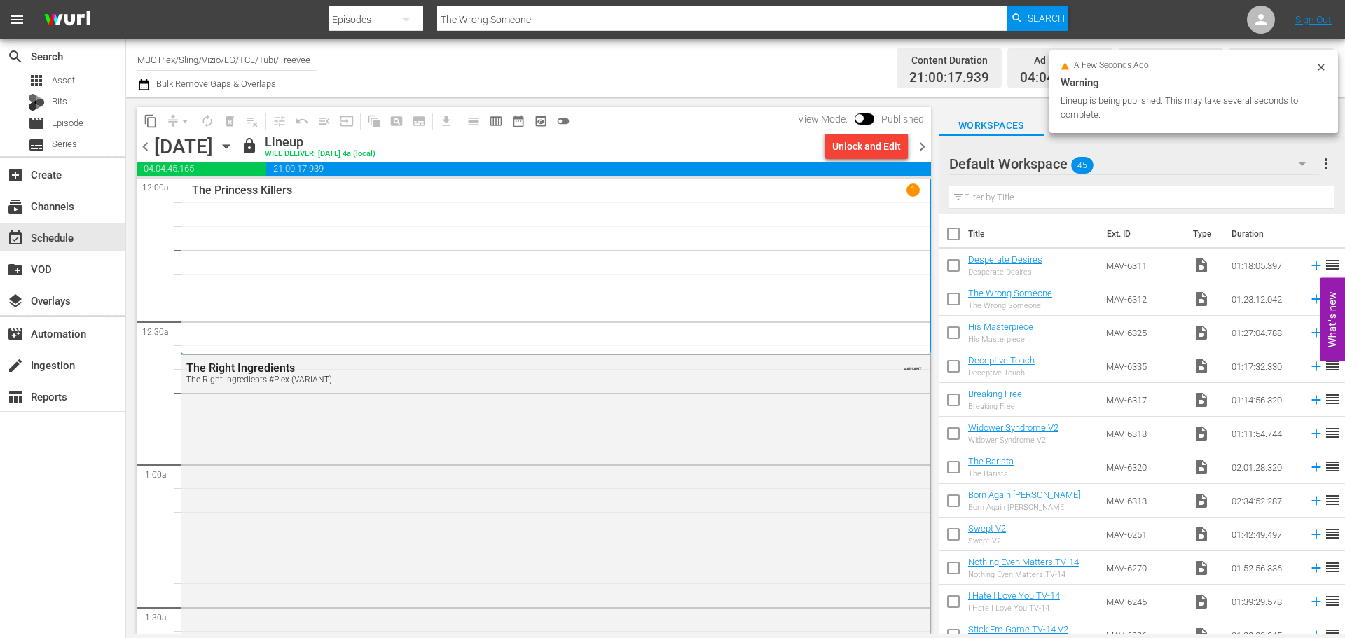
click at [846, 144] on div "Unlock and Edit" at bounding box center [866, 146] width 69 height 25
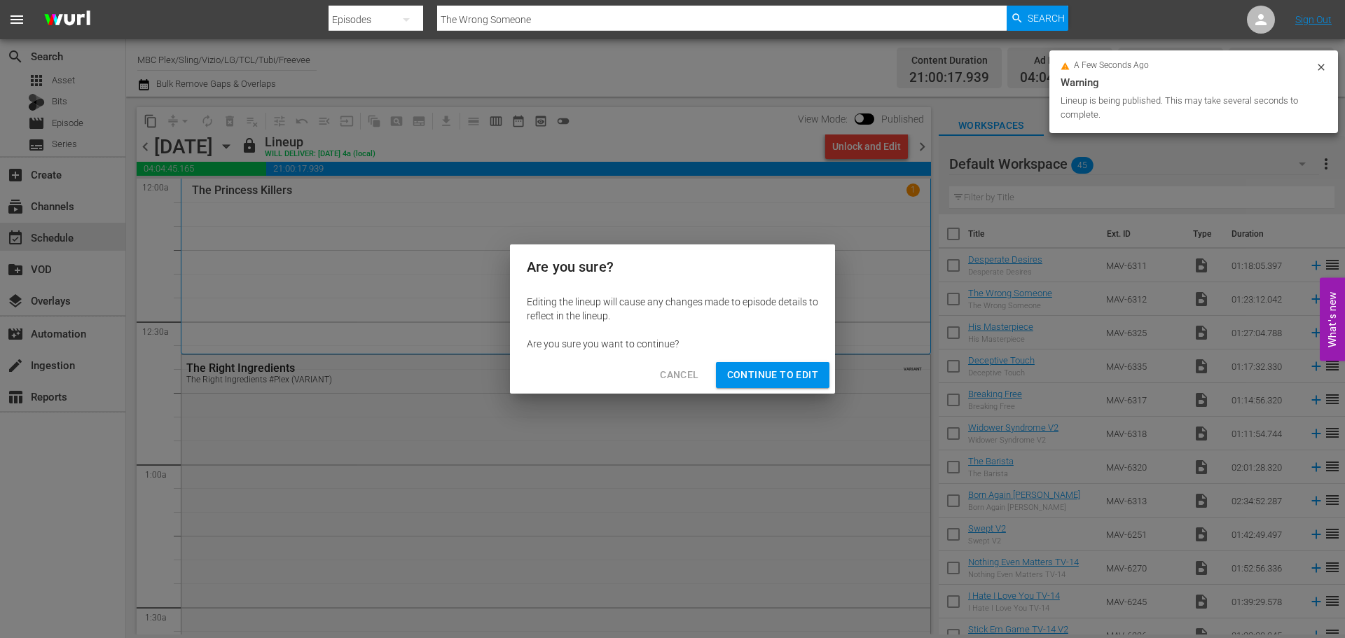
click at [794, 385] on button "Continue to Edit" at bounding box center [773, 375] width 114 height 26
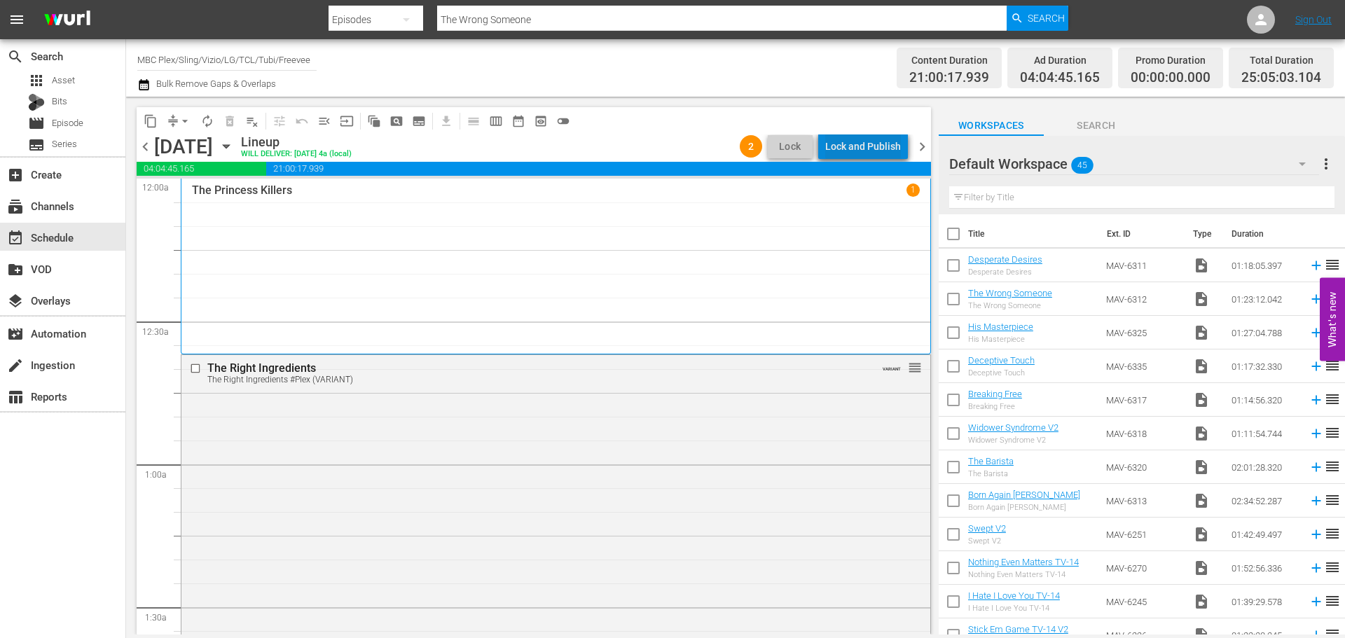
click at [877, 144] on div "Lock and Publish" at bounding box center [863, 146] width 76 height 25
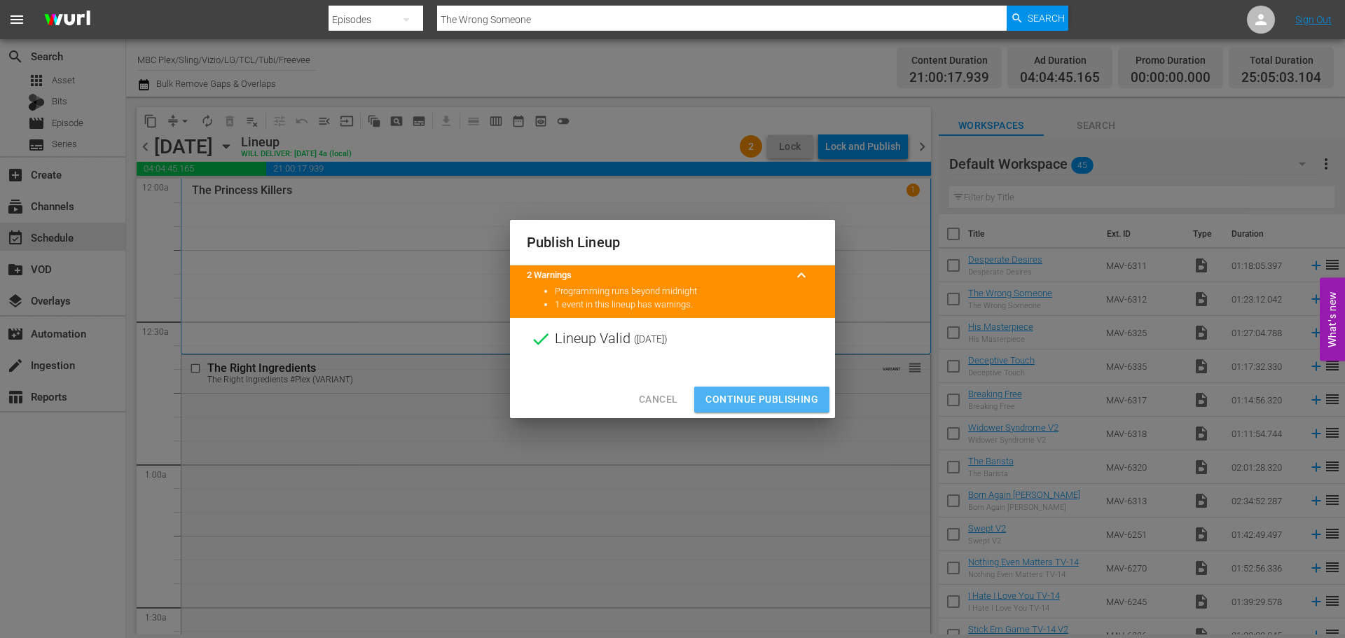
click at [760, 401] on span "Continue Publishing" at bounding box center [762, 400] width 113 height 18
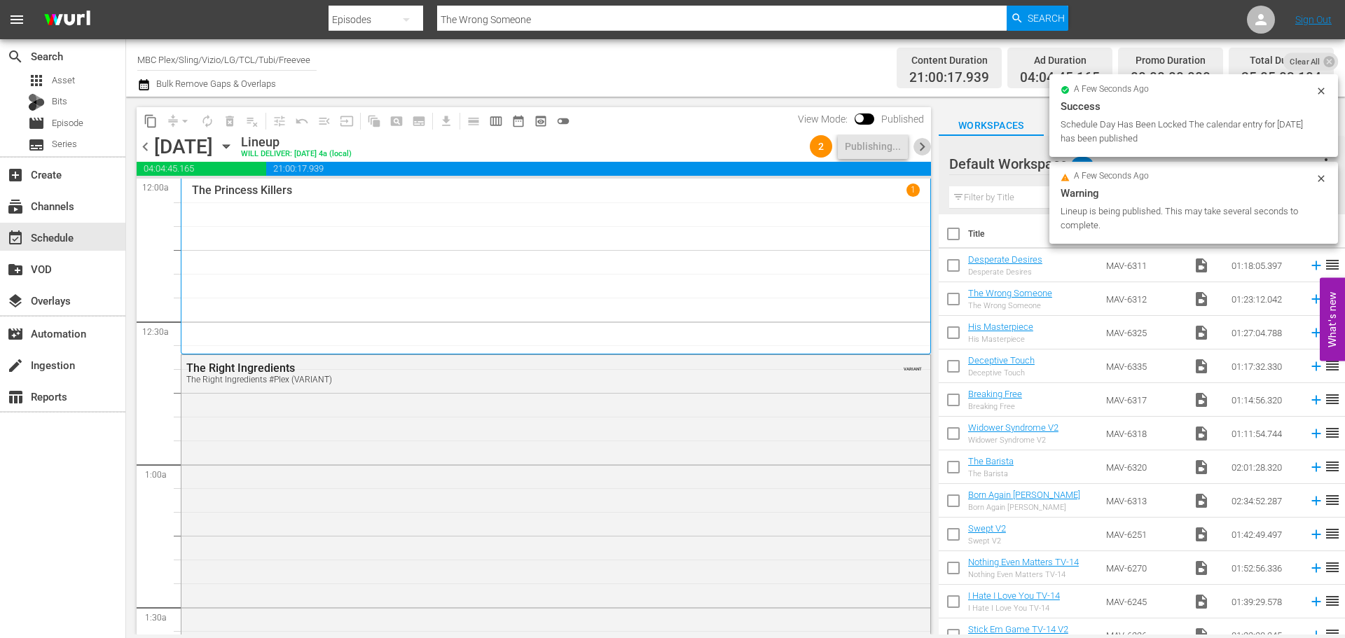
click at [924, 146] on span "chevron_right" at bounding box center [923, 147] width 18 height 18
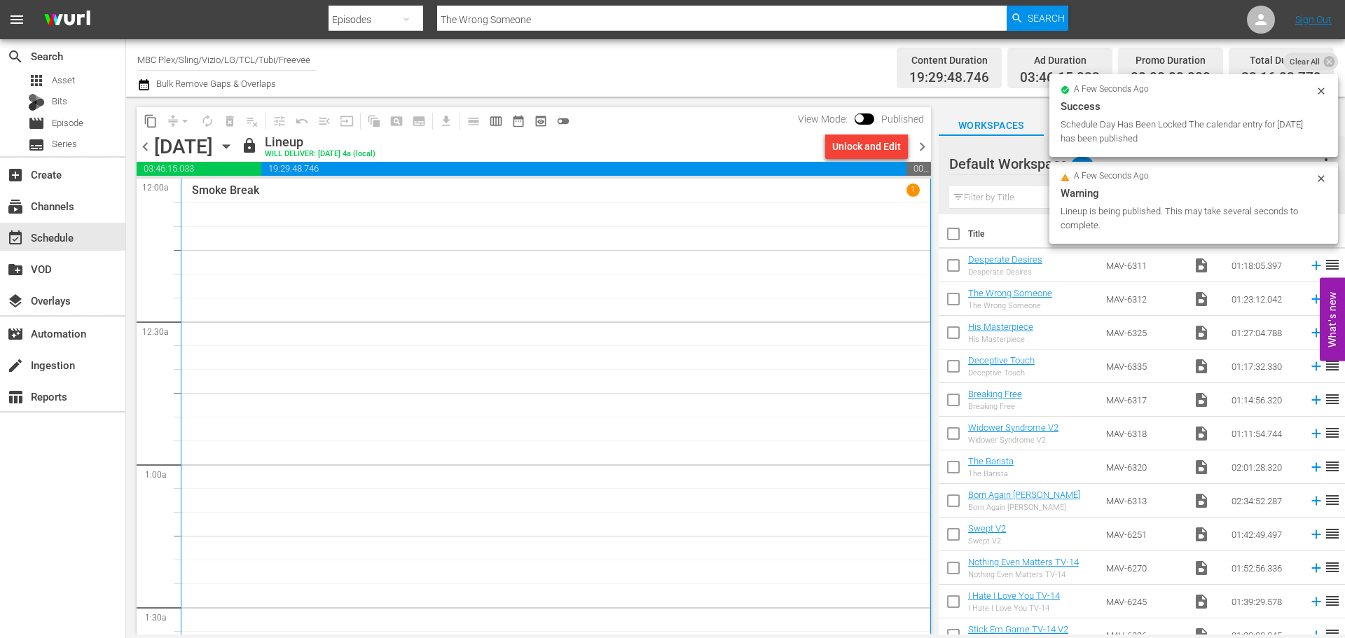
click at [873, 147] on div "Unlock and Edit" at bounding box center [866, 146] width 69 height 25
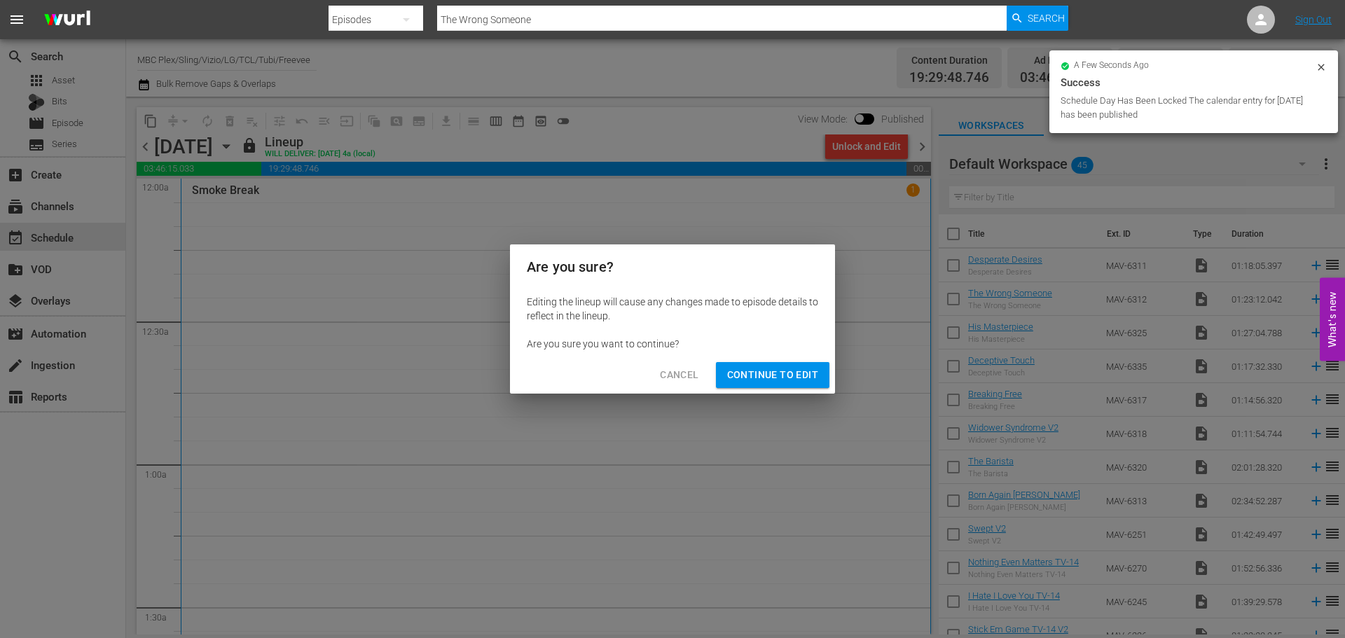
click at [795, 375] on span "Continue to Edit" at bounding box center [772, 375] width 91 height 18
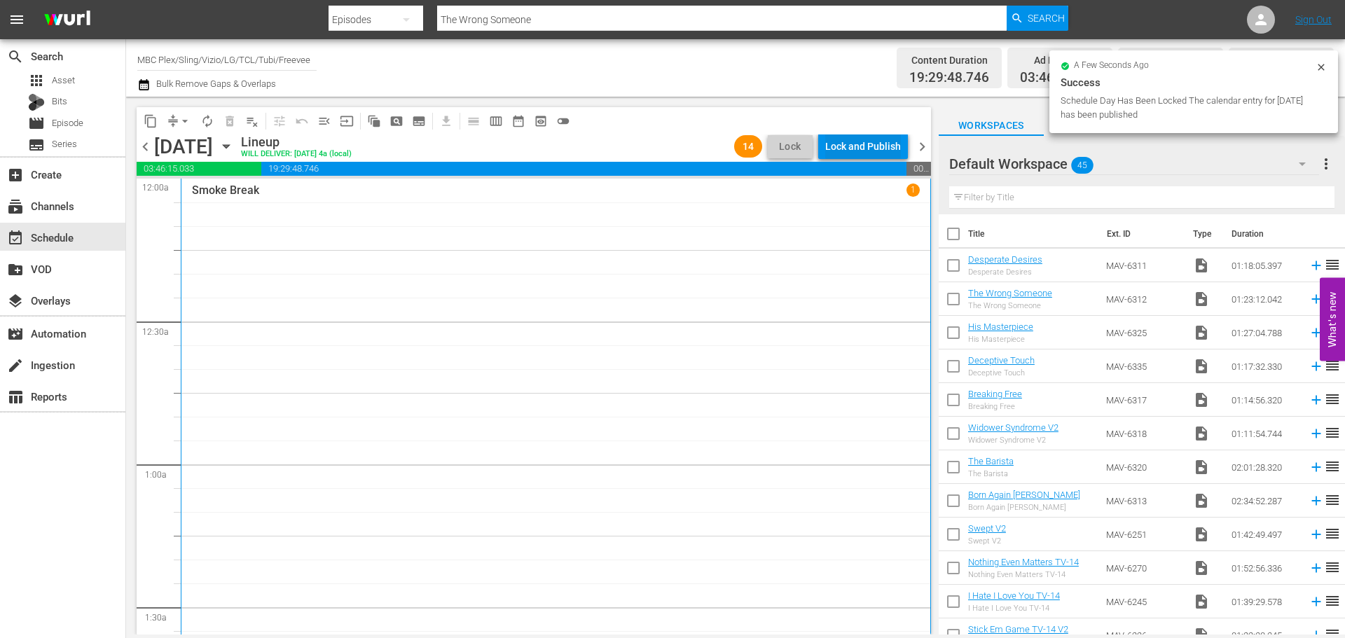
click at [869, 141] on div "Lock and Publish" at bounding box center [863, 146] width 76 height 25
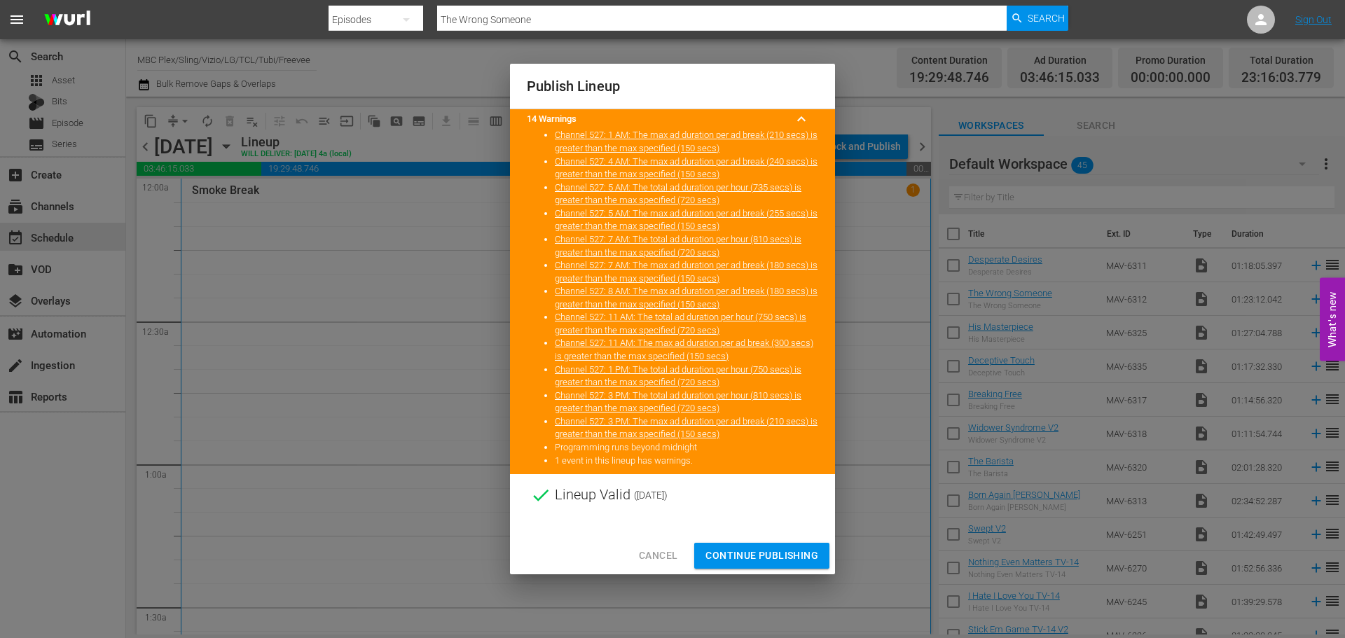
click at [764, 559] on span "Continue Publishing" at bounding box center [762, 556] width 113 height 18
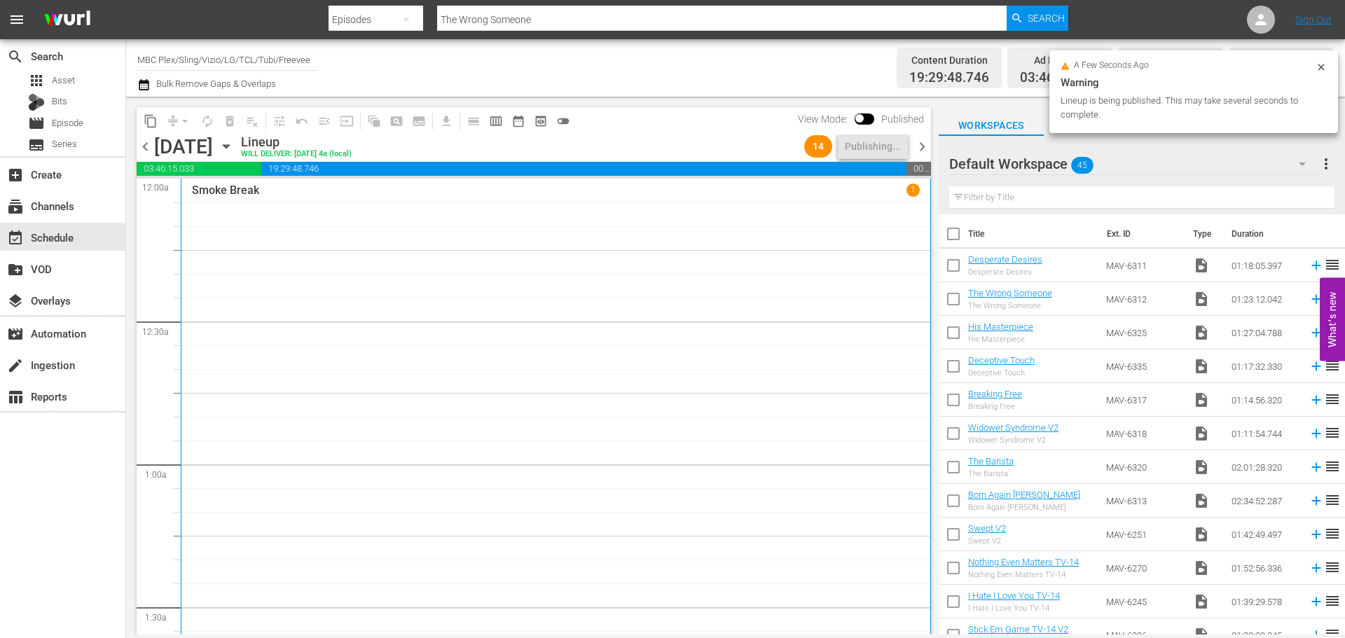
click at [925, 147] on span "chevron_right" at bounding box center [923, 147] width 18 height 18
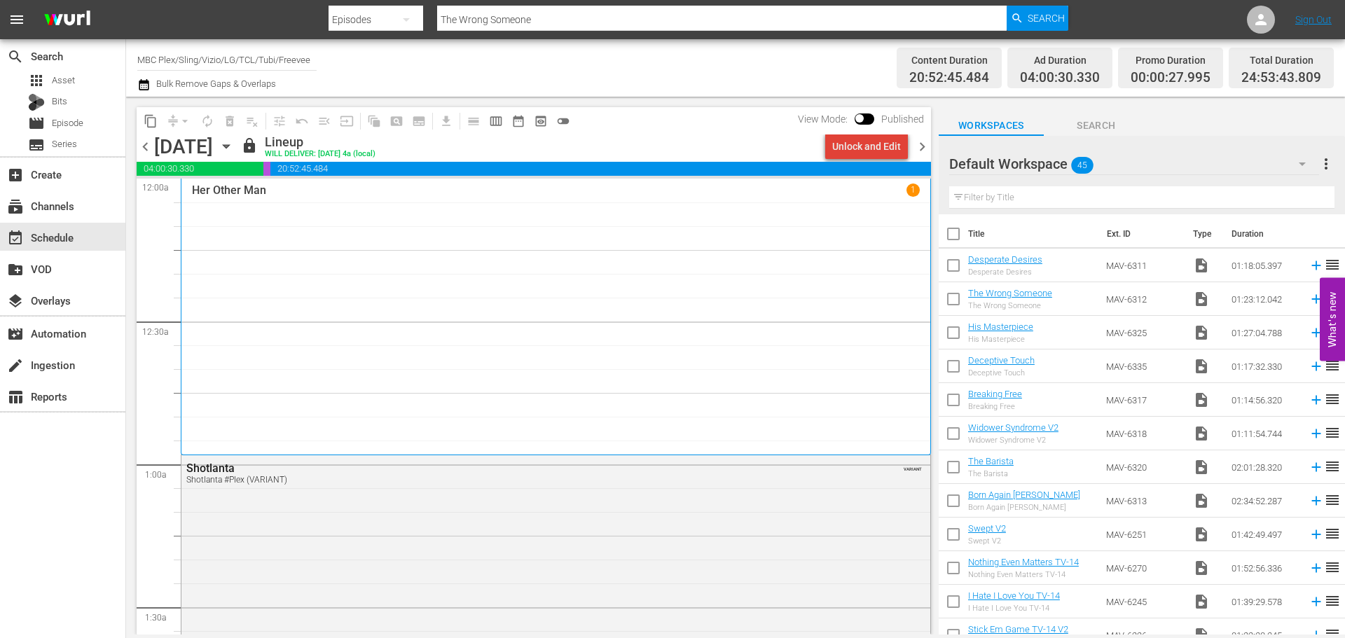
click at [874, 151] on div "Unlock and Edit" at bounding box center [866, 146] width 69 height 25
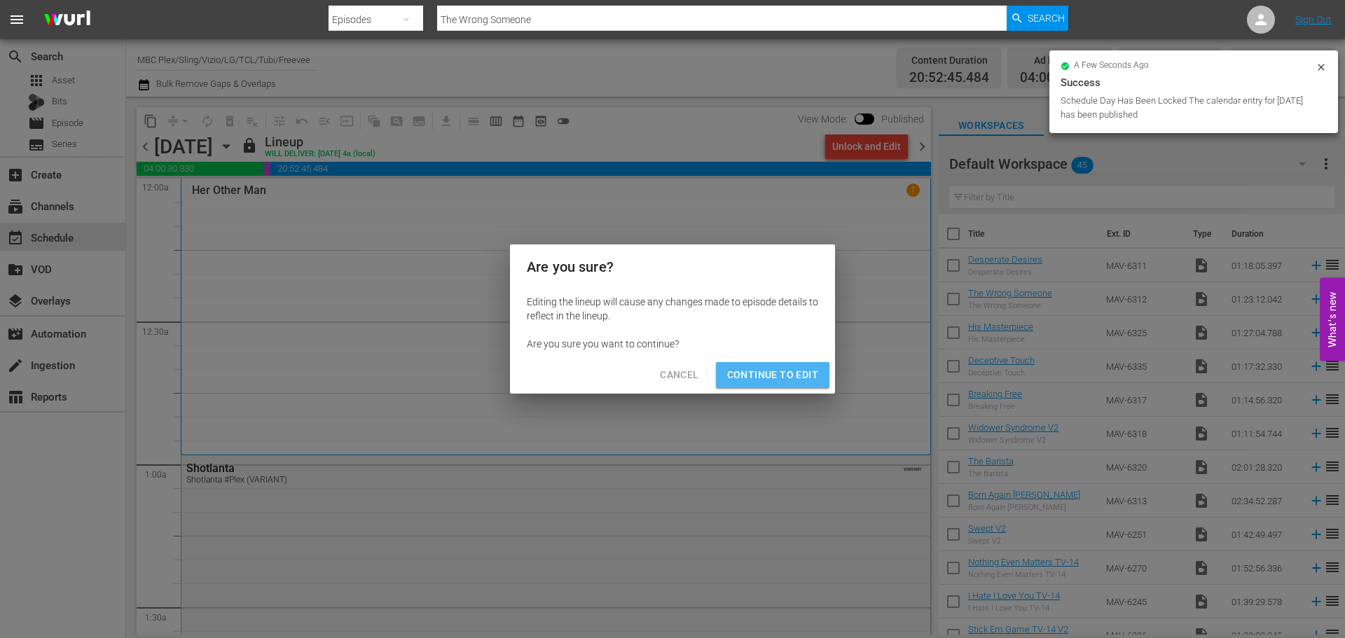
click at [773, 385] on button "Continue to Edit" at bounding box center [773, 375] width 114 height 26
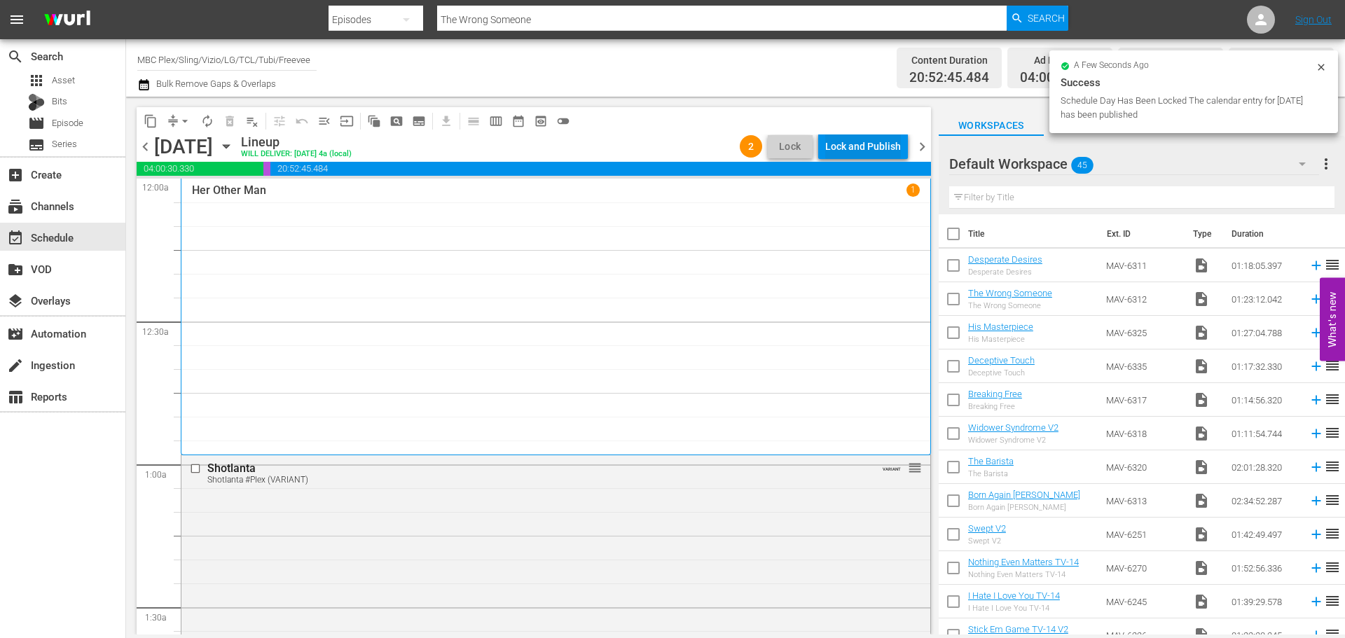
click at [872, 142] on div "Lock and Publish" at bounding box center [863, 146] width 76 height 25
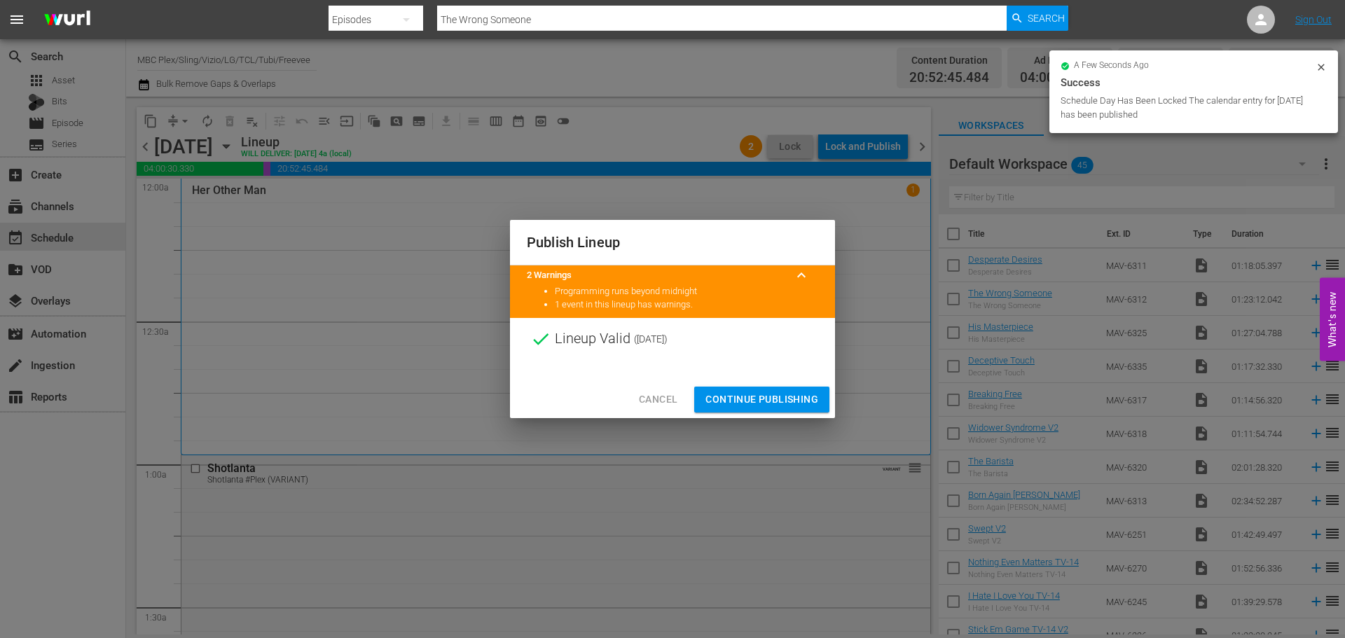
click at [759, 392] on span "Continue Publishing" at bounding box center [762, 400] width 113 height 18
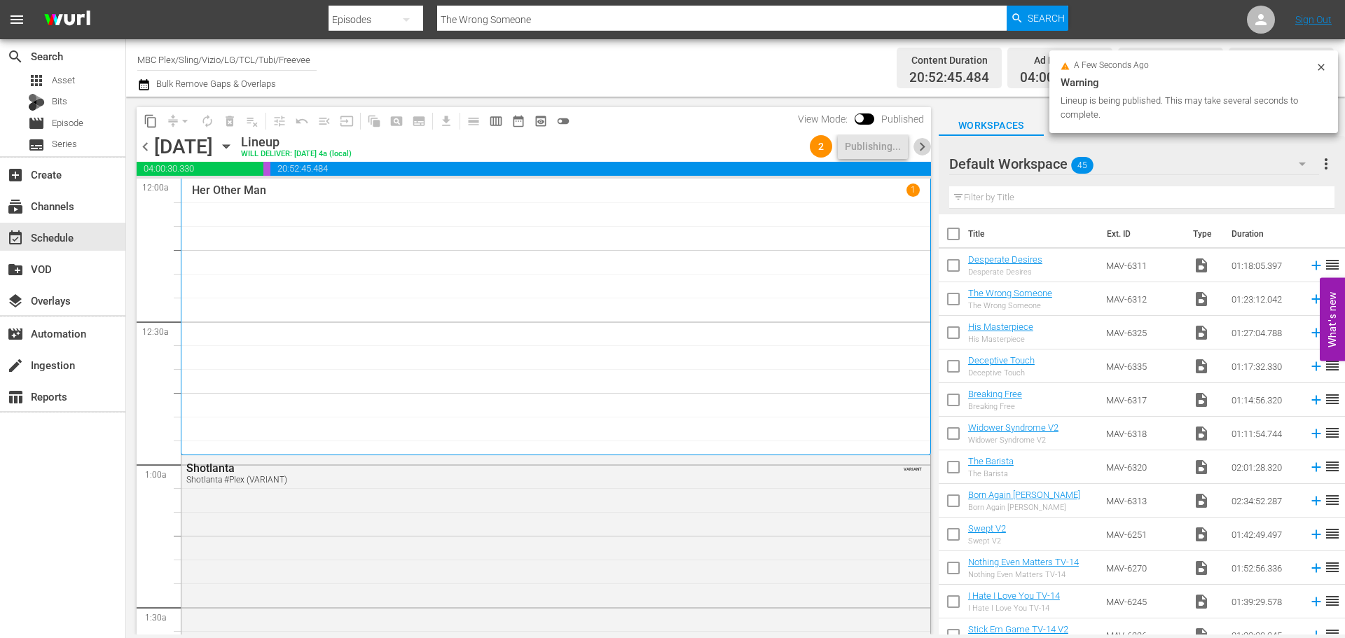
click at [927, 145] on span "chevron_right" at bounding box center [923, 147] width 18 height 18
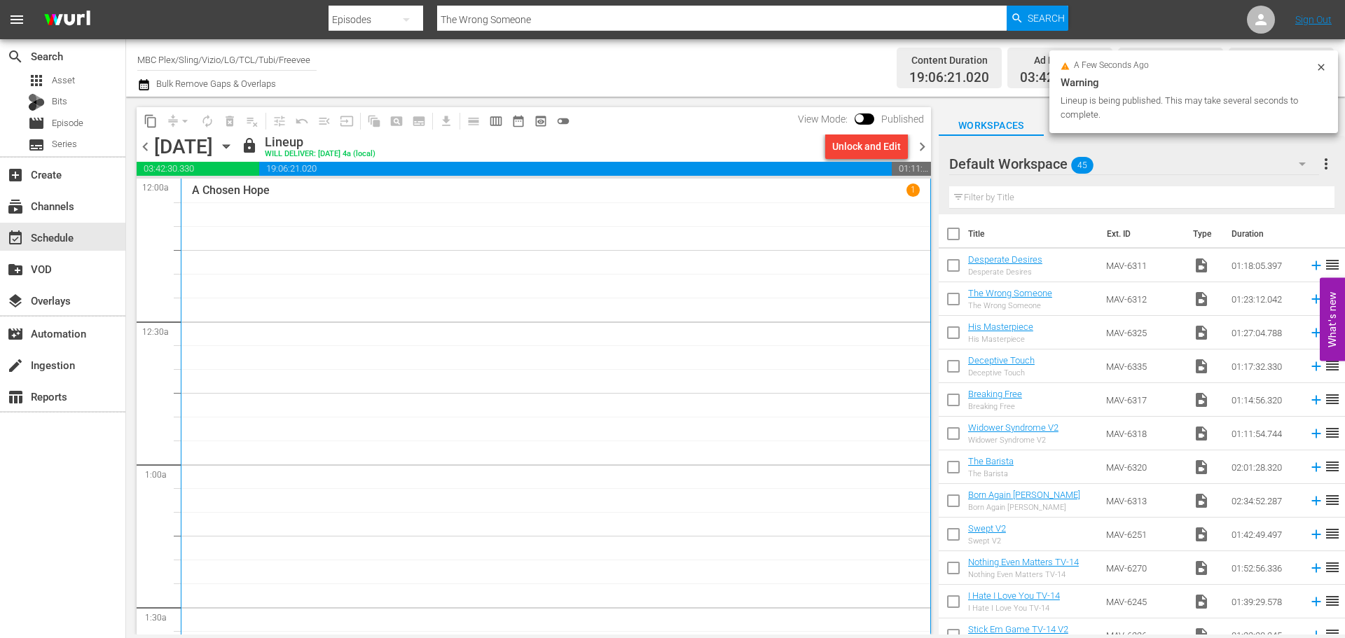
click at [869, 149] on div "Unlock and Edit" at bounding box center [866, 146] width 69 height 25
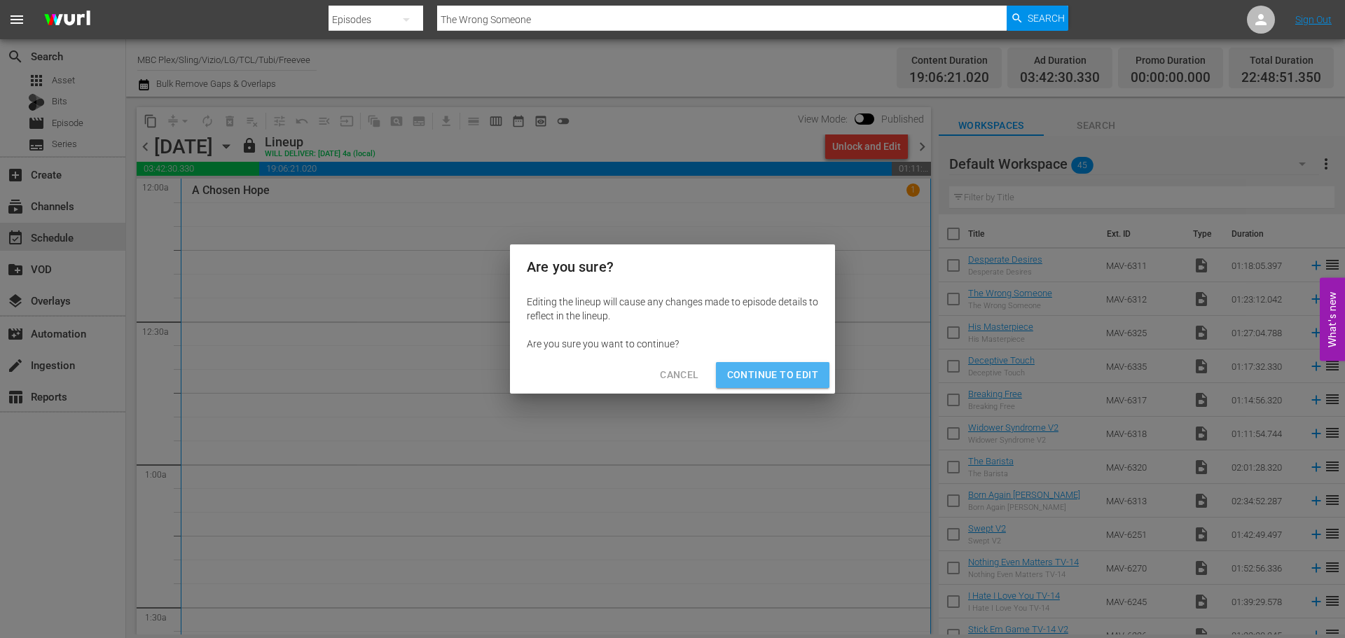
click at [816, 383] on span "Continue to Edit" at bounding box center [772, 375] width 91 height 18
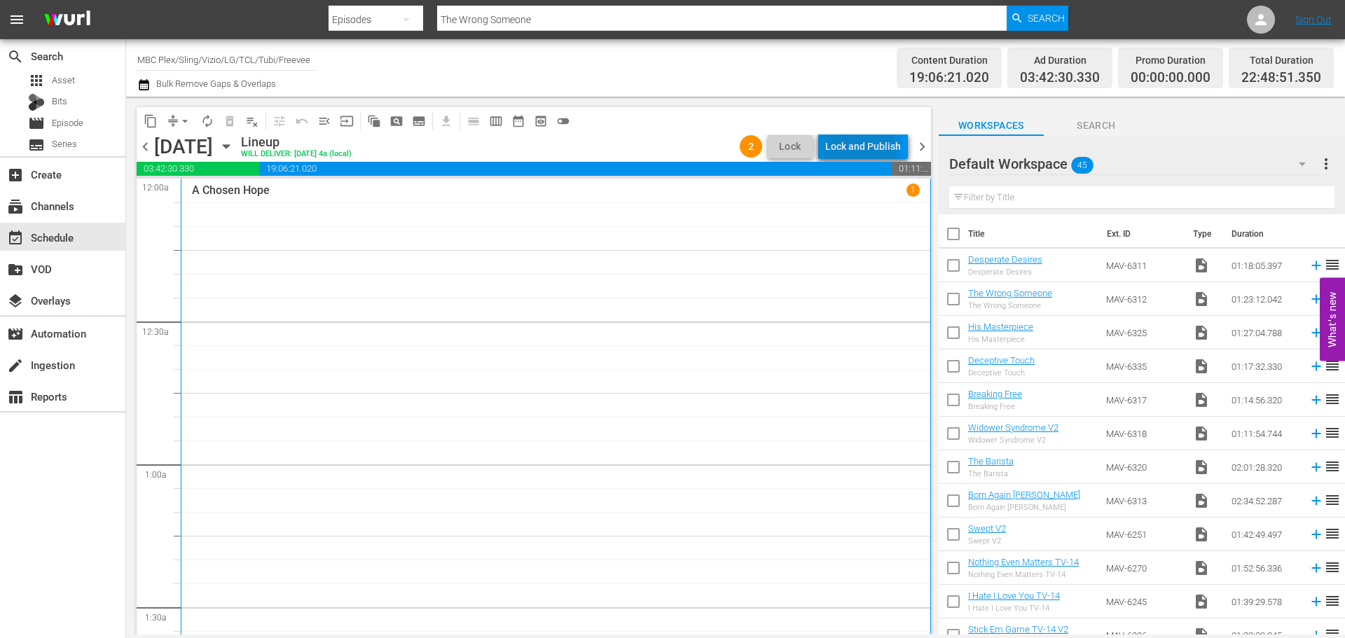
click at [856, 152] on div "Lock and Publish" at bounding box center [863, 146] width 76 height 25
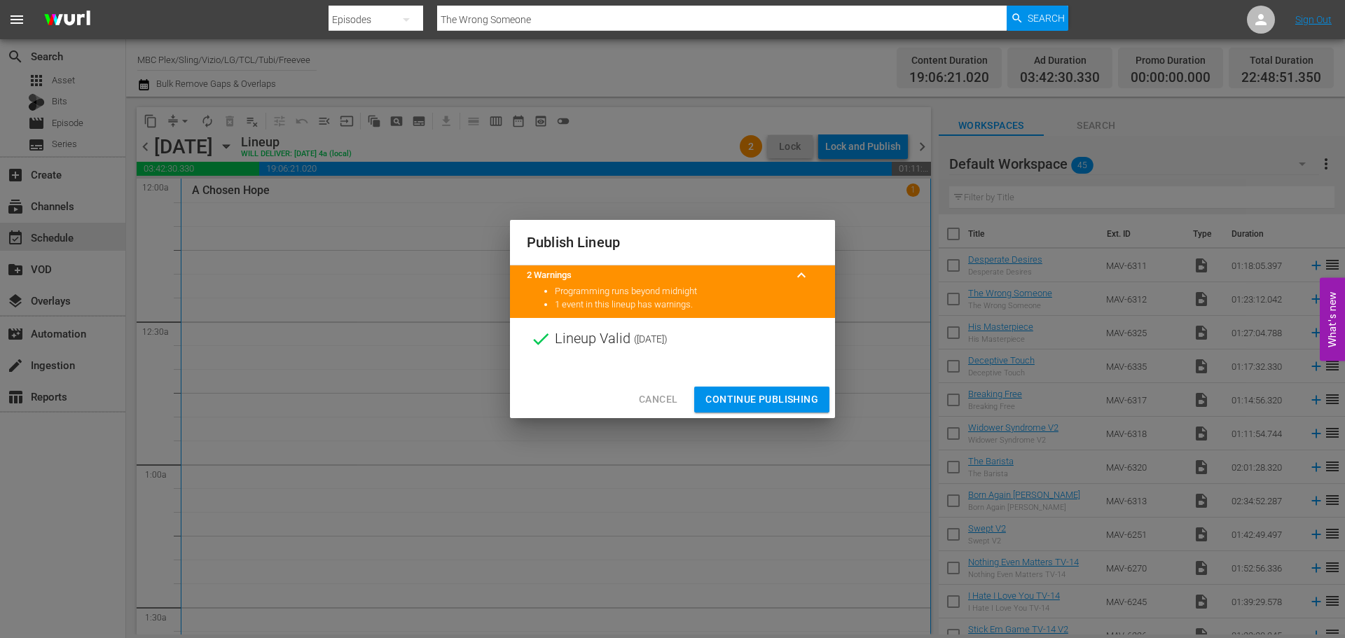
click at [775, 388] on button "Continue Publishing" at bounding box center [761, 400] width 135 height 26
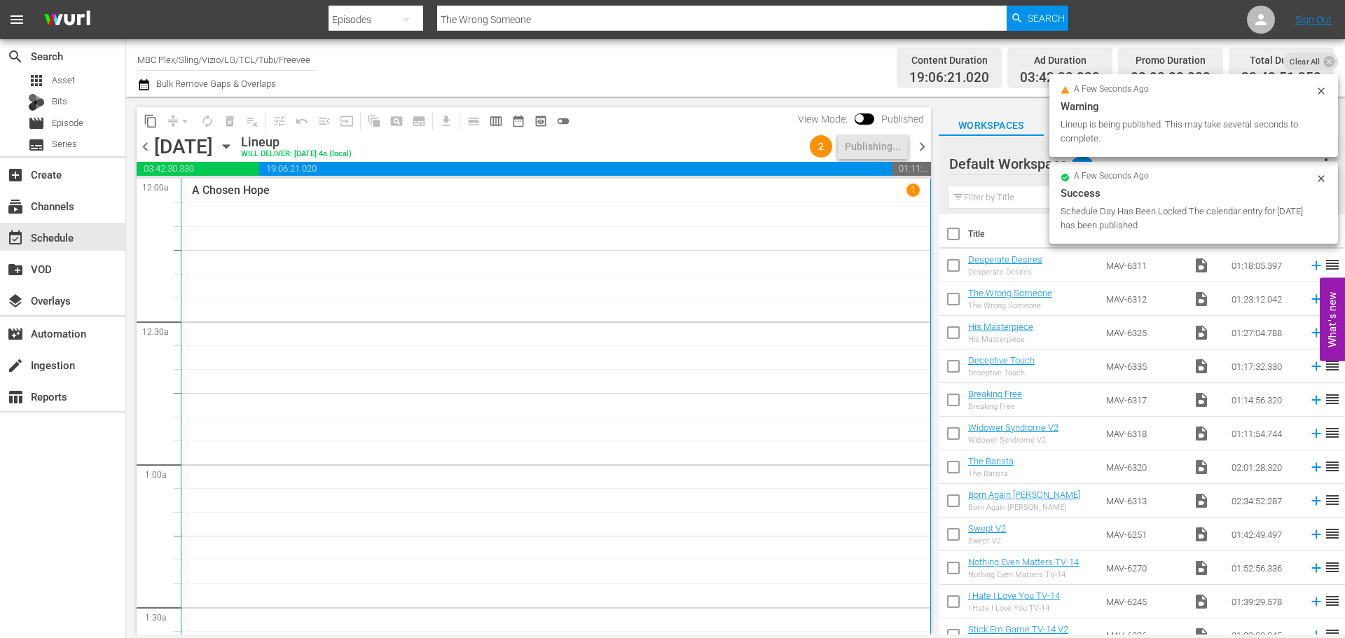
click at [926, 148] on span "chevron_right" at bounding box center [923, 147] width 18 height 18
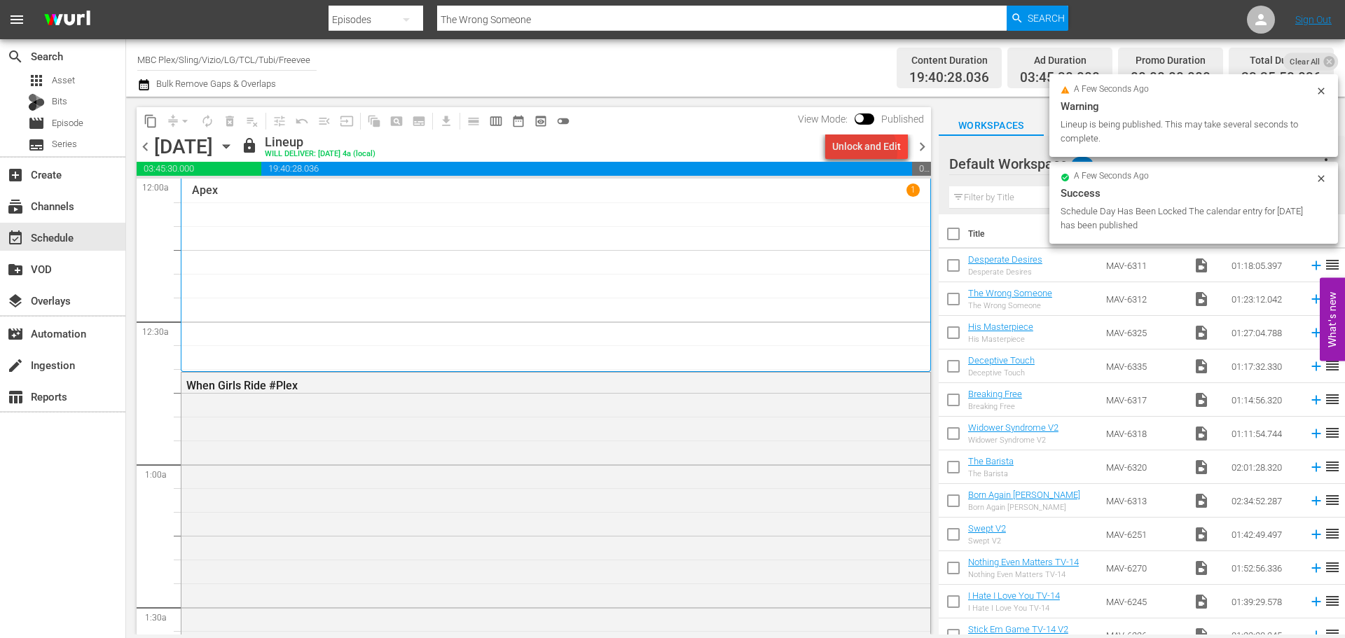
click at [865, 151] on div "Unlock and Edit" at bounding box center [866, 146] width 69 height 25
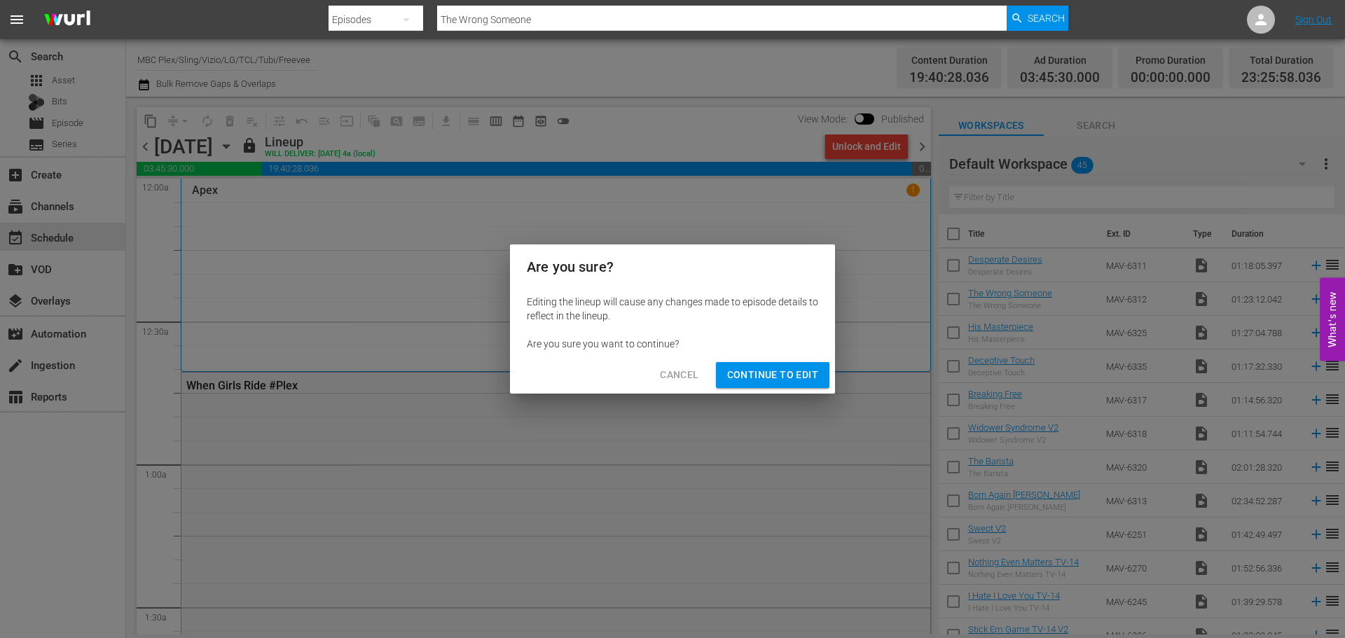
click at [785, 377] on span "Continue to Edit" at bounding box center [772, 375] width 91 height 18
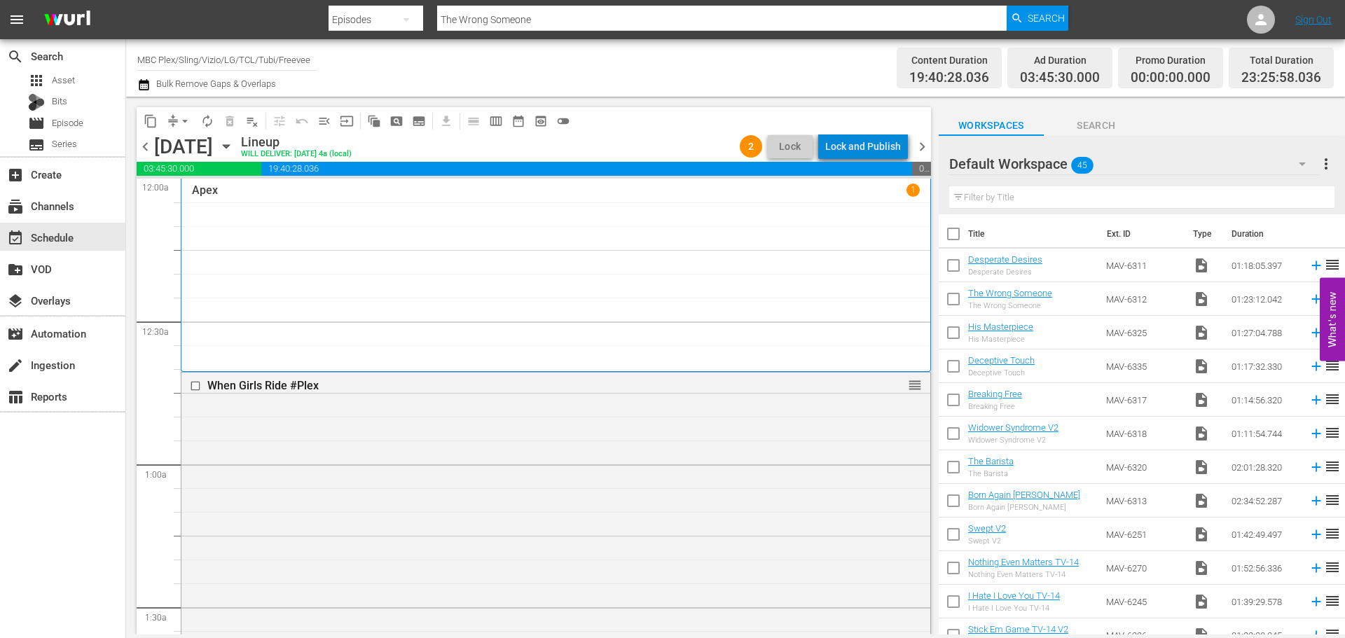
click at [882, 146] on div "Lock and Publish" at bounding box center [863, 146] width 76 height 25
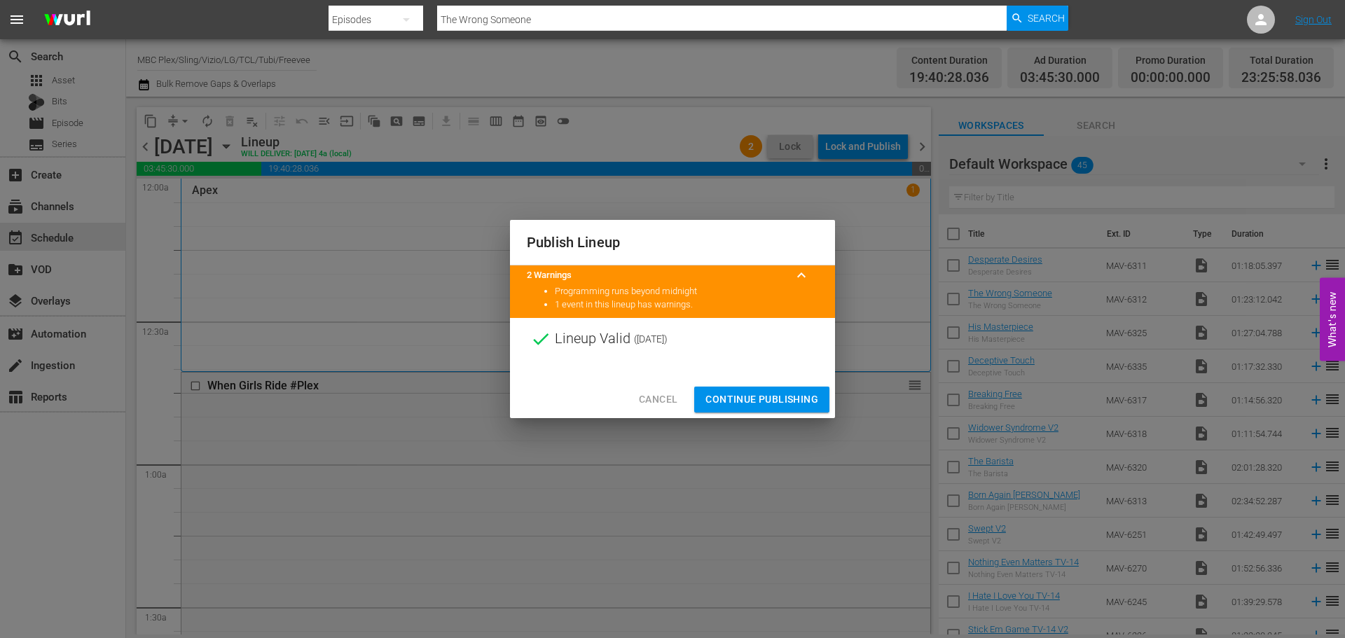
click at [788, 405] on span "Continue Publishing" at bounding box center [762, 400] width 113 height 18
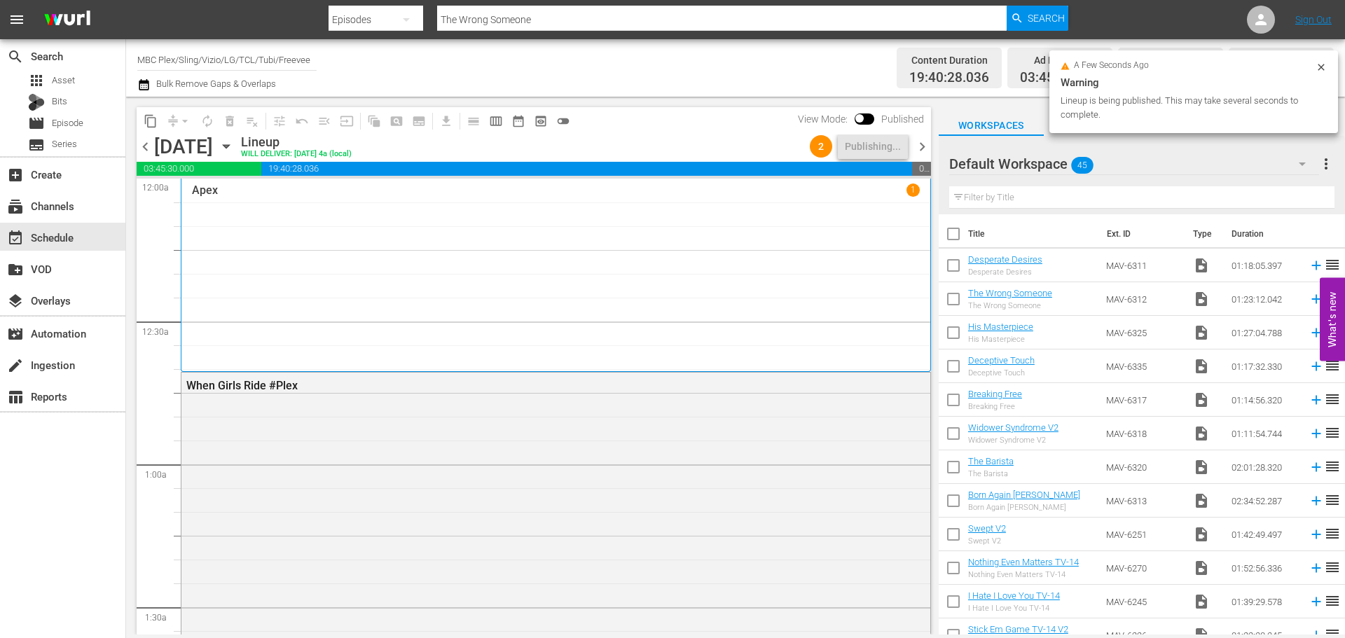
click at [923, 147] on span "chevron_right" at bounding box center [923, 147] width 18 height 18
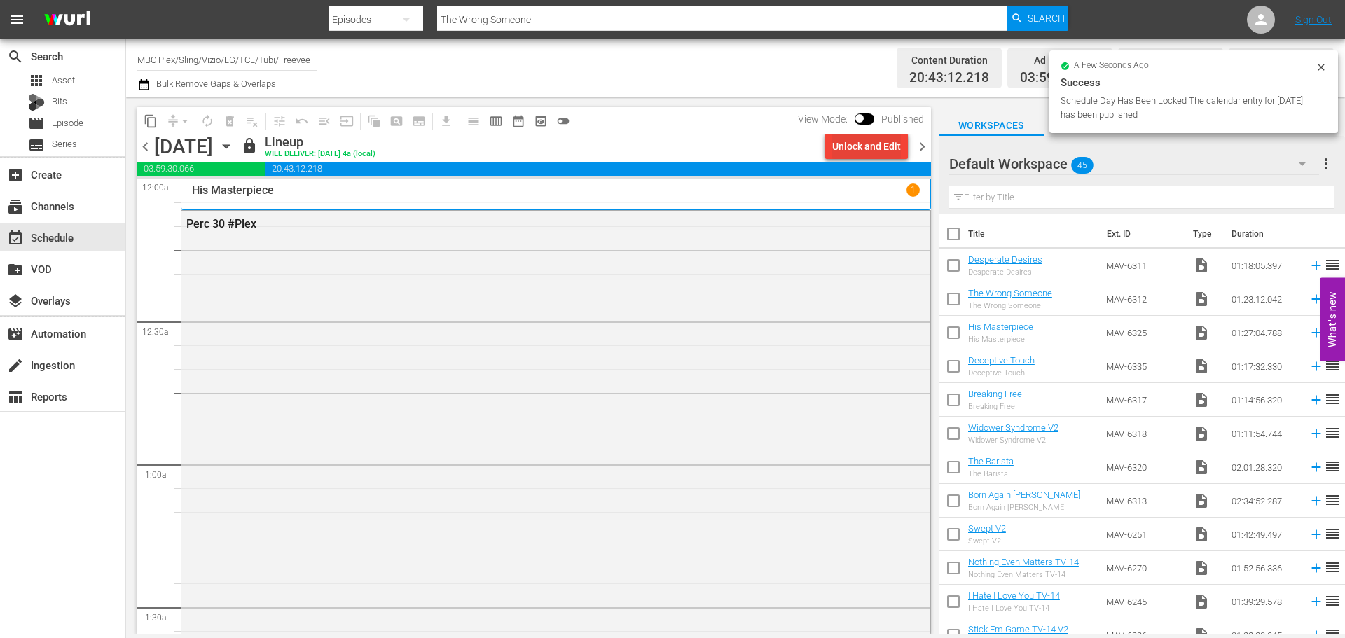
click at [843, 149] on div "Unlock and Edit" at bounding box center [866, 146] width 69 height 25
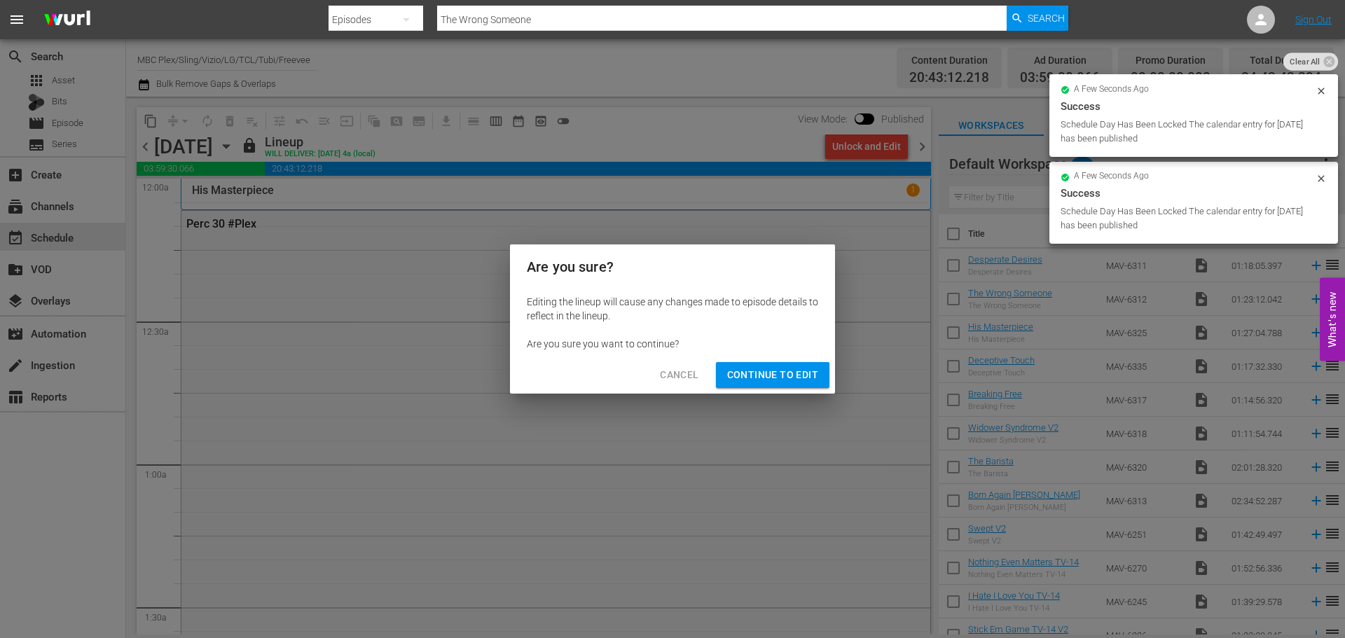
click at [773, 374] on span "Continue to Edit" at bounding box center [772, 375] width 91 height 18
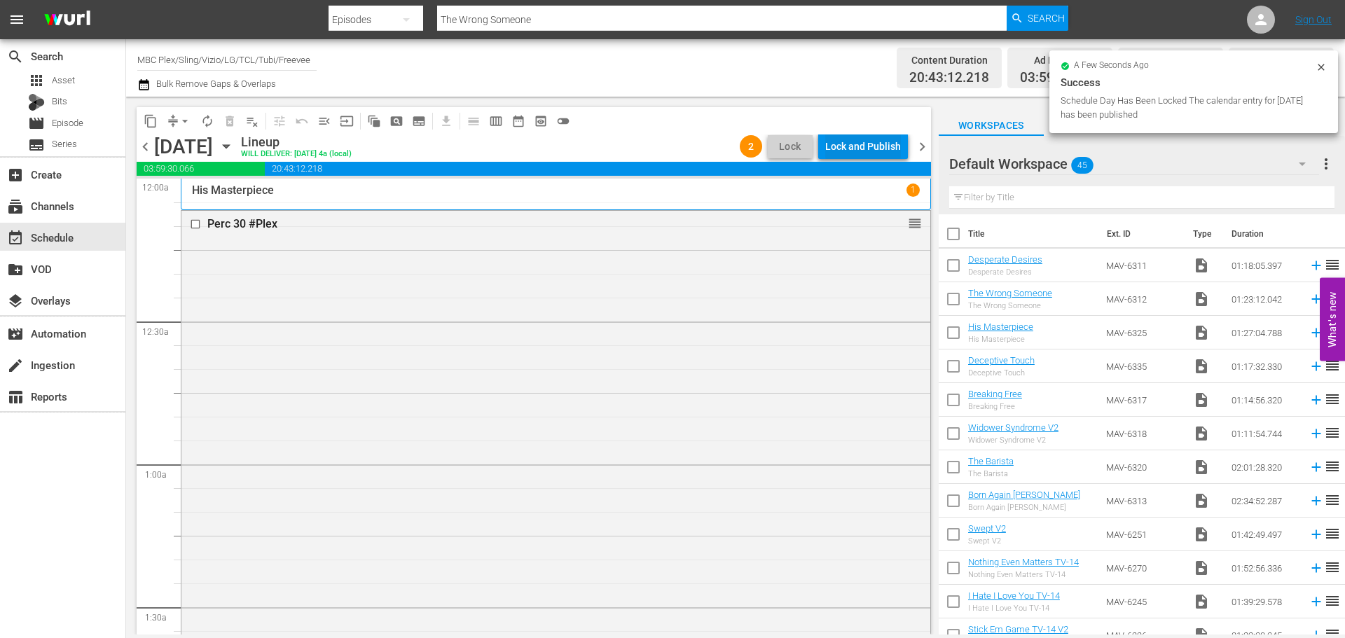
click at [870, 149] on div "Lock and Publish" at bounding box center [863, 146] width 76 height 25
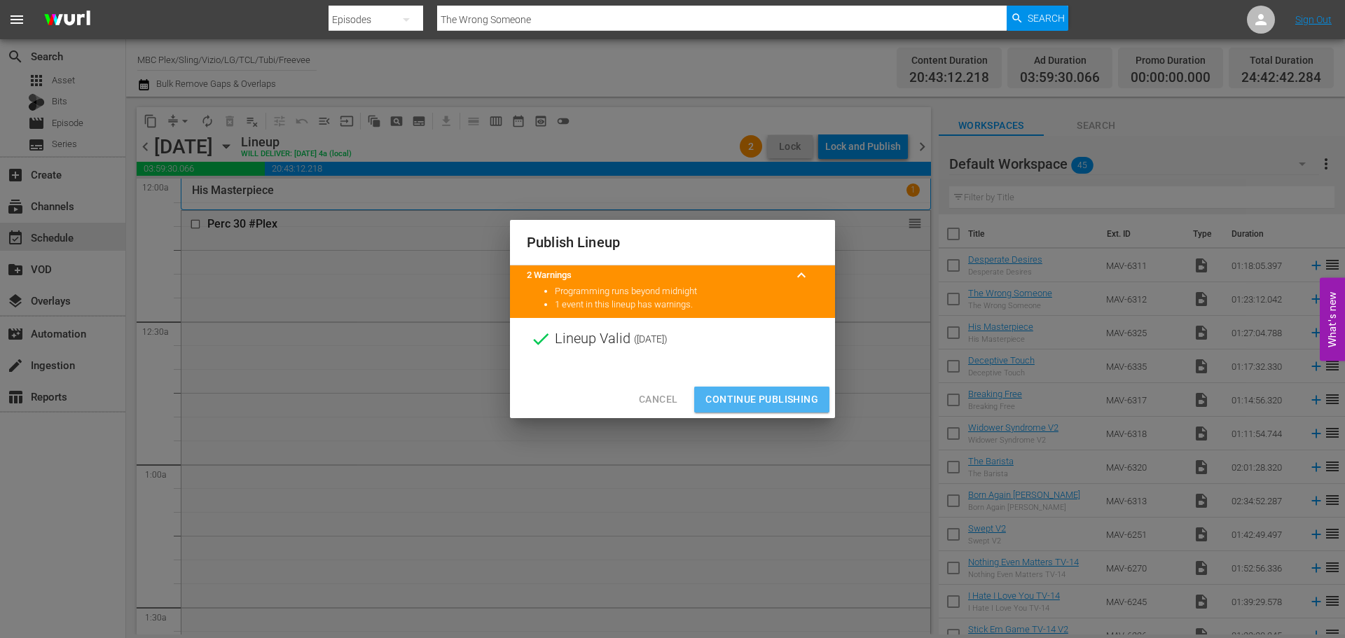
drag, startPoint x: 766, startPoint y: 396, endPoint x: 790, endPoint y: 366, distance: 38.3
click at [766, 393] on span "Continue Publishing" at bounding box center [762, 400] width 113 height 18
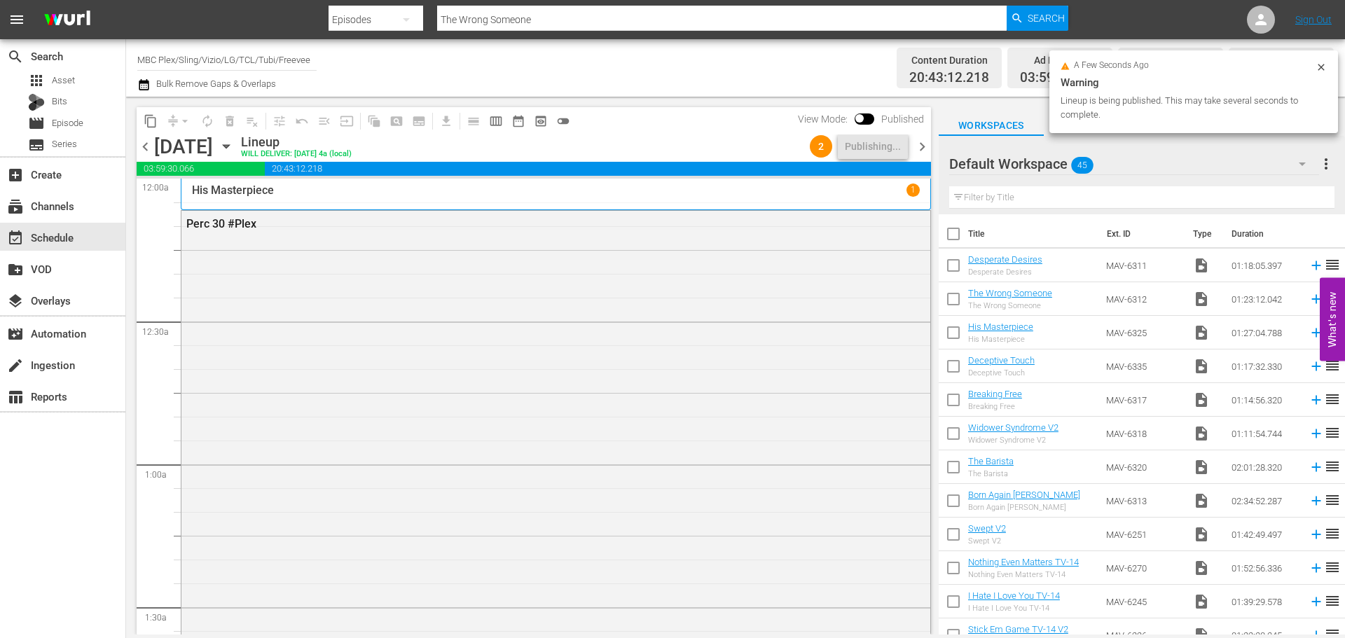
click at [924, 143] on span "chevron_right" at bounding box center [923, 147] width 18 height 18
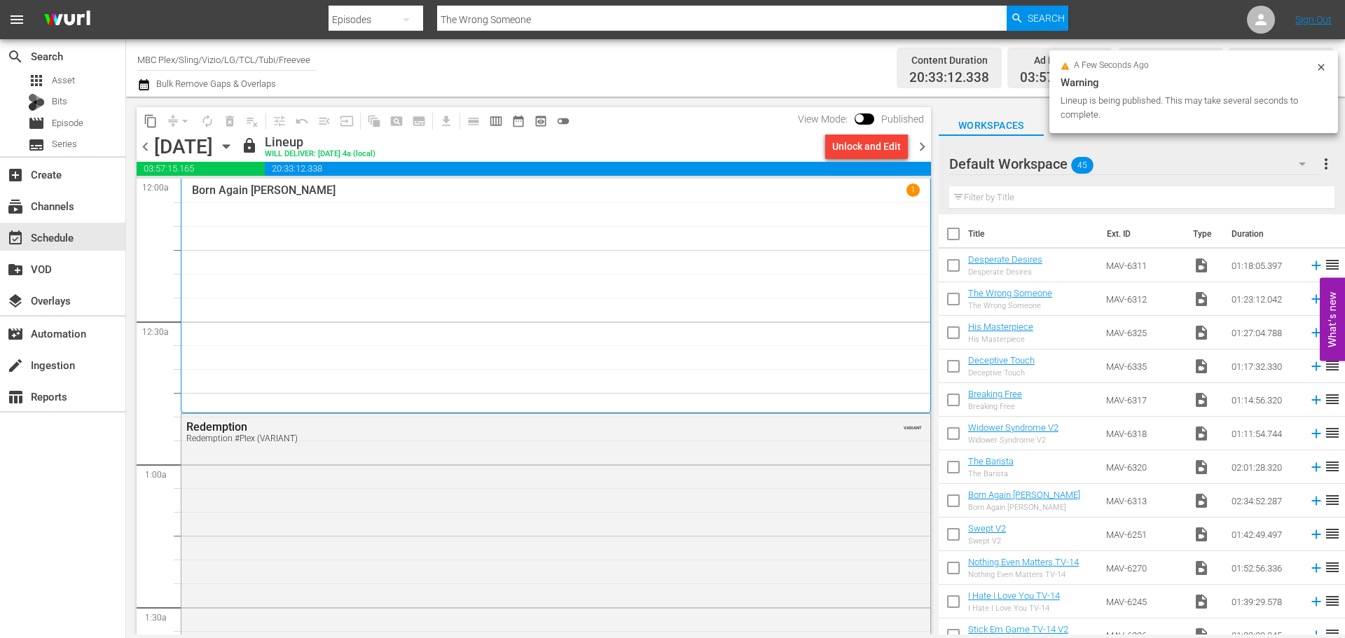
click at [879, 149] on div "Unlock and Edit" at bounding box center [866, 146] width 69 height 25
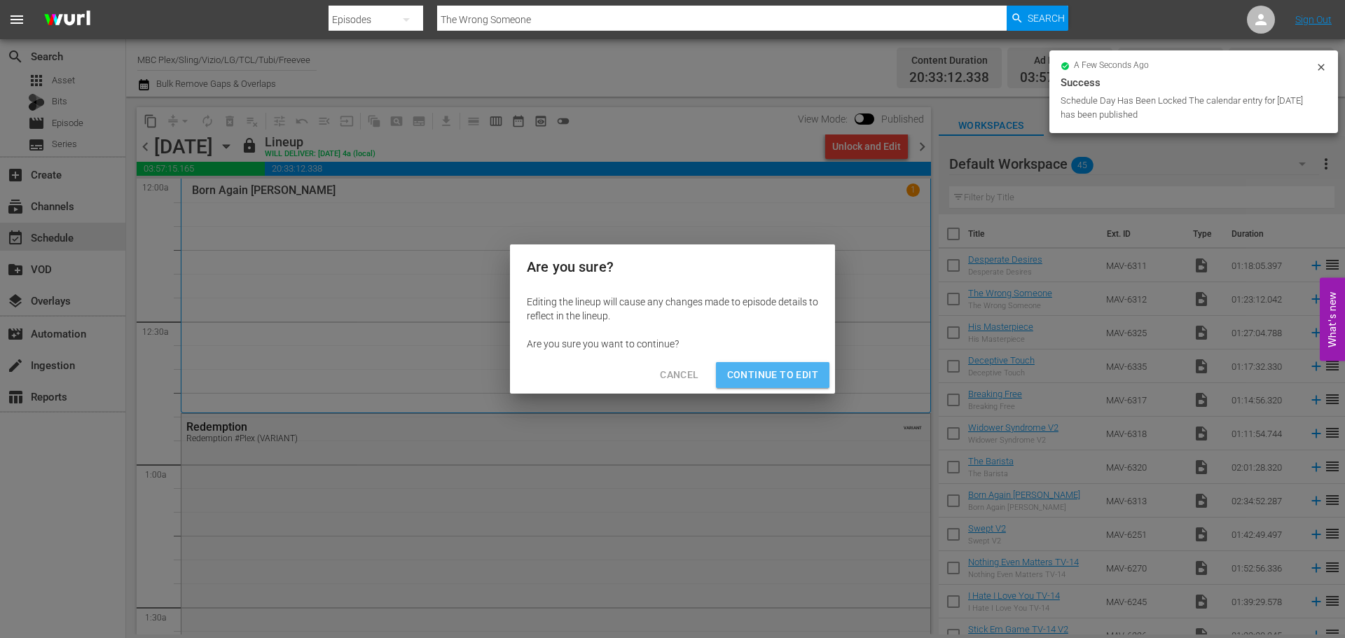
click at [790, 369] on span "Continue to Edit" at bounding box center [772, 375] width 91 height 18
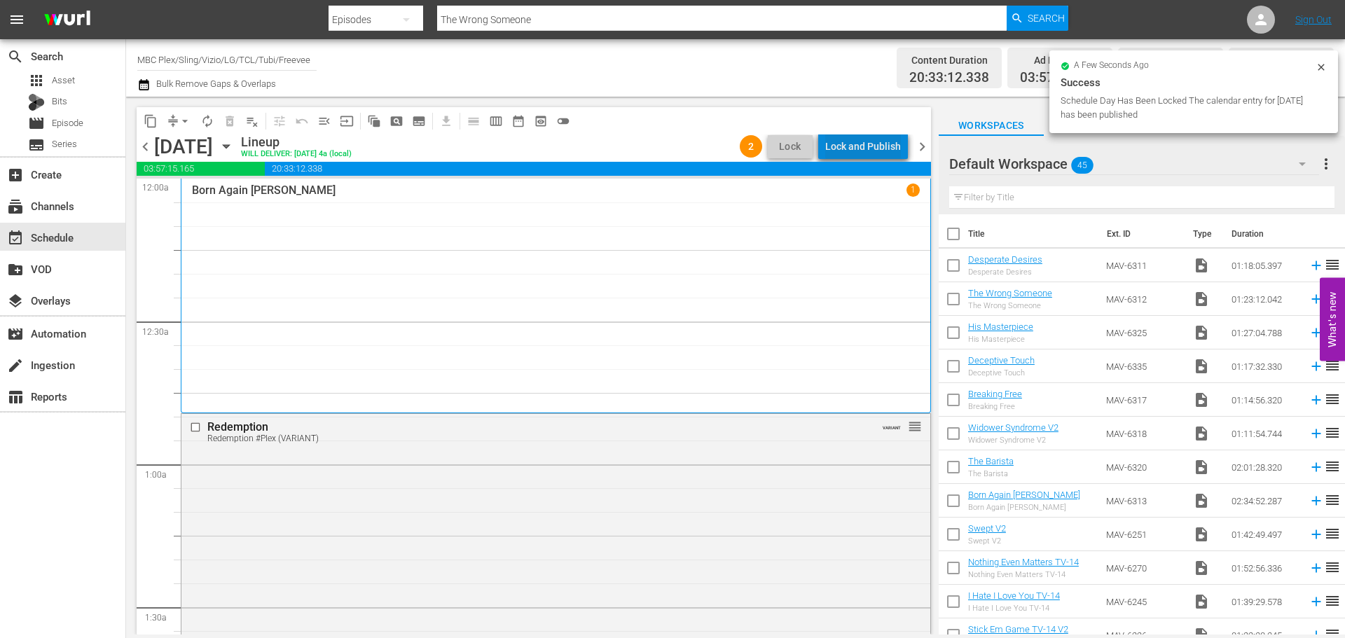
click at [873, 143] on div "Lock and Publish" at bounding box center [863, 146] width 76 height 25
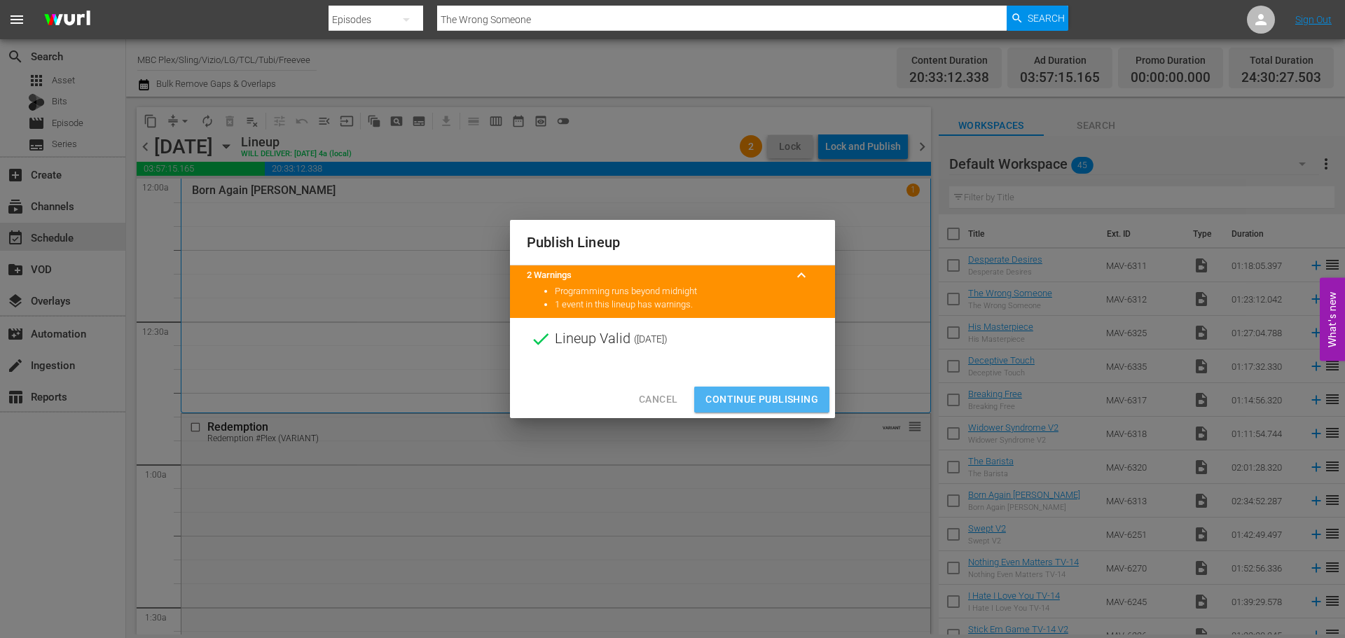
click at [769, 392] on span "Continue Publishing" at bounding box center [762, 400] width 113 height 18
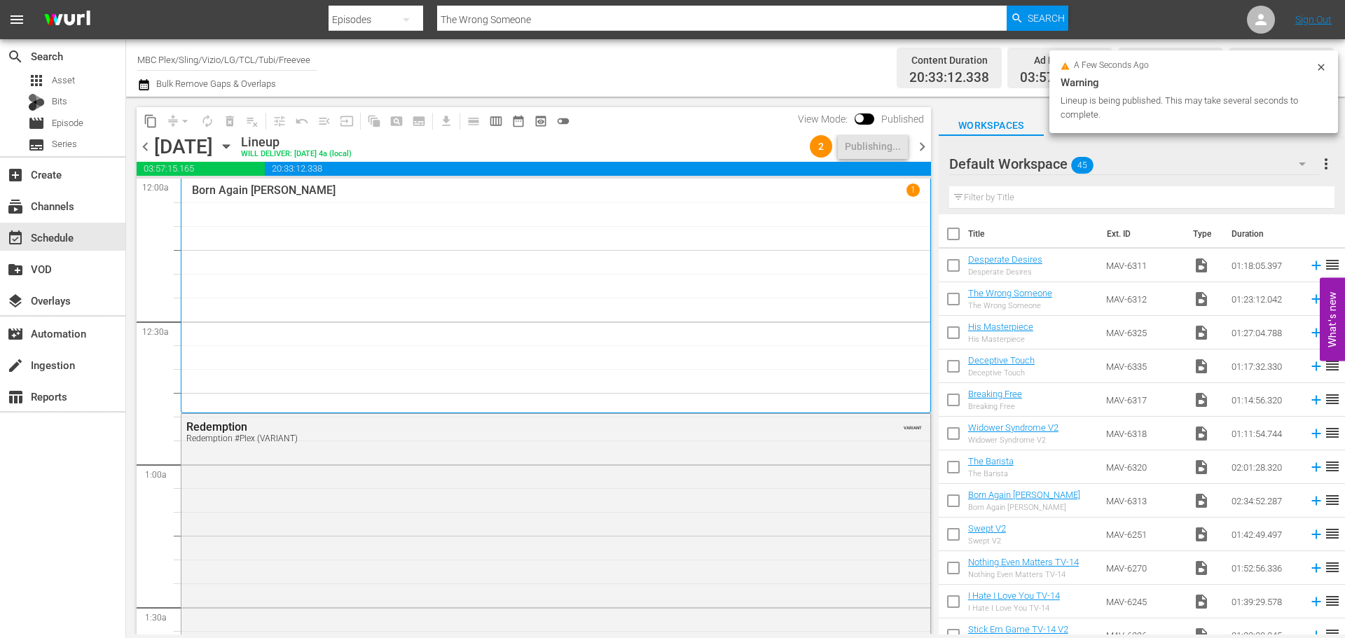
click at [923, 146] on span "chevron_right" at bounding box center [923, 147] width 18 height 18
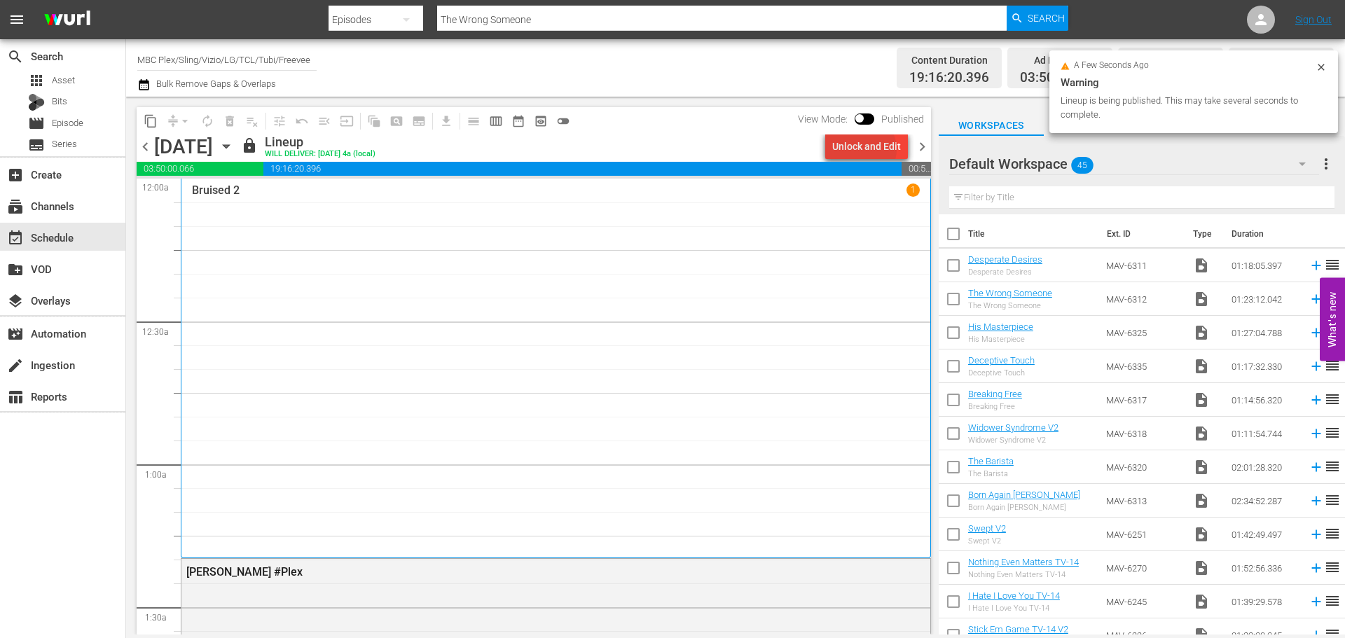
click at [866, 149] on div "Unlock and Edit" at bounding box center [866, 146] width 69 height 25
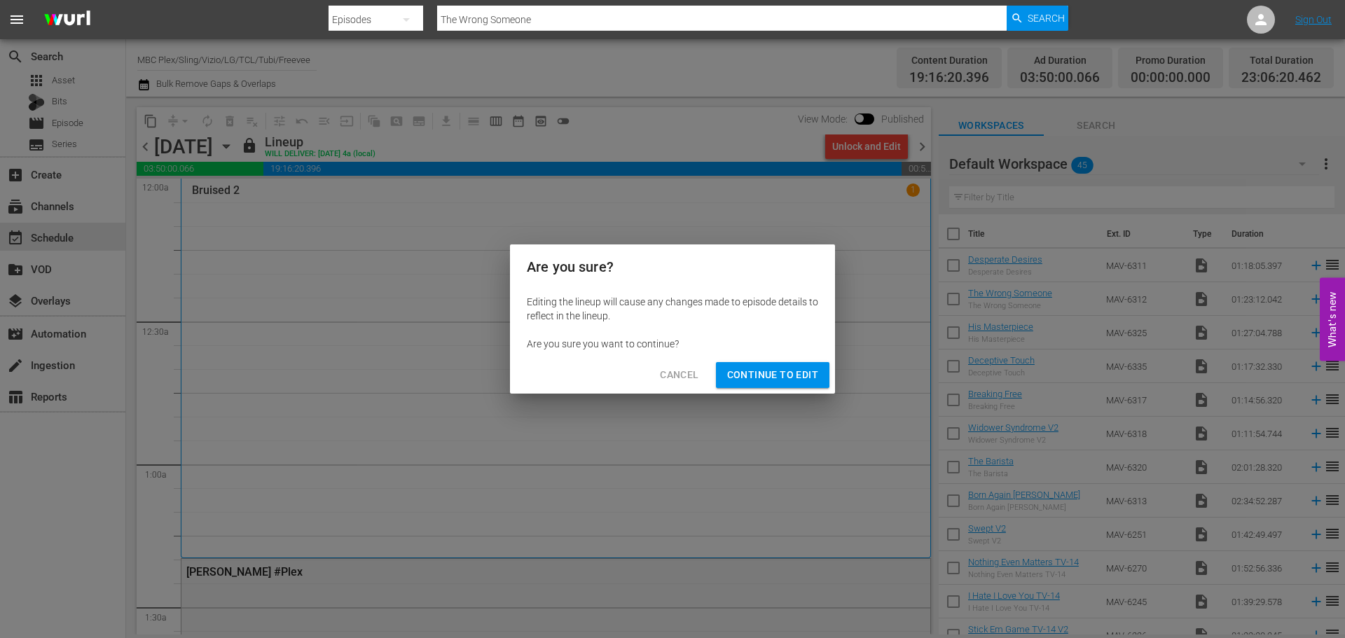
click at [776, 368] on span "Continue to Edit" at bounding box center [772, 375] width 91 height 18
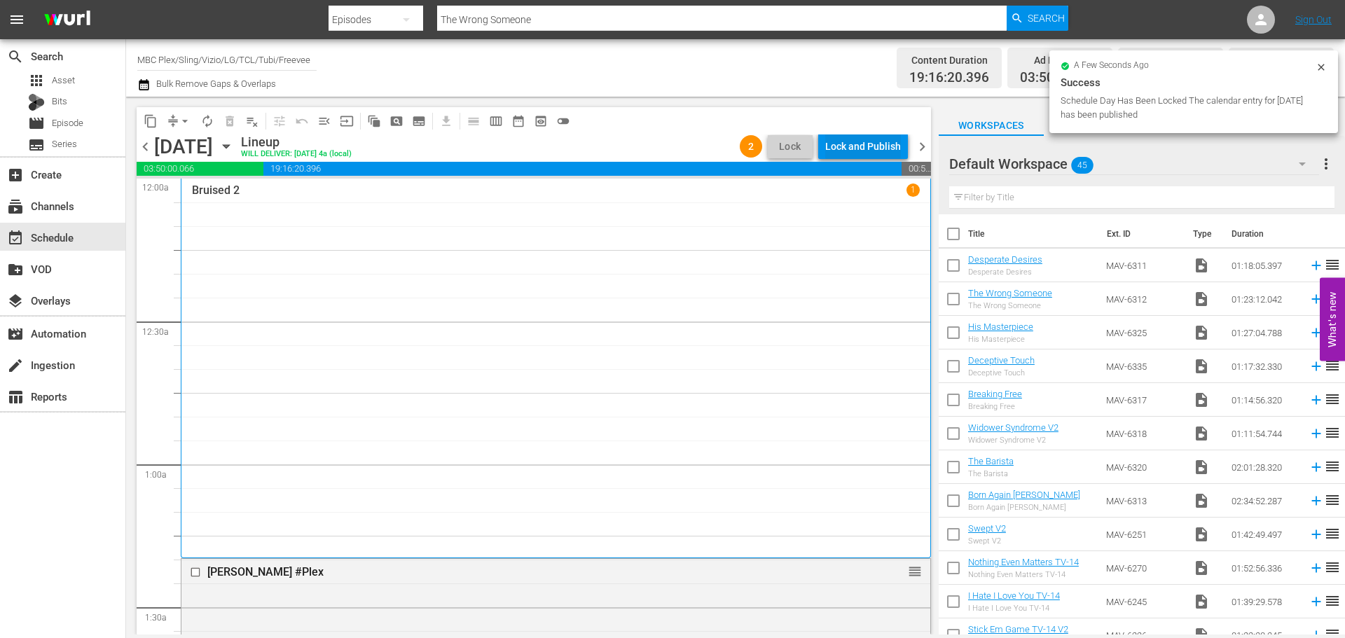
click at [871, 149] on div "Lock and Publish" at bounding box center [863, 146] width 76 height 25
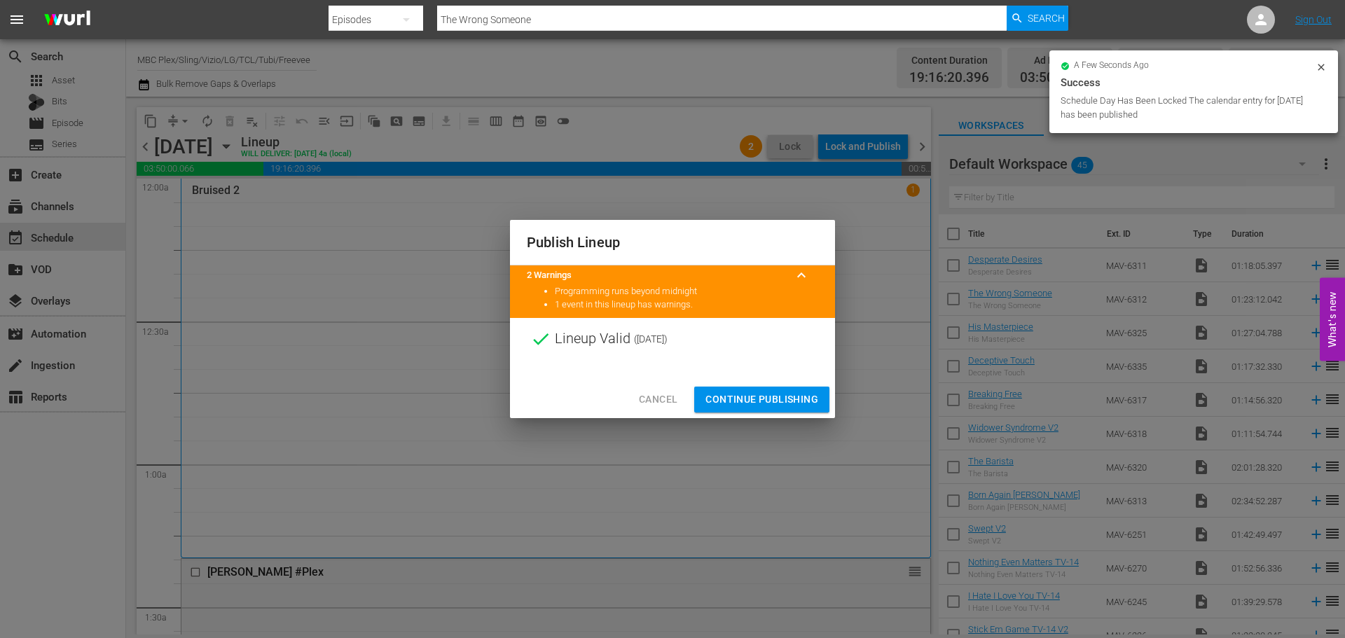
drag, startPoint x: 784, startPoint y: 399, endPoint x: 796, endPoint y: 384, distance: 19.5
click at [788, 396] on span "Continue Publishing" at bounding box center [762, 400] width 113 height 18
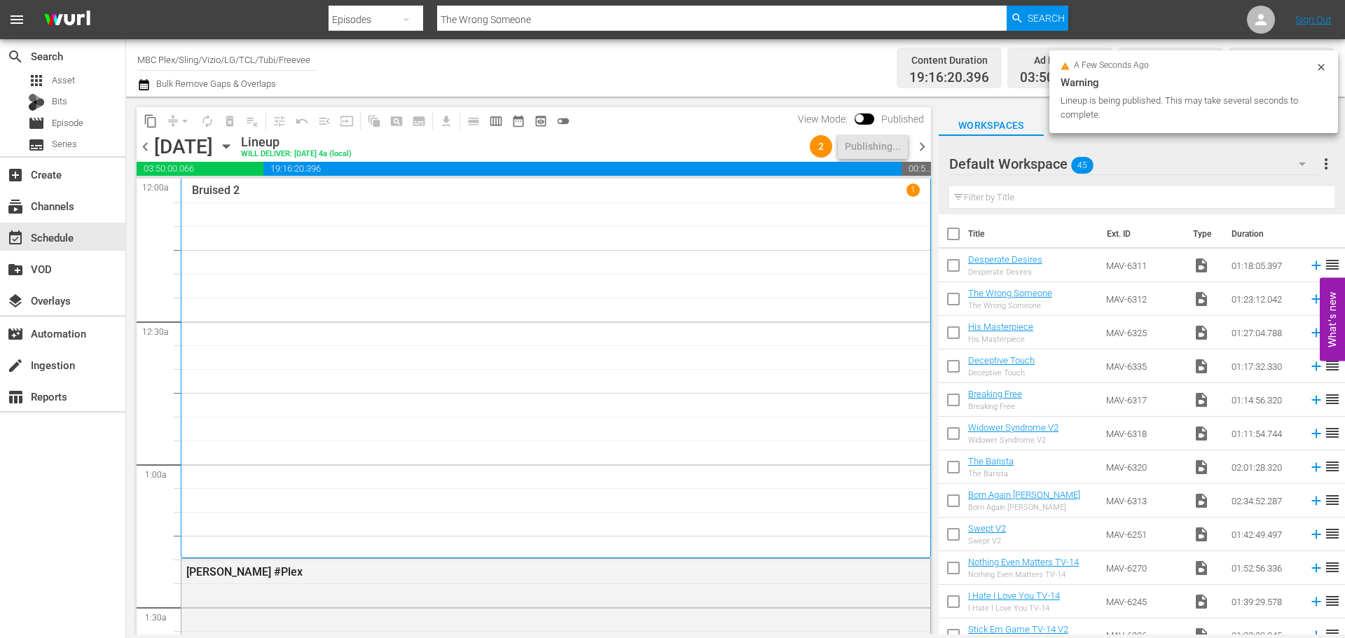
click at [926, 148] on span "chevron_right" at bounding box center [923, 147] width 18 height 18
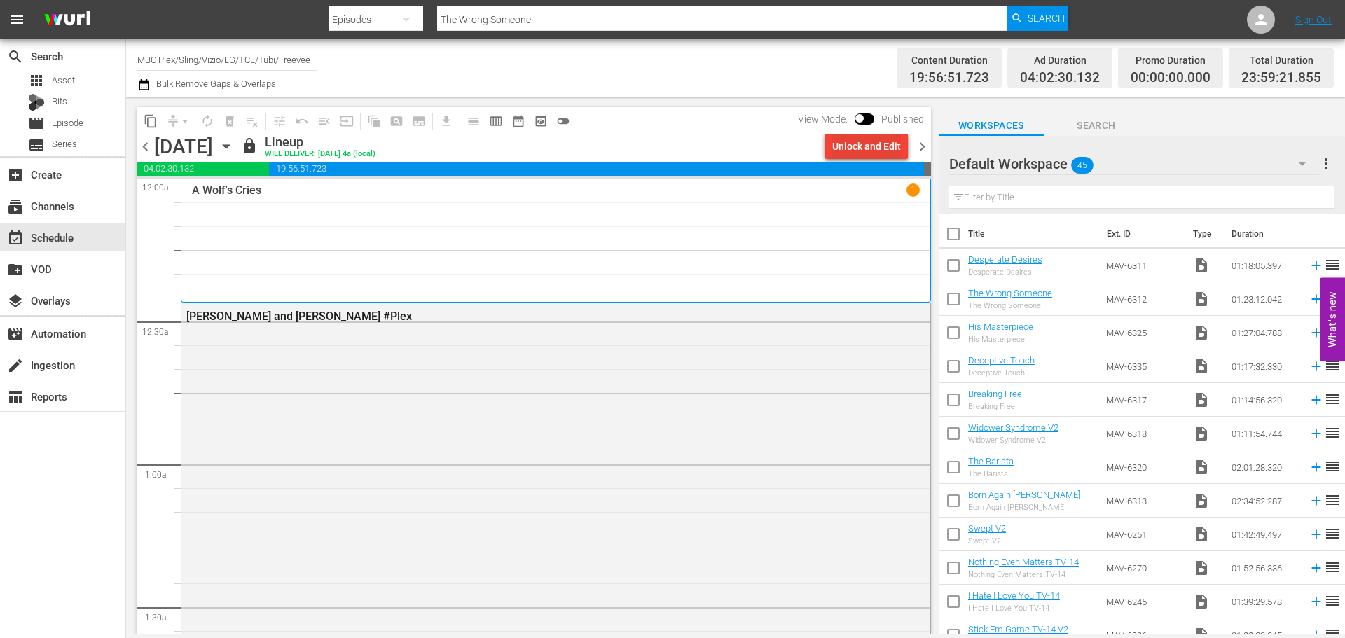
click at [832, 135] on button "Unlock and Edit" at bounding box center [866, 146] width 83 height 25
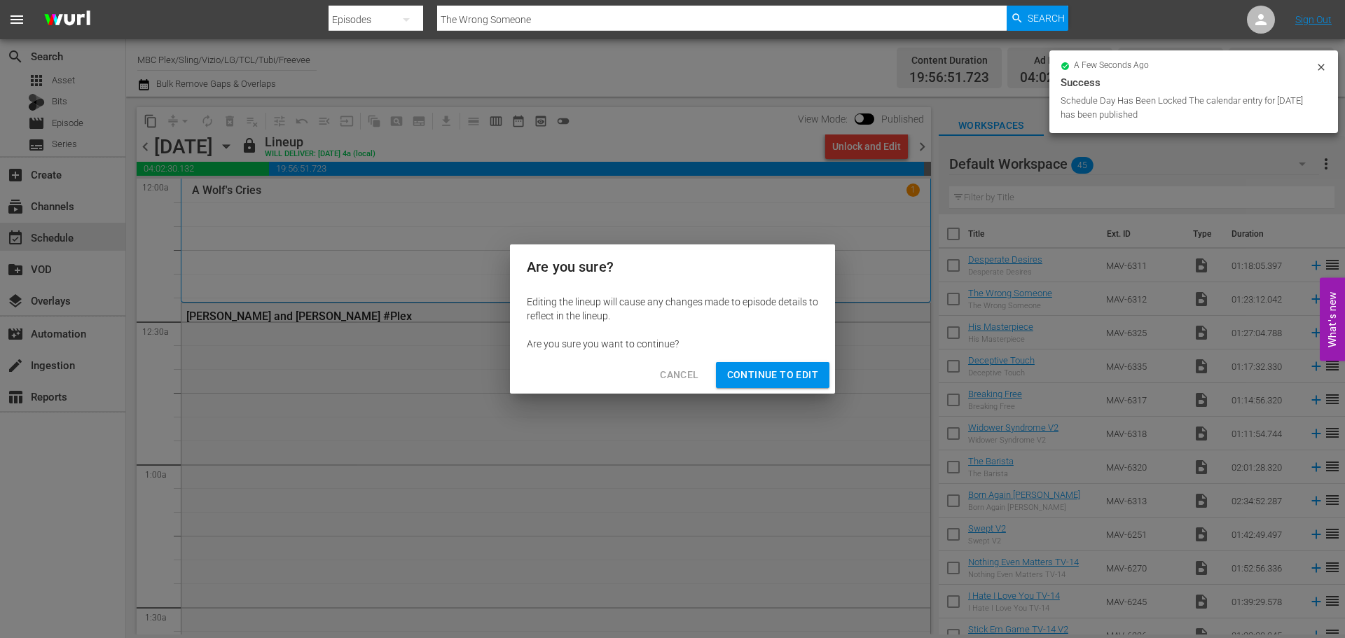
click at [793, 377] on span "Continue to Edit" at bounding box center [772, 375] width 91 height 18
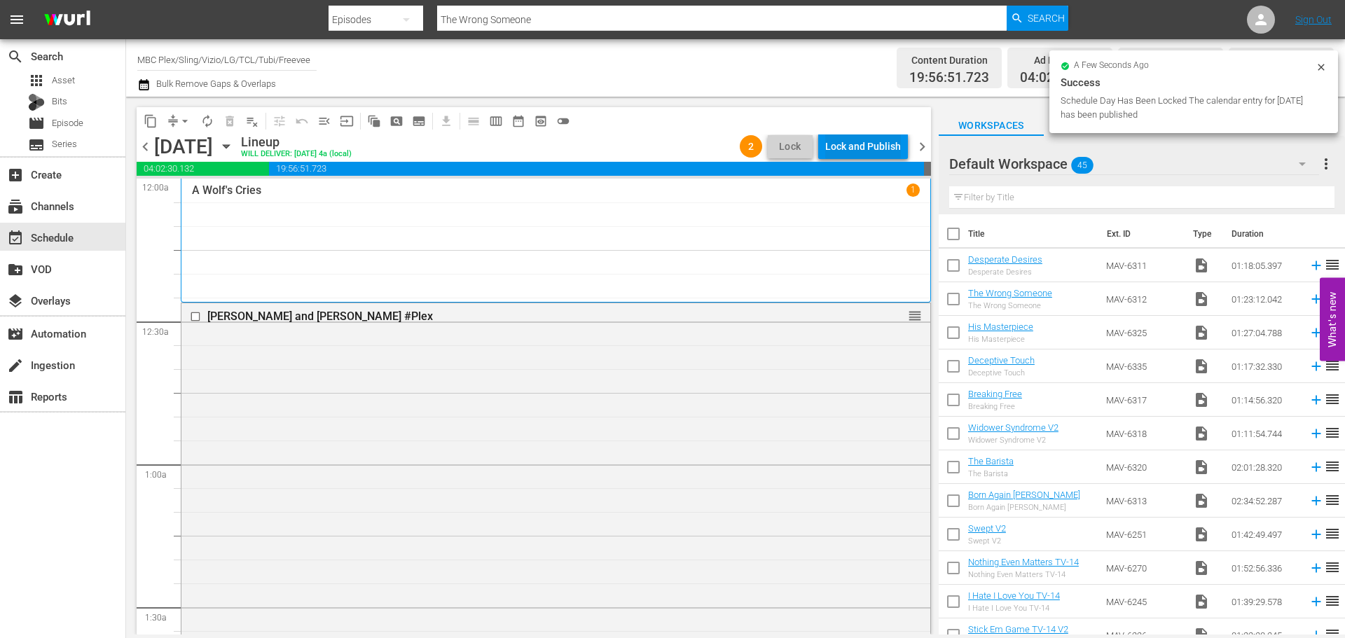
click at [859, 147] on div "Lock and Publish" at bounding box center [863, 146] width 76 height 25
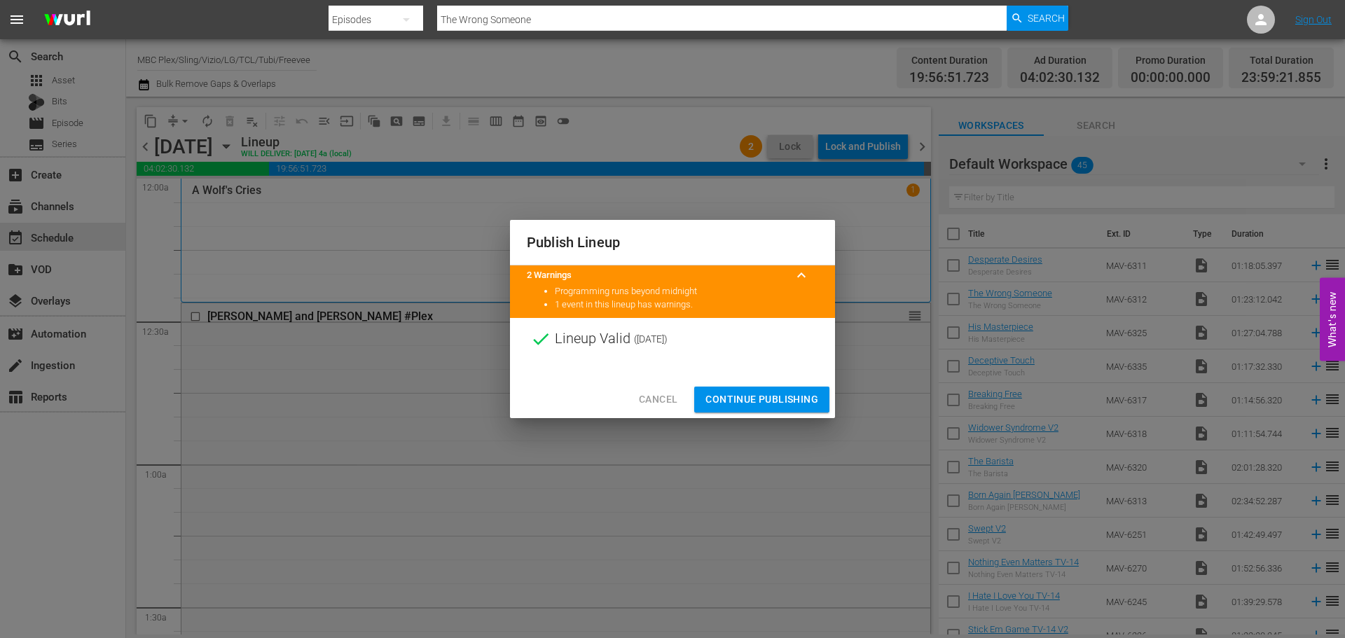
click at [765, 392] on span "Continue Publishing" at bounding box center [762, 400] width 113 height 18
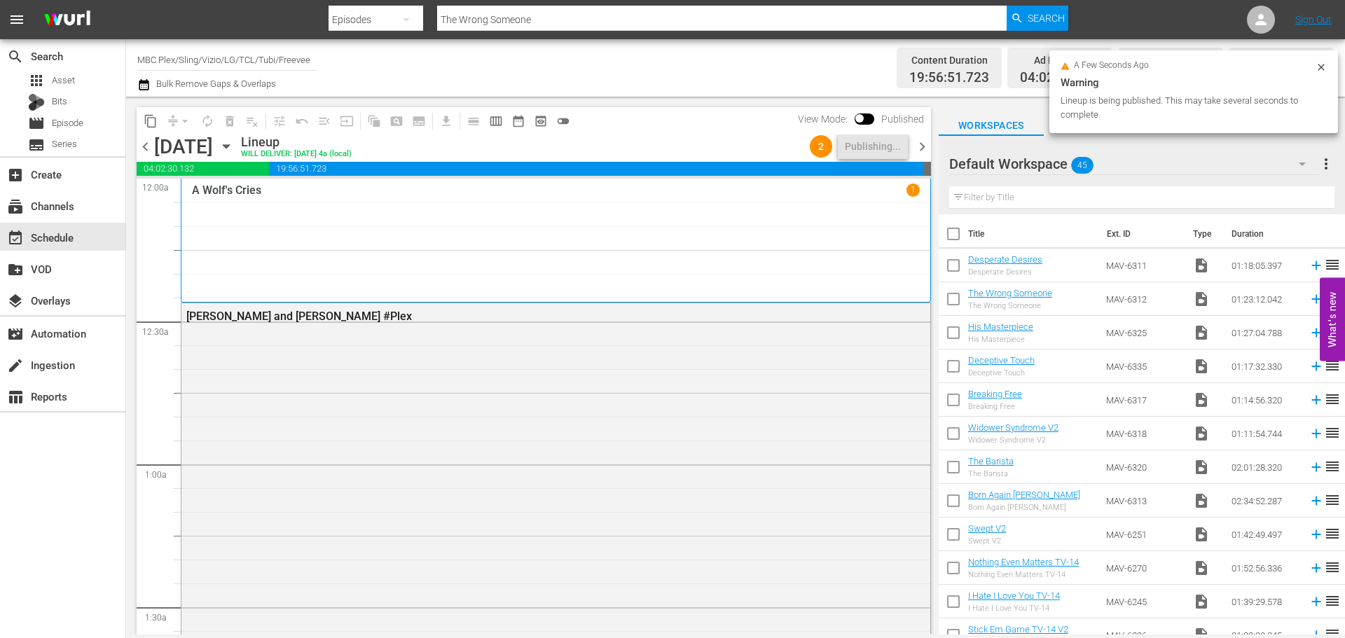
click at [923, 150] on span "chevron_right" at bounding box center [923, 147] width 18 height 18
click at [873, 152] on div "Unlock and Edit" at bounding box center [866, 146] width 69 height 25
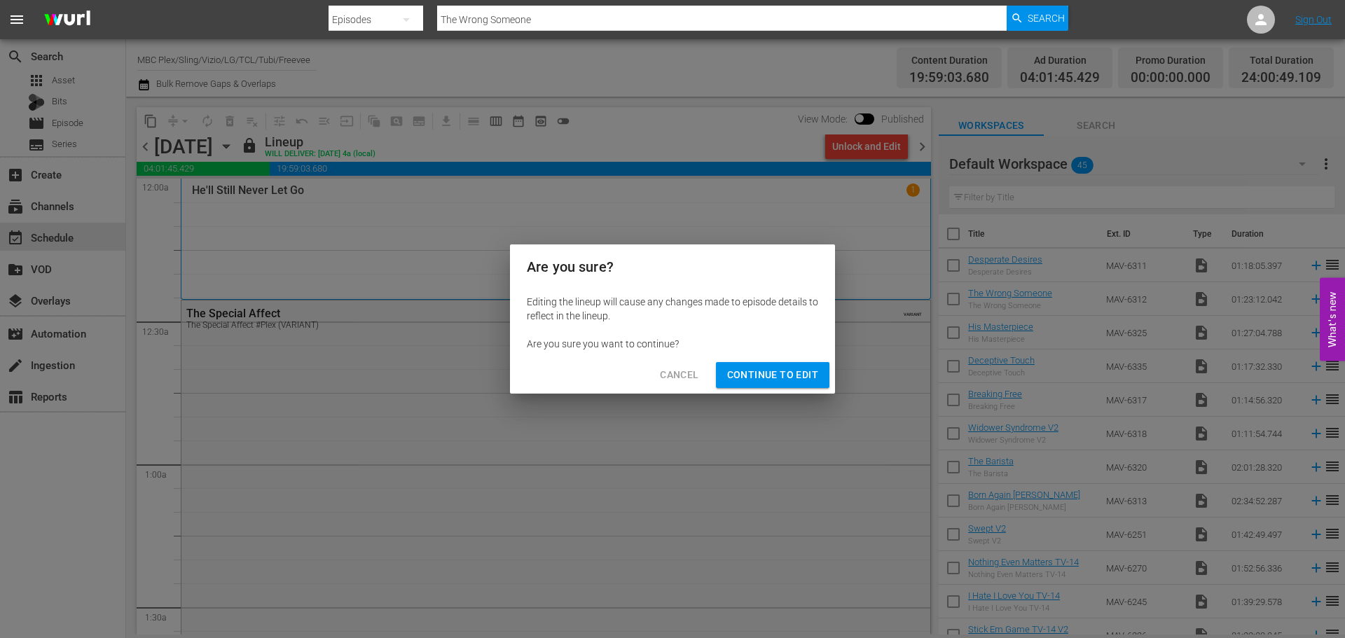
click at [792, 376] on span "Continue to Edit" at bounding box center [772, 375] width 91 height 18
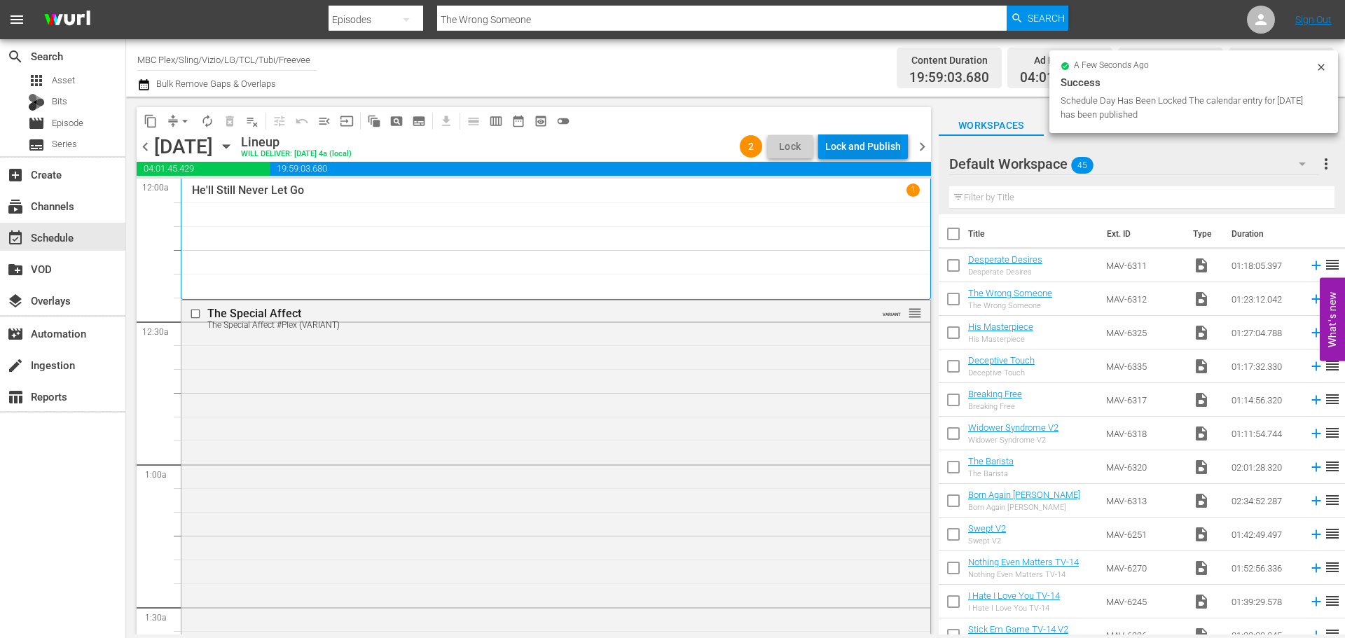
click at [882, 147] on div "Lock and Publish" at bounding box center [863, 146] width 76 height 25
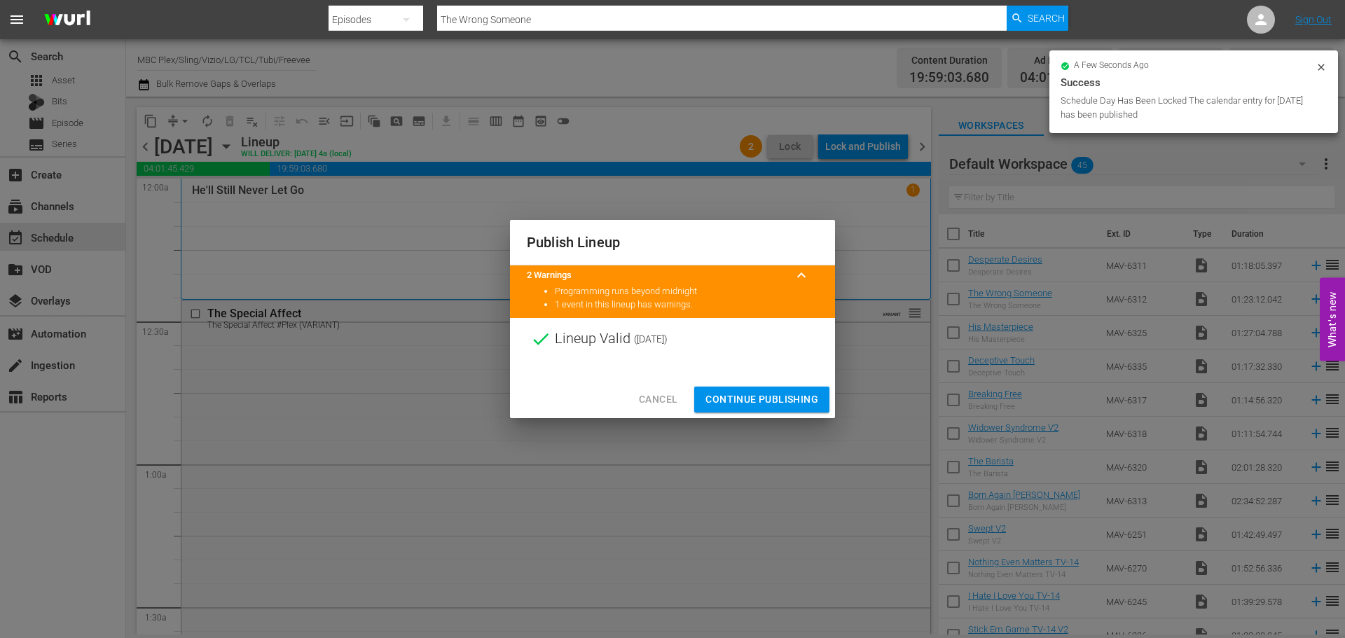
drag, startPoint x: 769, startPoint y: 402, endPoint x: 809, endPoint y: 341, distance: 72.9
click at [769, 401] on span "Continue Publishing" at bounding box center [762, 400] width 113 height 18
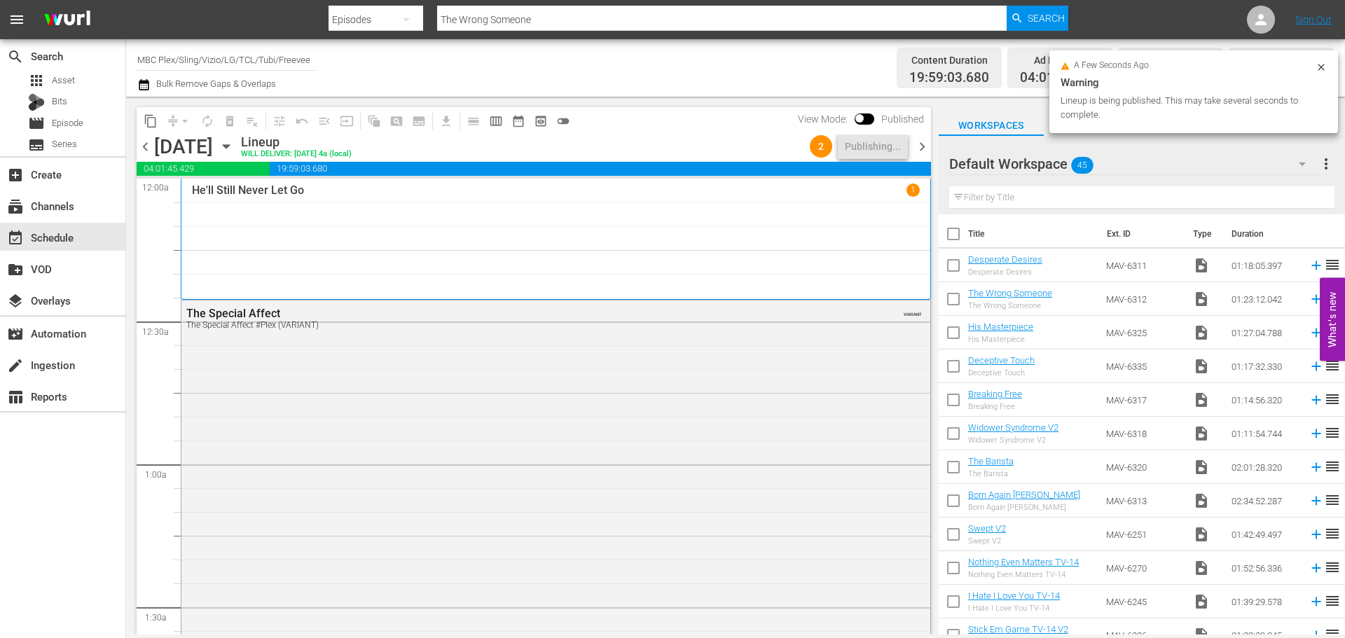
click at [924, 144] on span "chevron_right" at bounding box center [923, 147] width 18 height 18
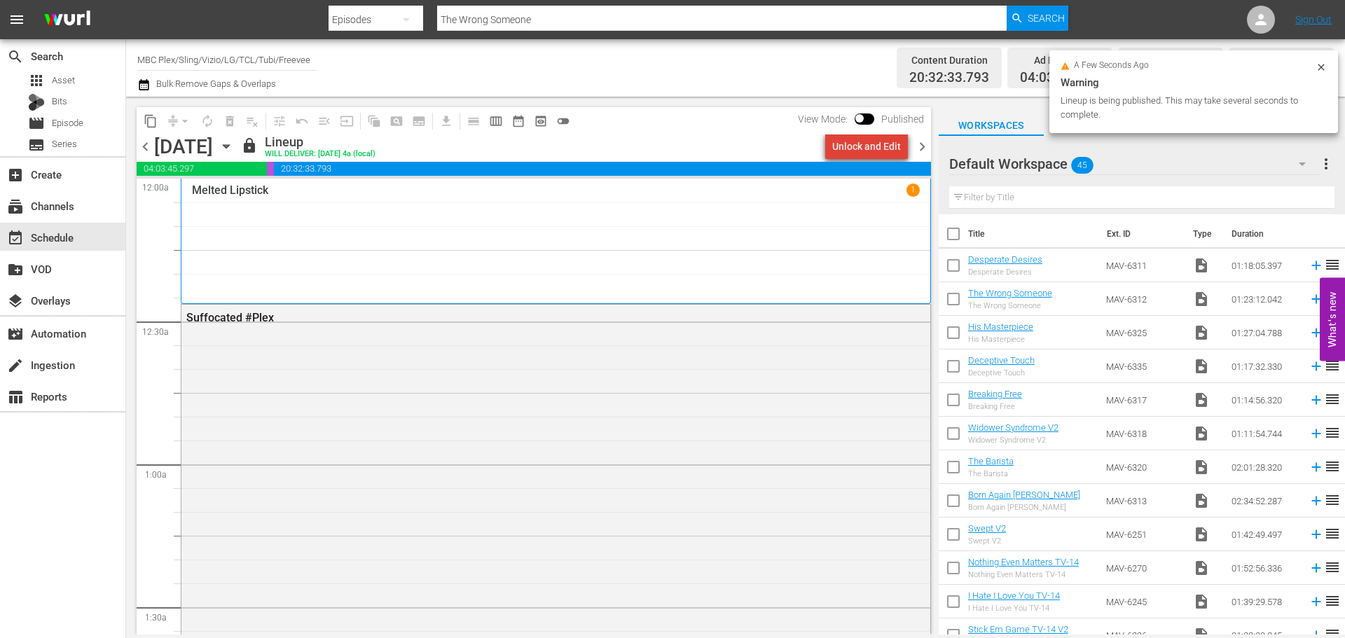
click at [882, 151] on div "Unlock and Edit" at bounding box center [866, 146] width 69 height 25
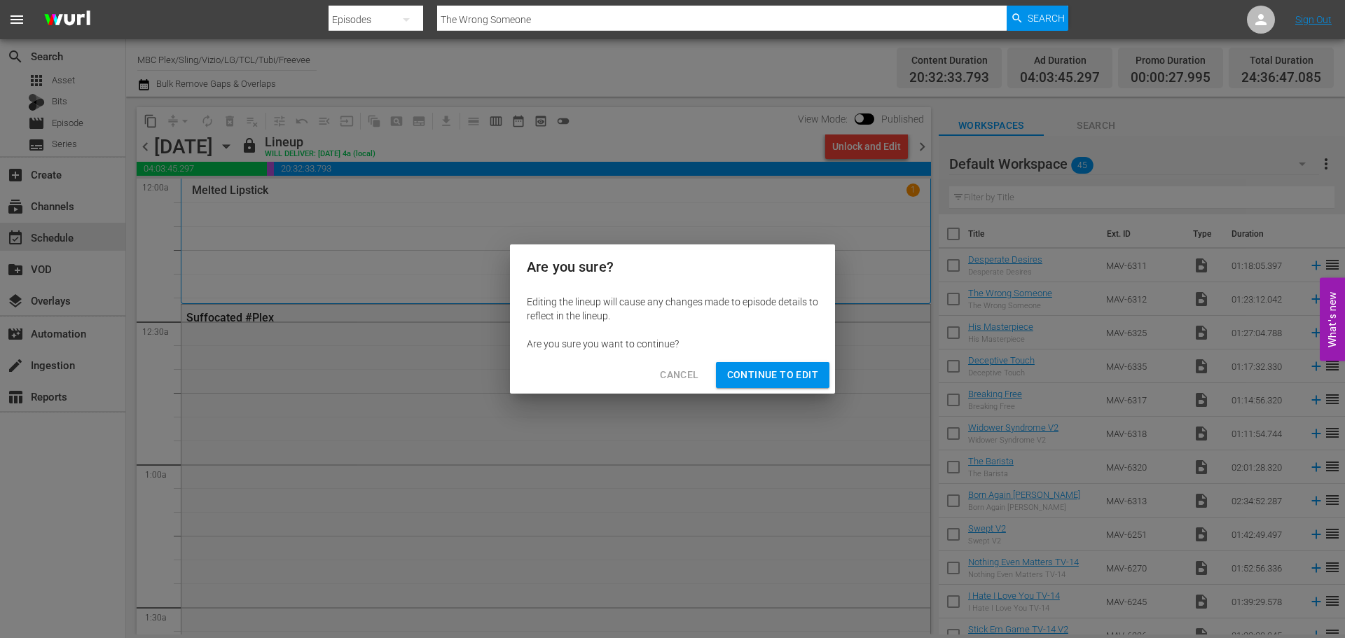
click at [796, 384] on button "Continue to Edit" at bounding box center [773, 375] width 114 height 26
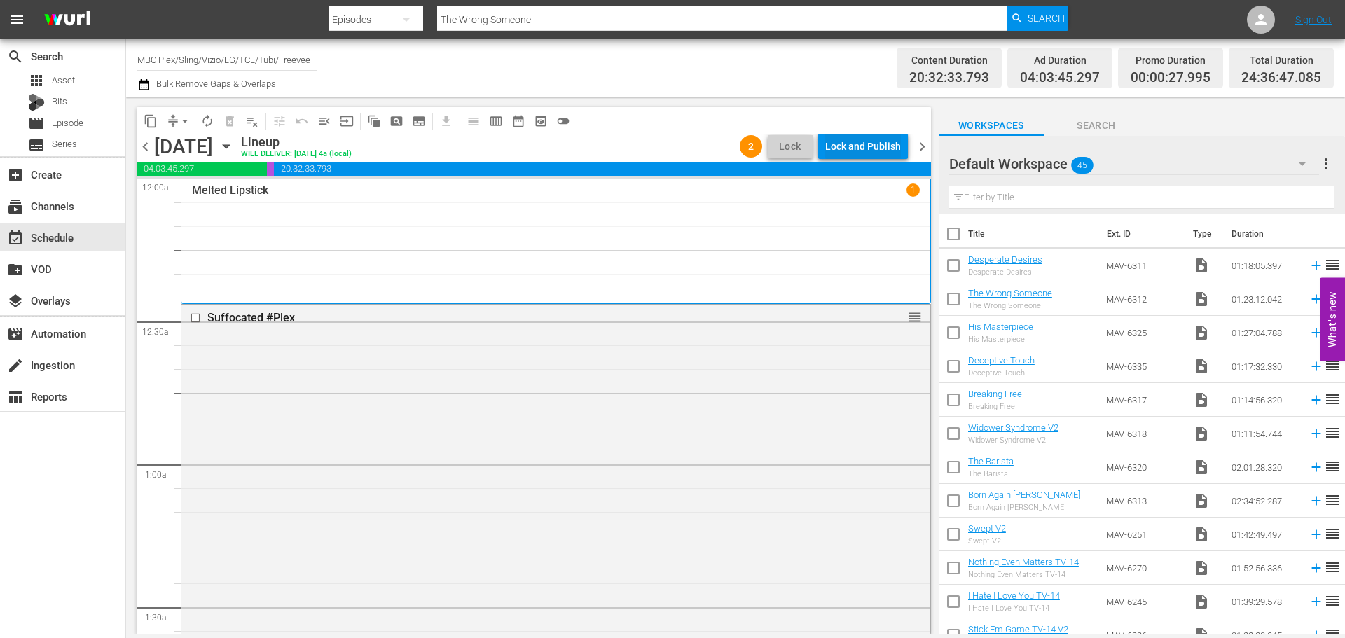
click at [874, 143] on div "Lock and Publish" at bounding box center [863, 146] width 76 height 25
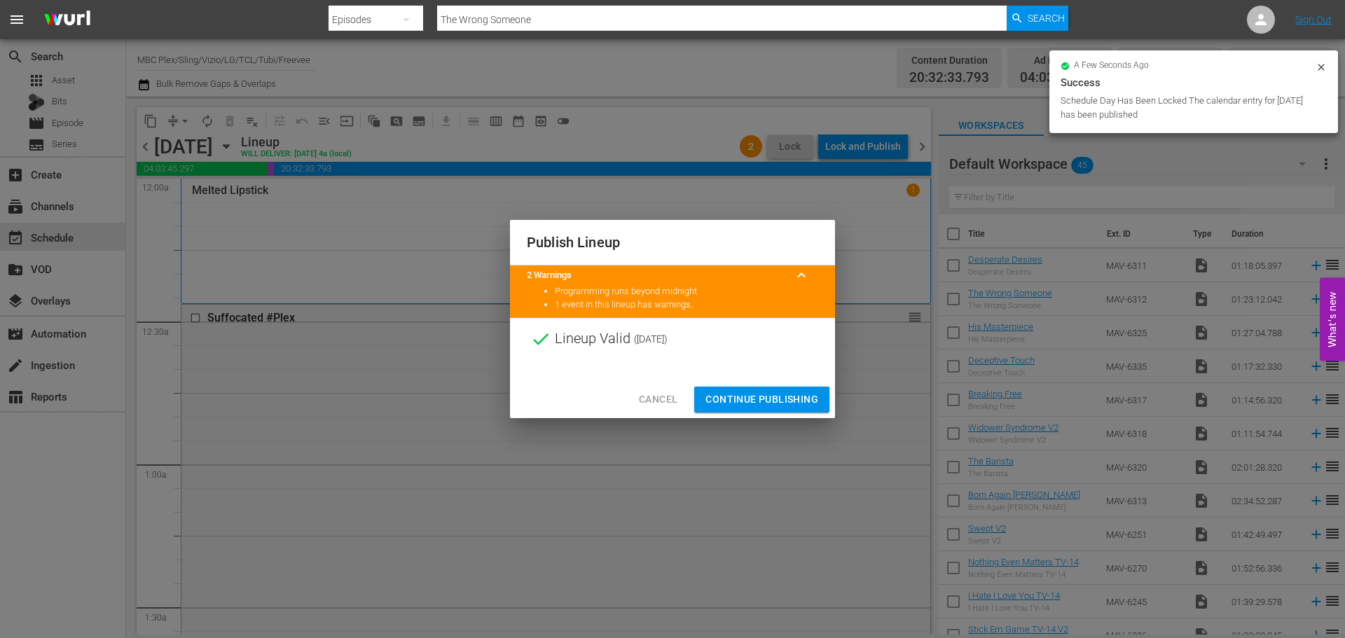
drag, startPoint x: 787, startPoint y: 394, endPoint x: 818, endPoint y: 336, distance: 65.8
click at [787, 394] on span "Continue Publishing" at bounding box center [762, 400] width 113 height 18
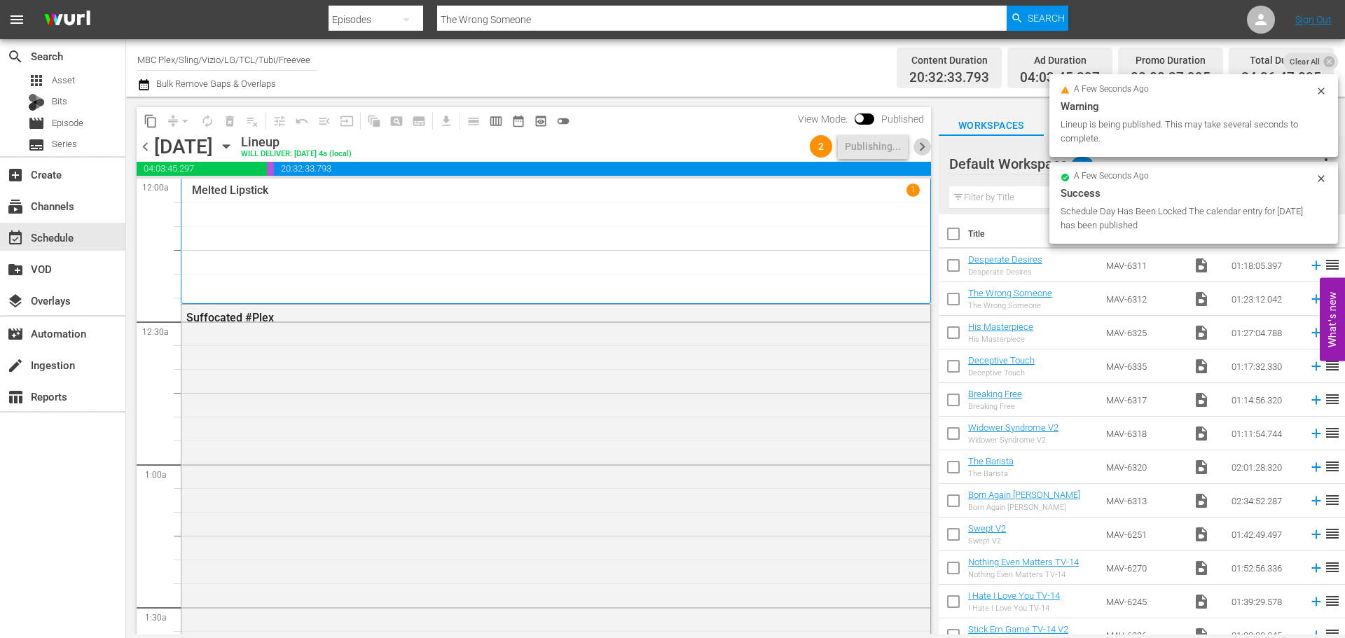
click at [926, 148] on span "chevron_right" at bounding box center [923, 147] width 18 height 18
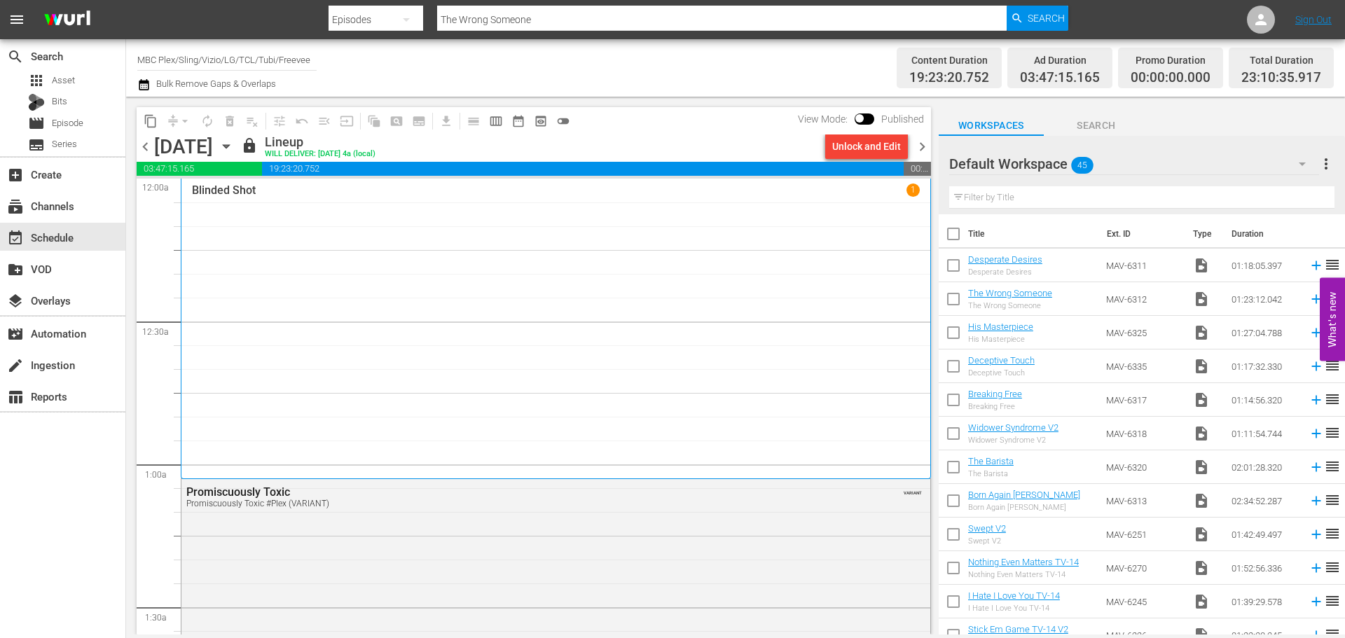
click at [873, 148] on div "Unlock and Edit" at bounding box center [866, 146] width 69 height 25
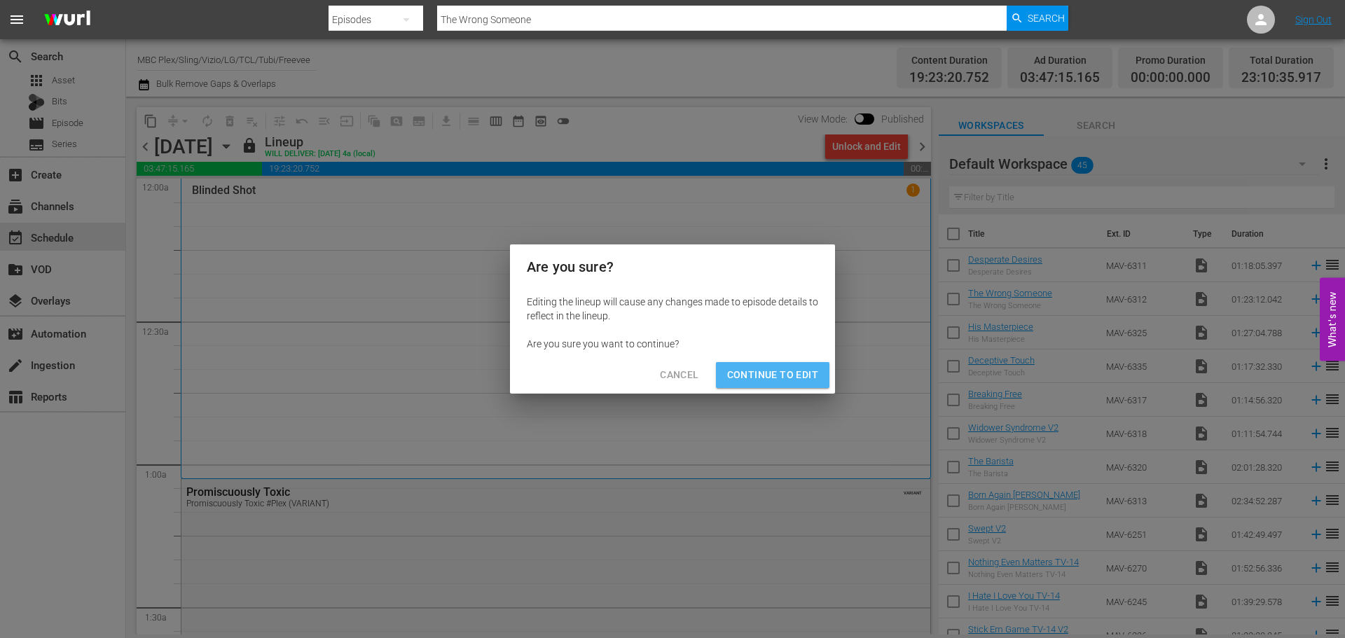
click at [806, 380] on span "Continue to Edit" at bounding box center [772, 375] width 91 height 18
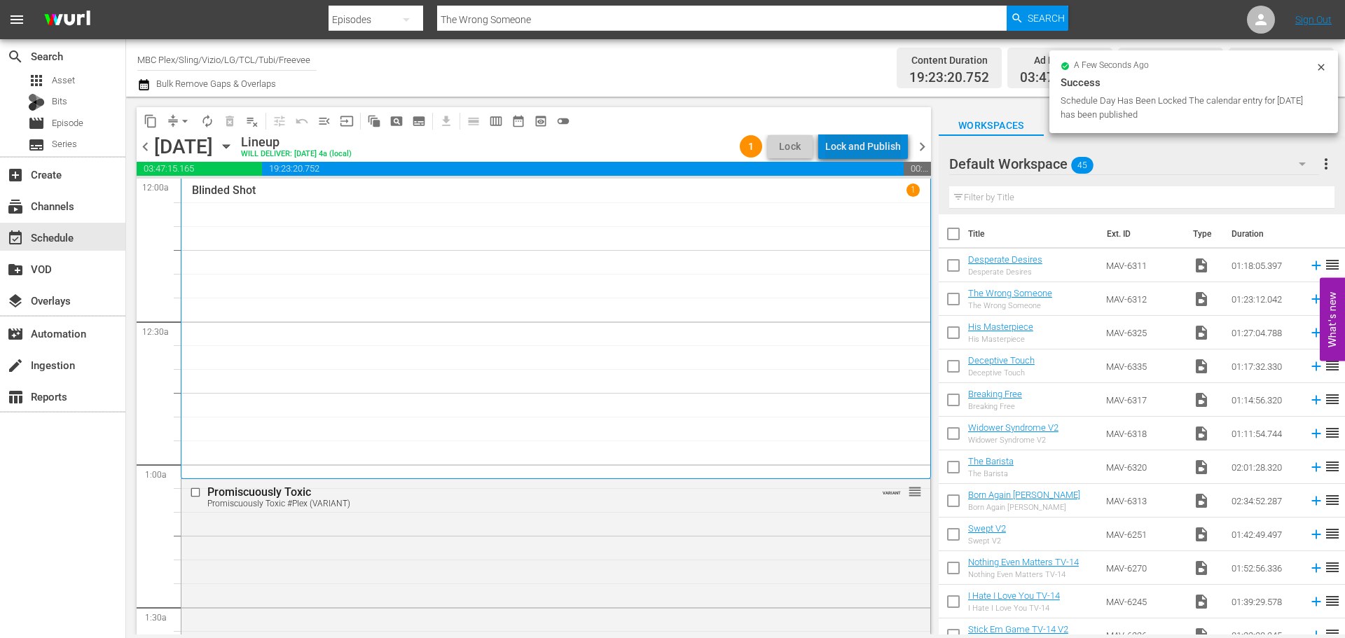
click at [889, 144] on div "Lock and Publish" at bounding box center [863, 146] width 76 height 25
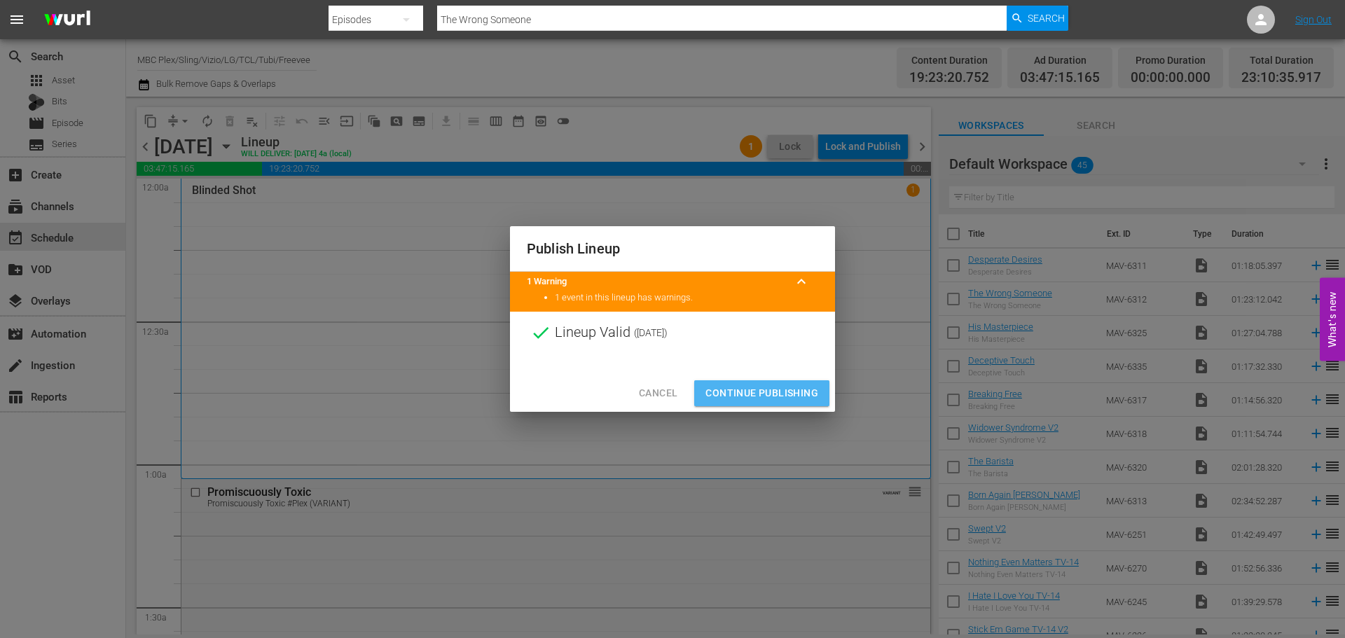
click at [806, 395] on span "Continue Publishing" at bounding box center [762, 394] width 113 height 18
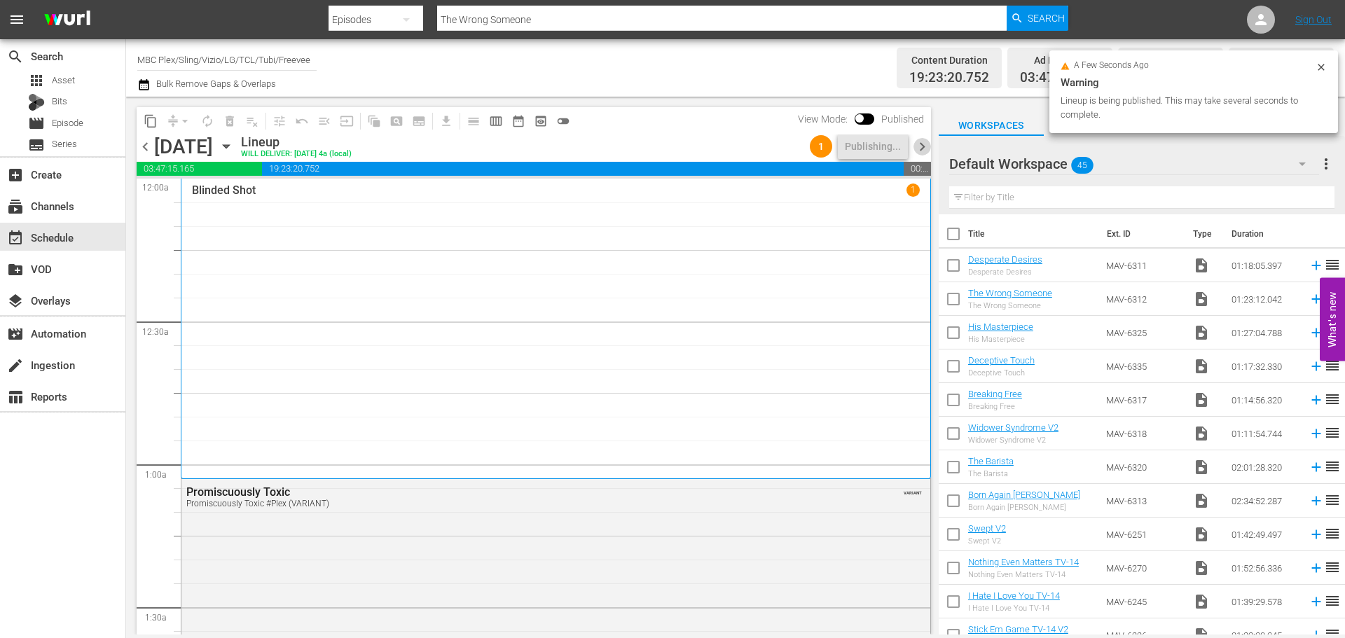
click at [921, 150] on span "chevron_right" at bounding box center [923, 147] width 18 height 18
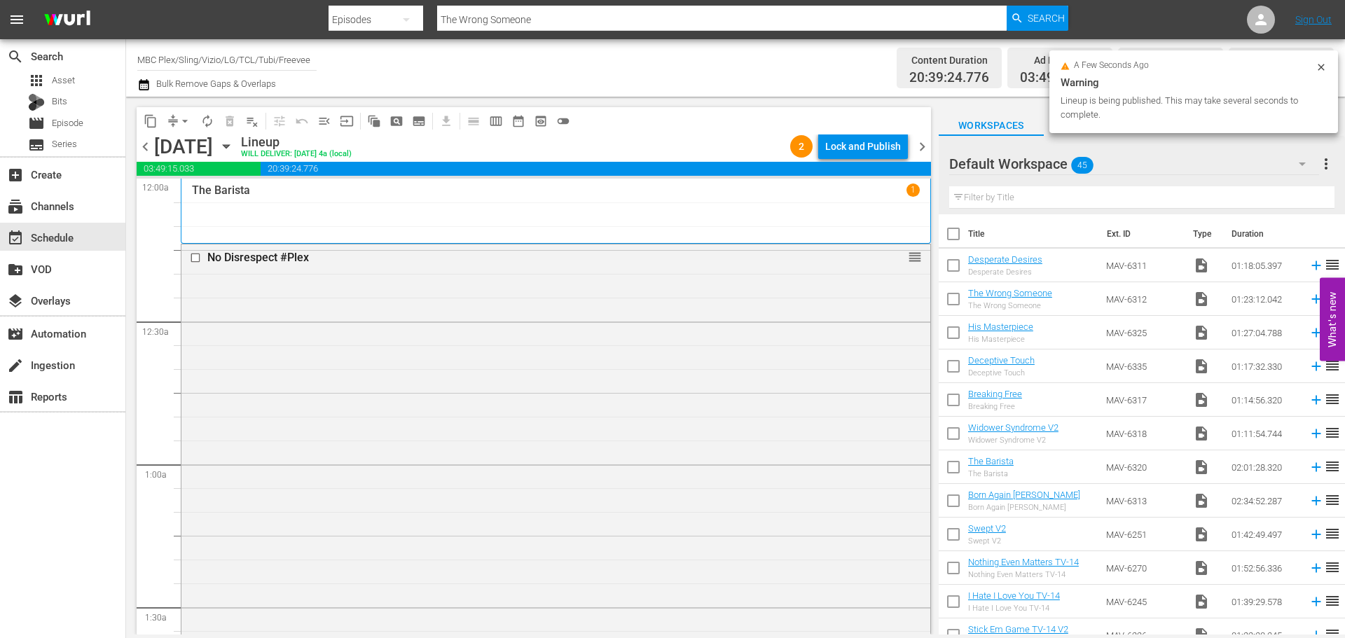
click at [887, 139] on div "Lock and Publish" at bounding box center [863, 146] width 76 height 25
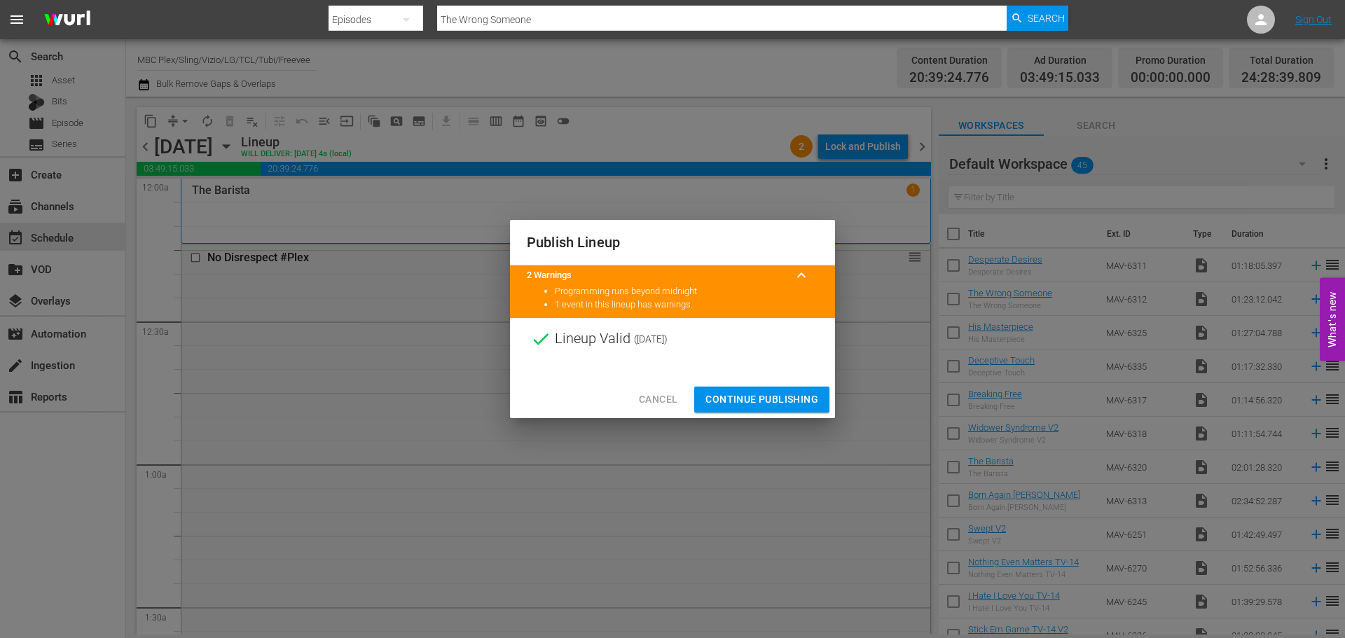
click at [669, 392] on span "Cancel" at bounding box center [658, 400] width 39 height 18
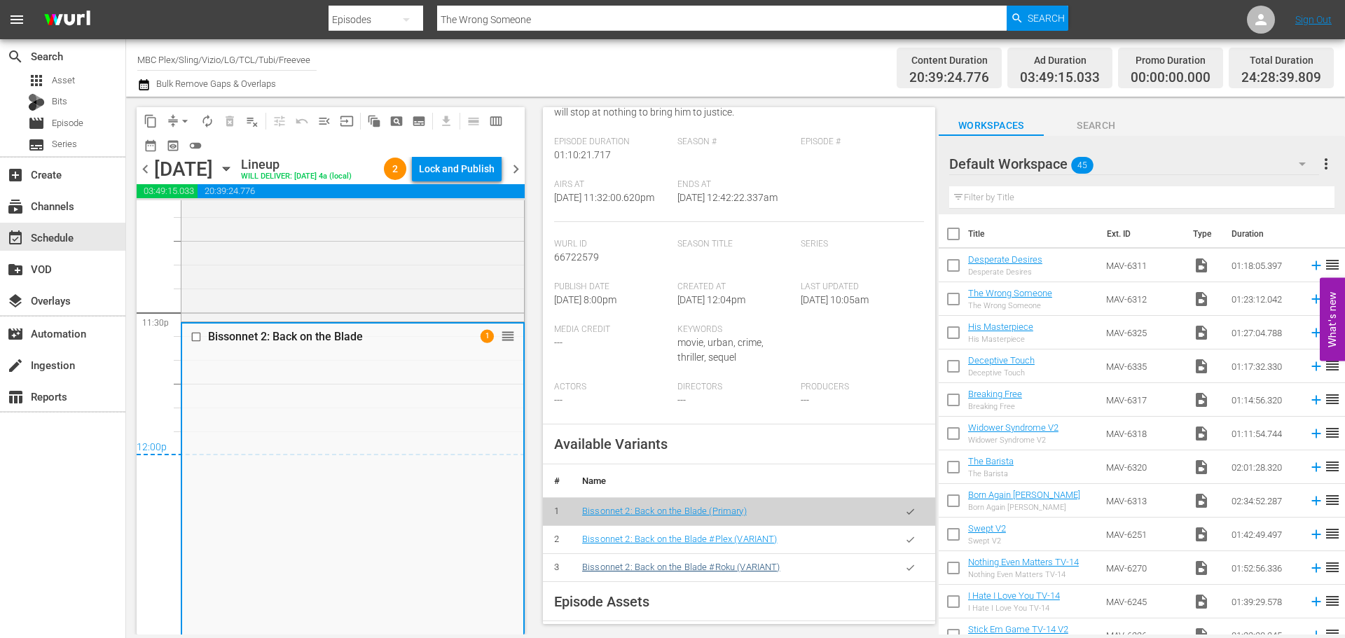
scroll to position [480, 0]
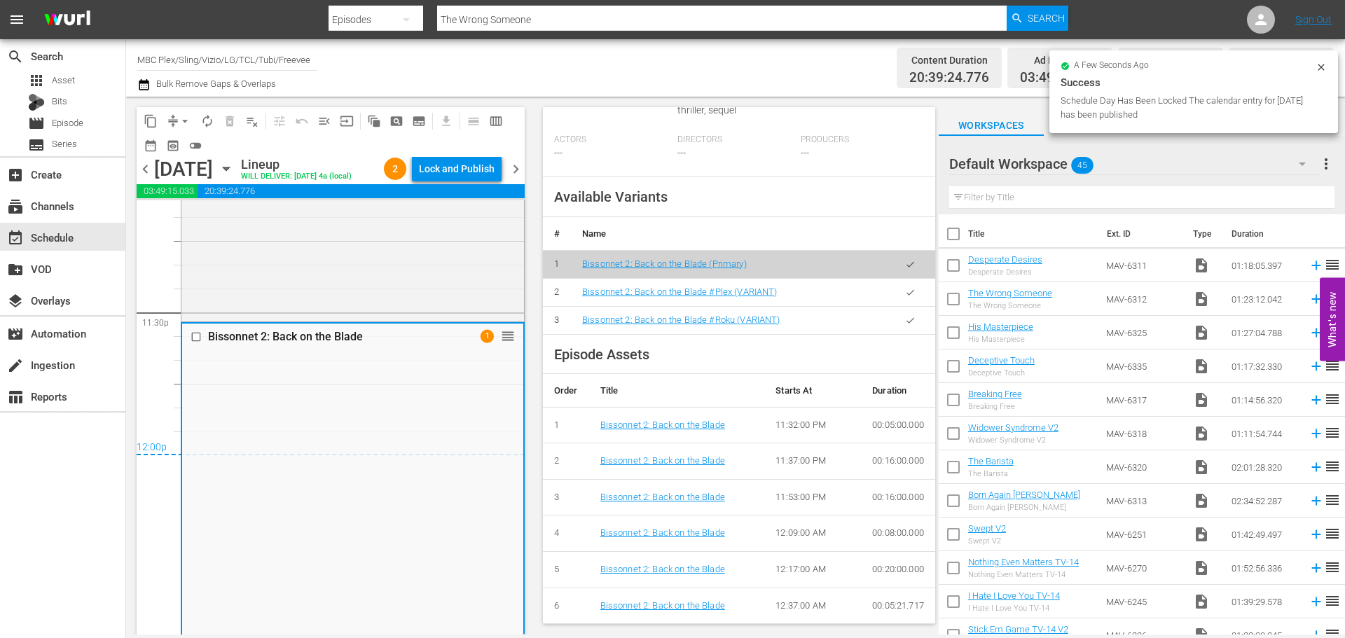
click at [905, 293] on icon "button" at bounding box center [910, 292] width 11 height 11
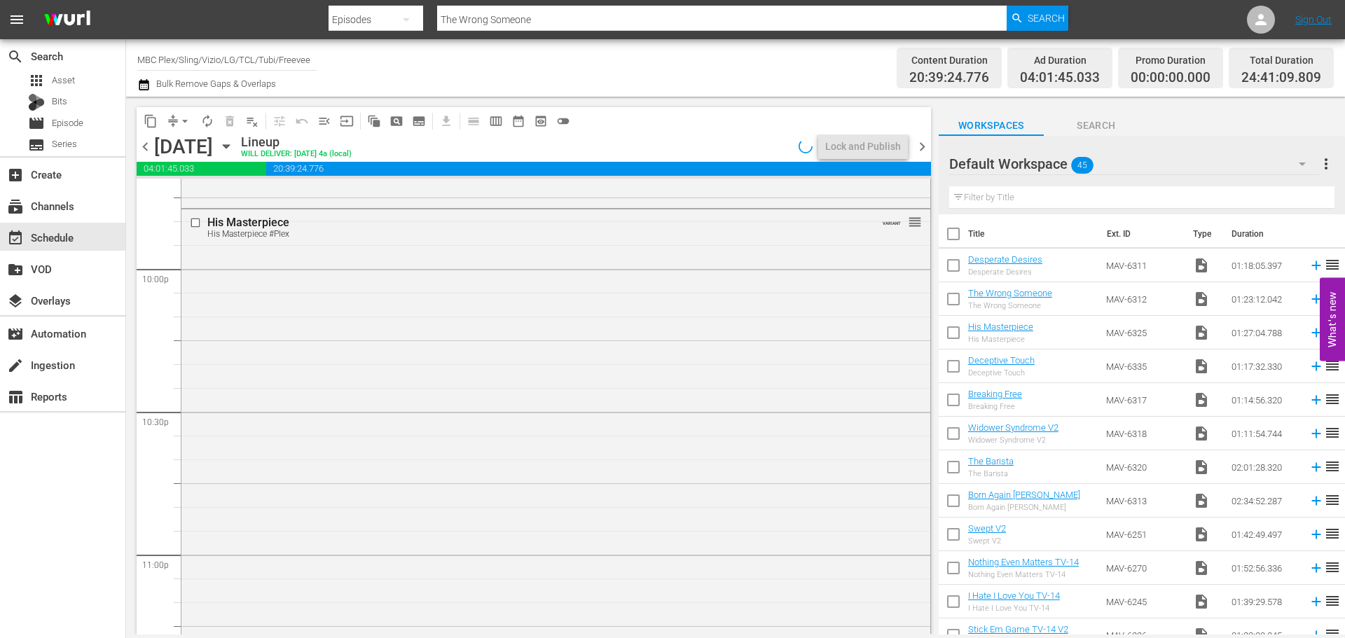
scroll to position [6045, 0]
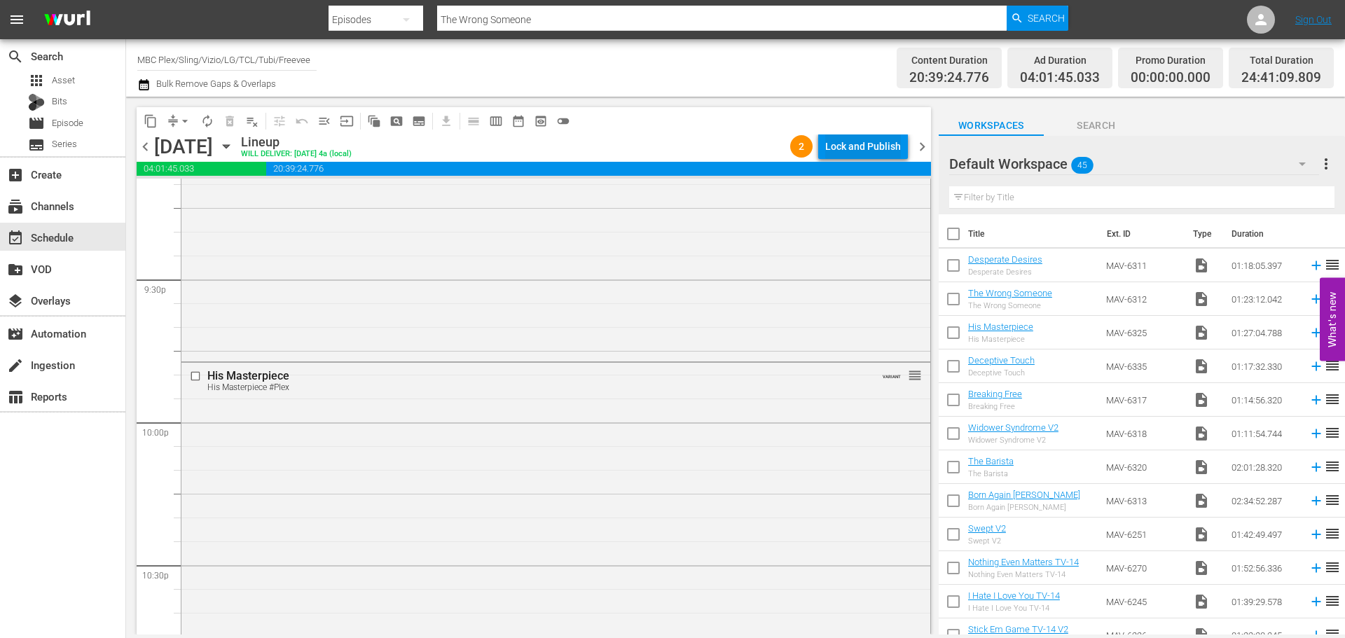
click at [873, 147] on div "Lock and Publish" at bounding box center [863, 146] width 76 height 25
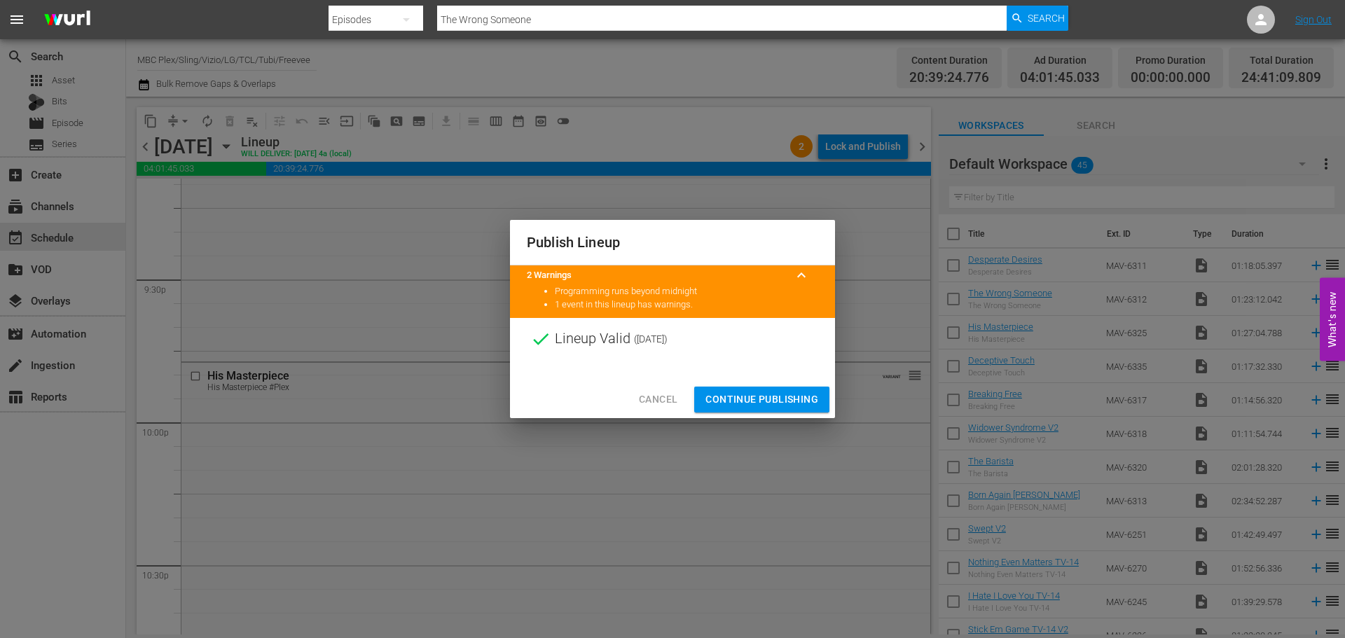
click at [785, 410] on button "Continue Publishing" at bounding box center [761, 400] width 135 height 26
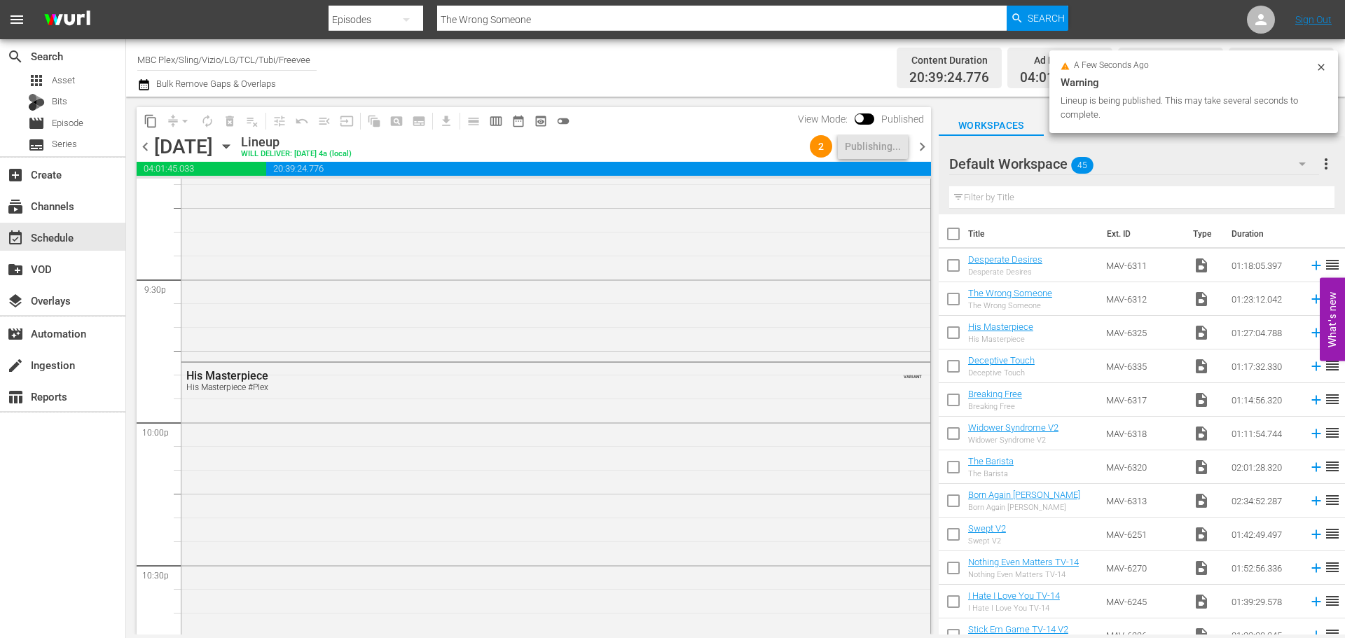
click at [923, 140] on span "chevron_right" at bounding box center [923, 147] width 18 height 18
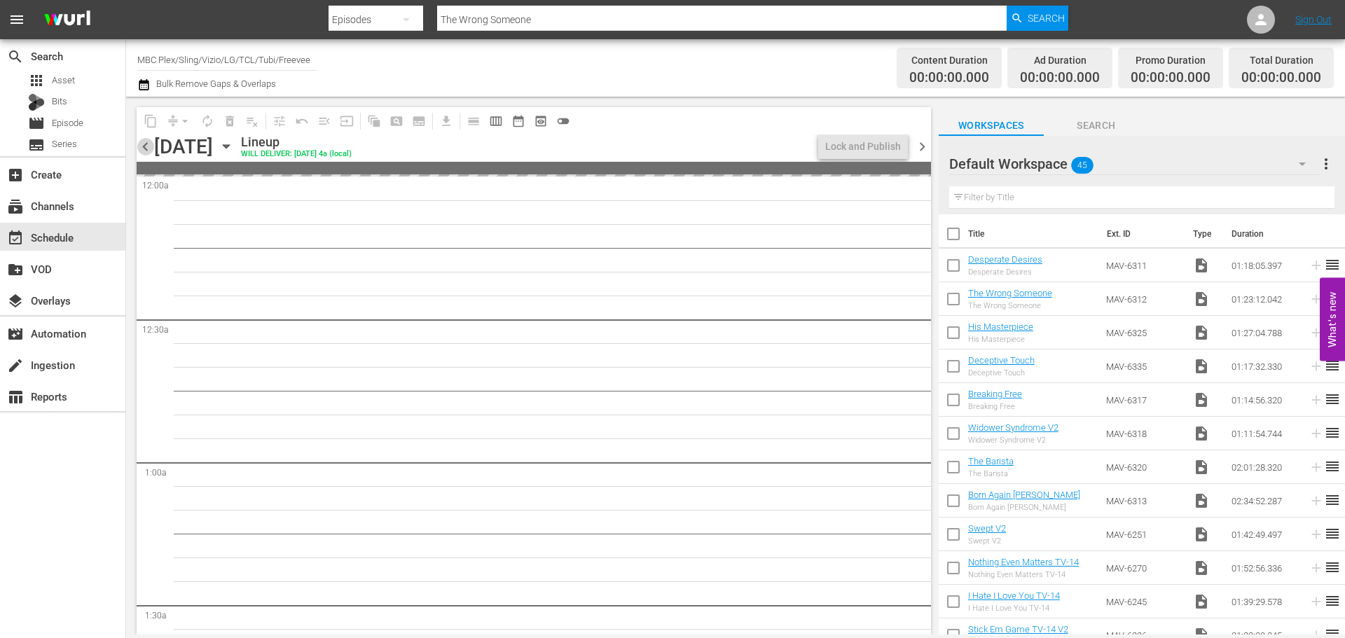
click at [144, 151] on span "chevron_left" at bounding box center [146, 147] width 18 height 18
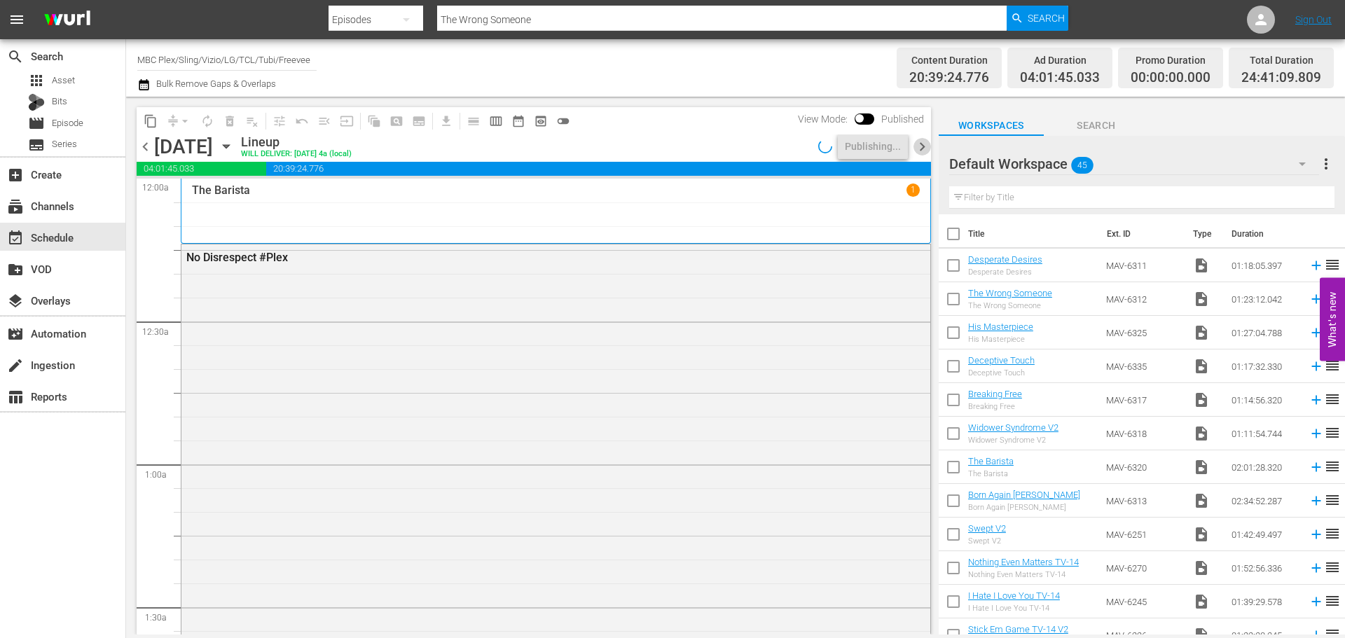
click at [923, 147] on span "chevron_right" at bounding box center [923, 147] width 18 height 18
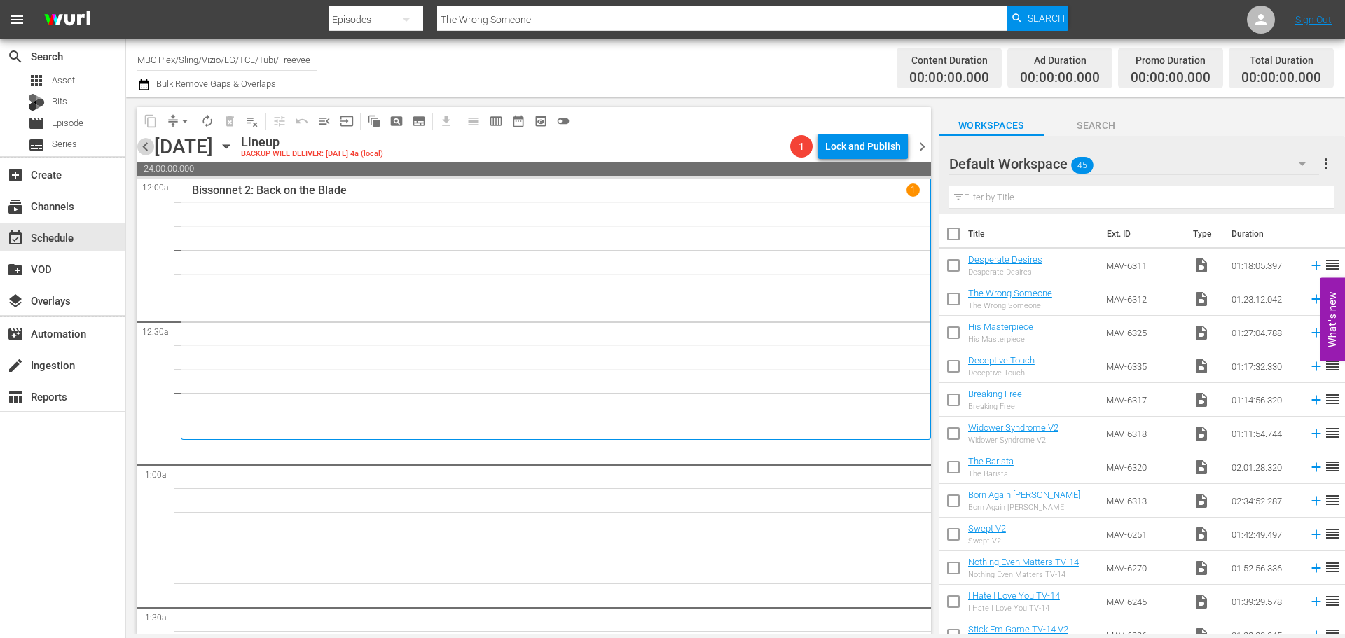
click at [145, 146] on span "chevron_left" at bounding box center [146, 147] width 18 height 18
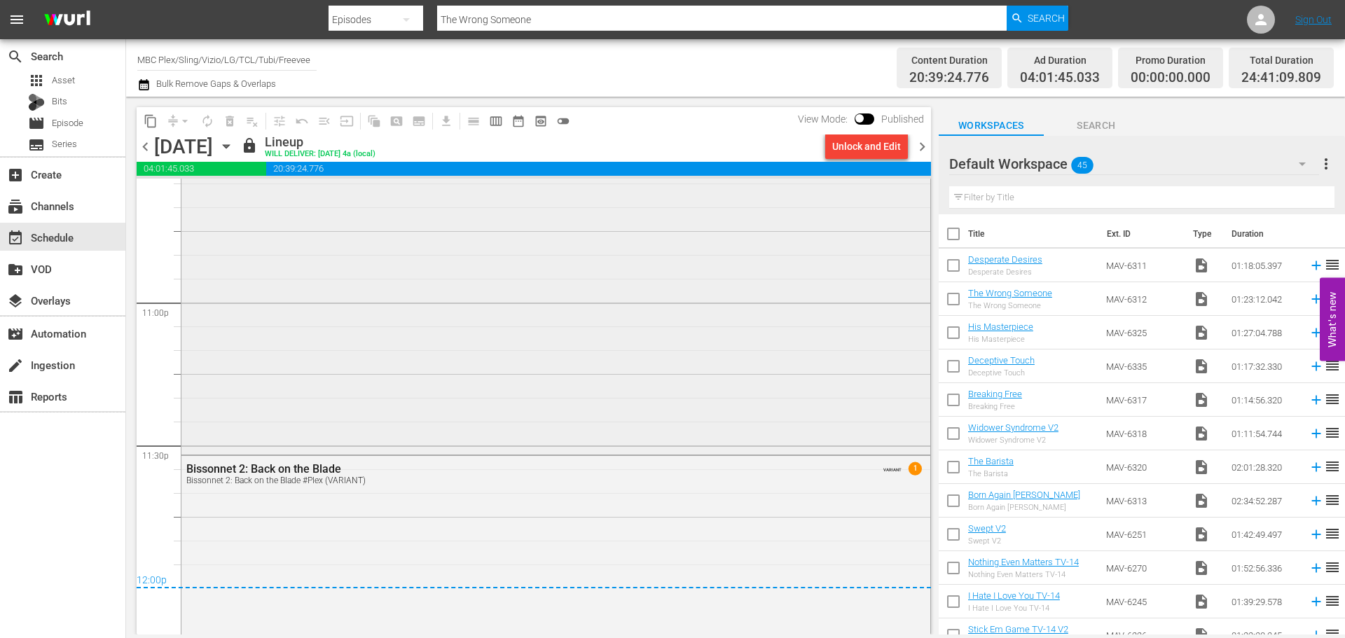
scroll to position [6516, 0]
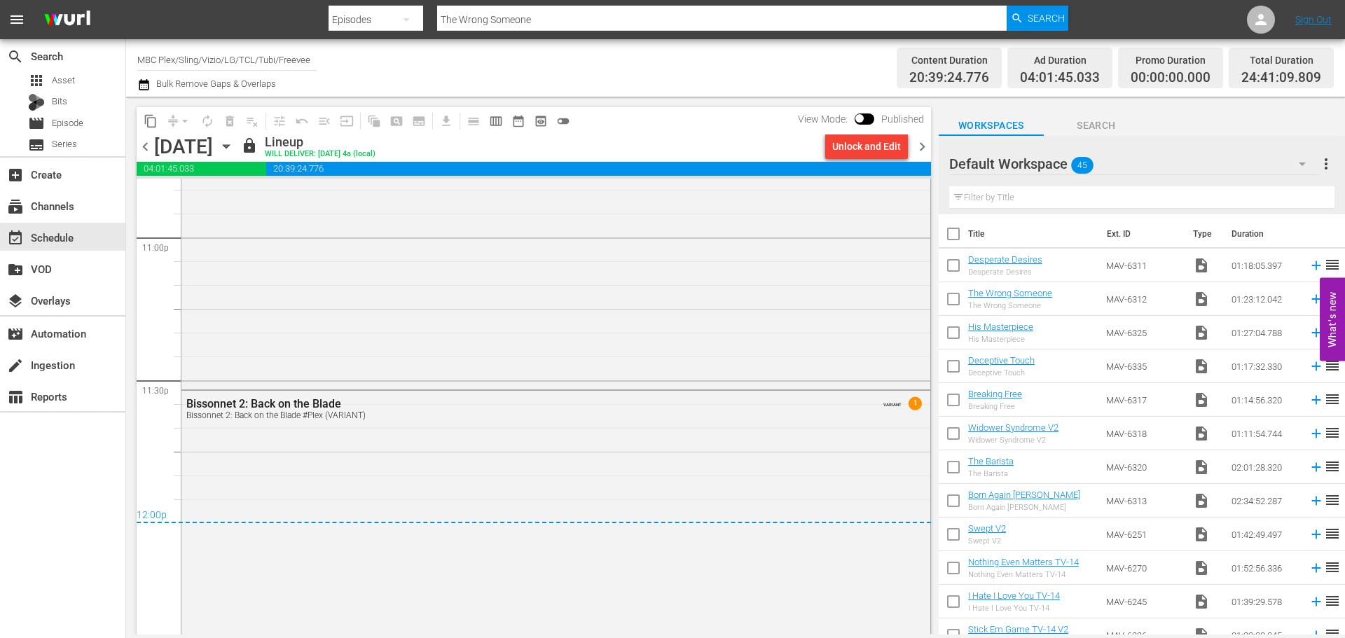
click at [928, 148] on span "chevron_right" at bounding box center [923, 147] width 18 height 18
